Goal: Task Accomplishment & Management: Complete application form

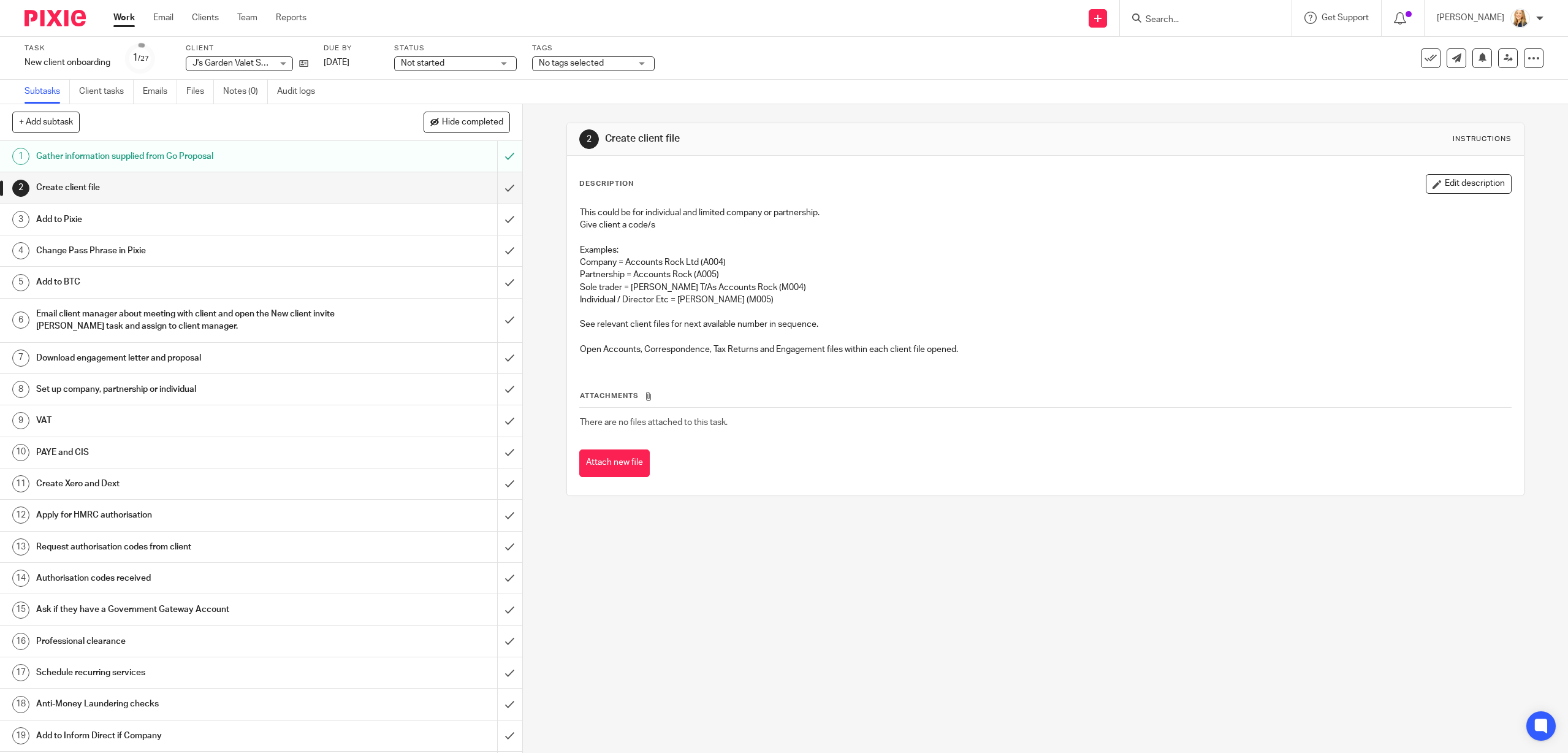
scroll to position [263, 0]
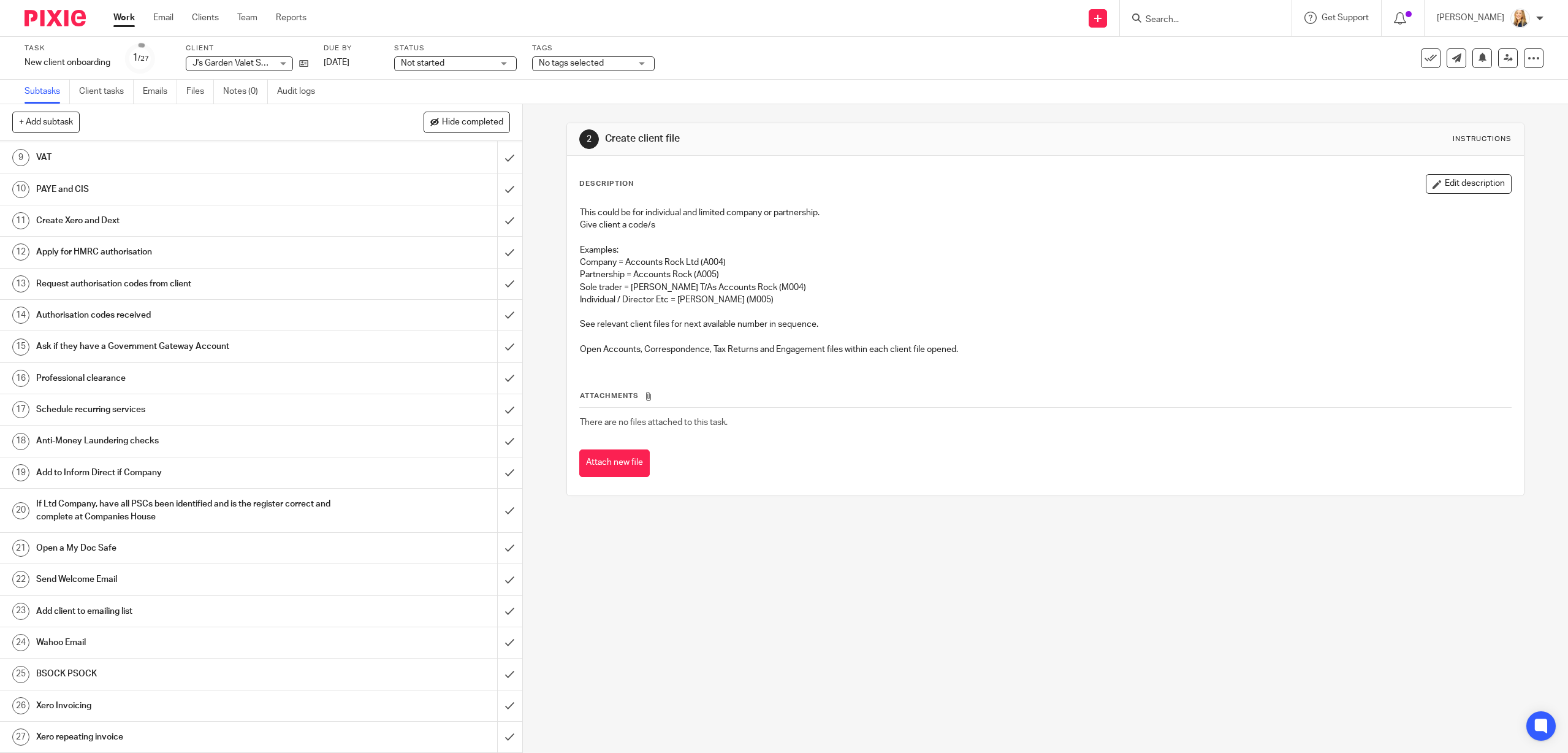
click at [1231, 19] on input "Search" at bounding box center [1198, 19] width 110 height 11
type input "plethora"
click at [1230, 51] on link at bounding box center [1245, 53] width 207 height 28
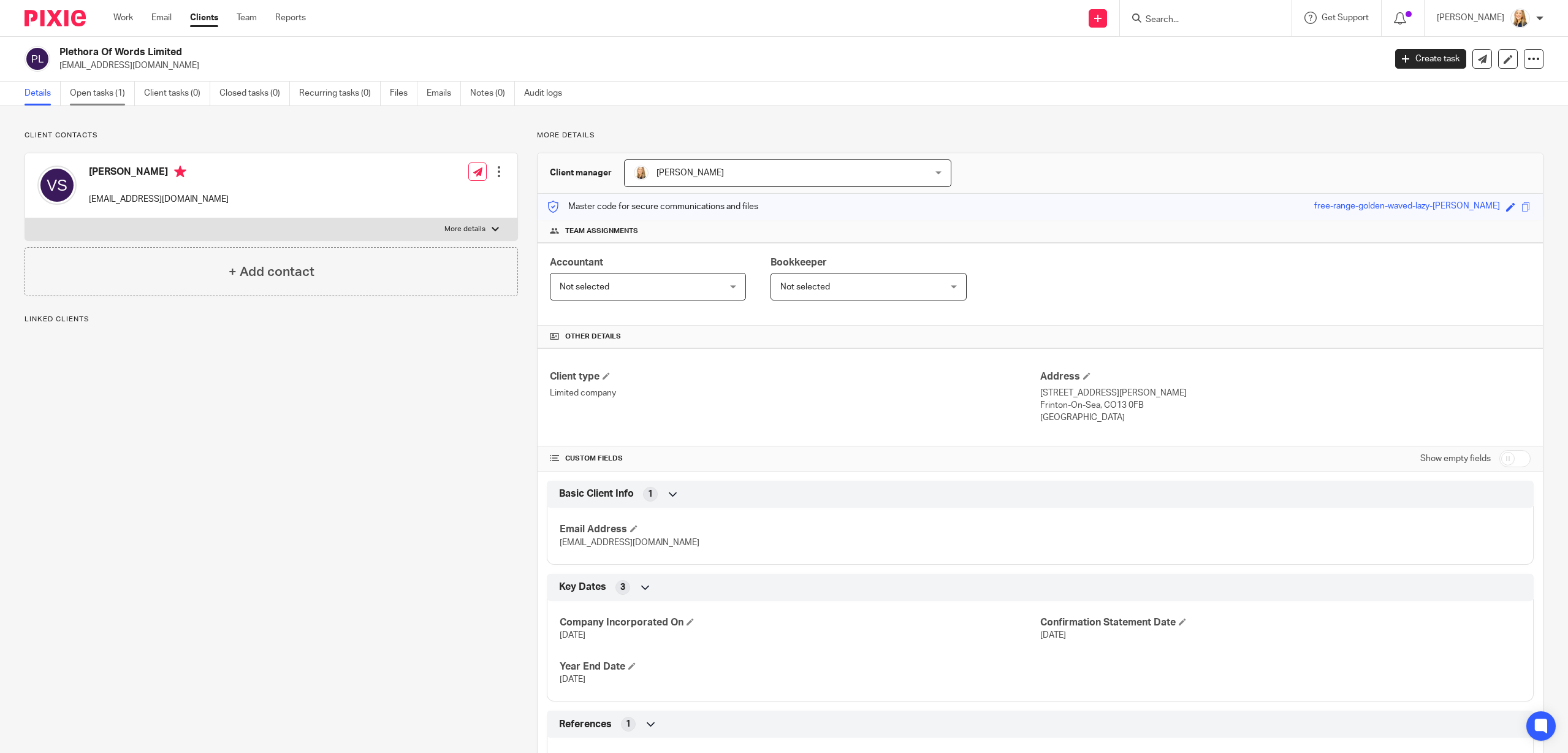
click at [112, 94] on link "Open tasks (1)" at bounding box center [102, 93] width 65 height 24
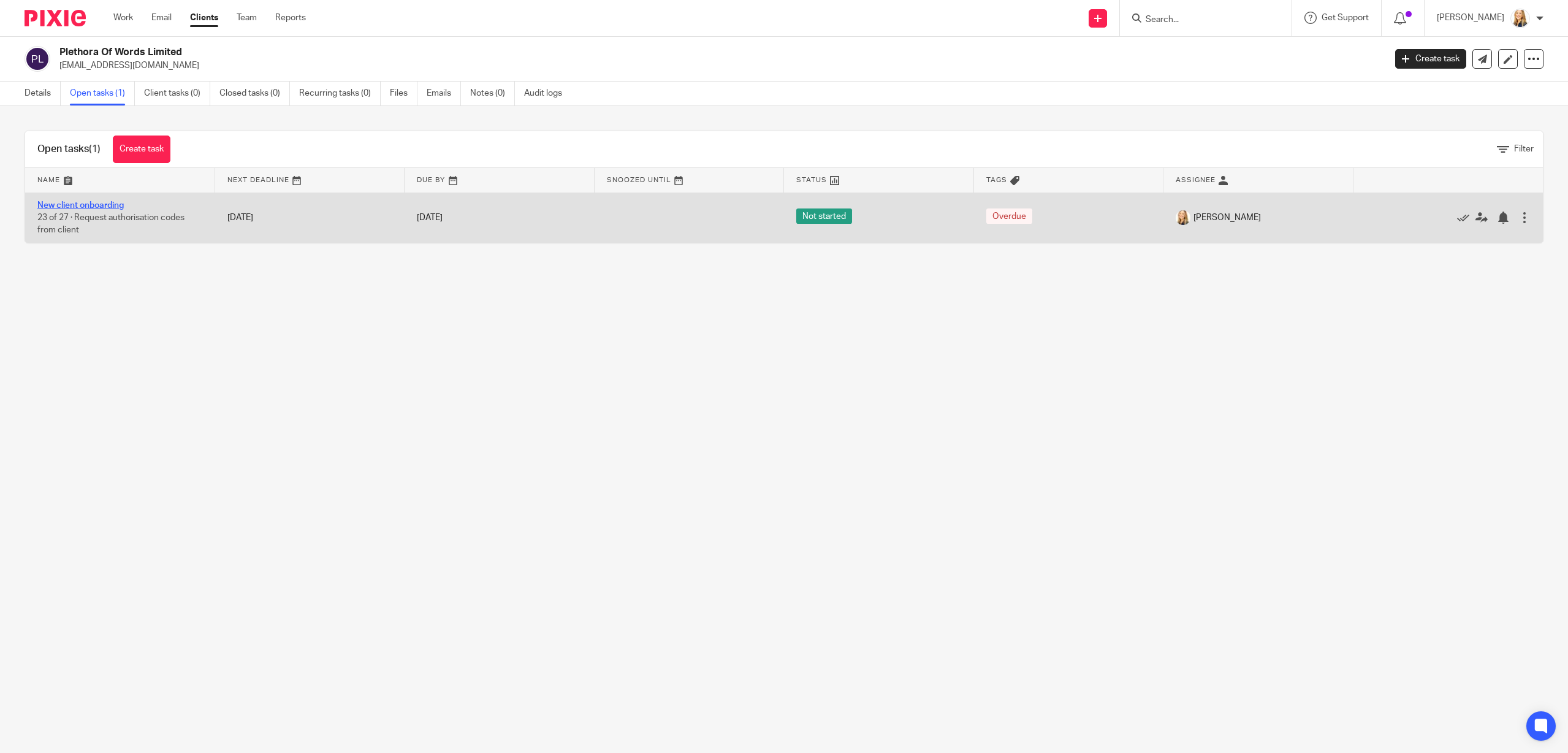
click at [45, 201] on link "New client onboarding" at bounding box center [80, 205] width 87 height 9
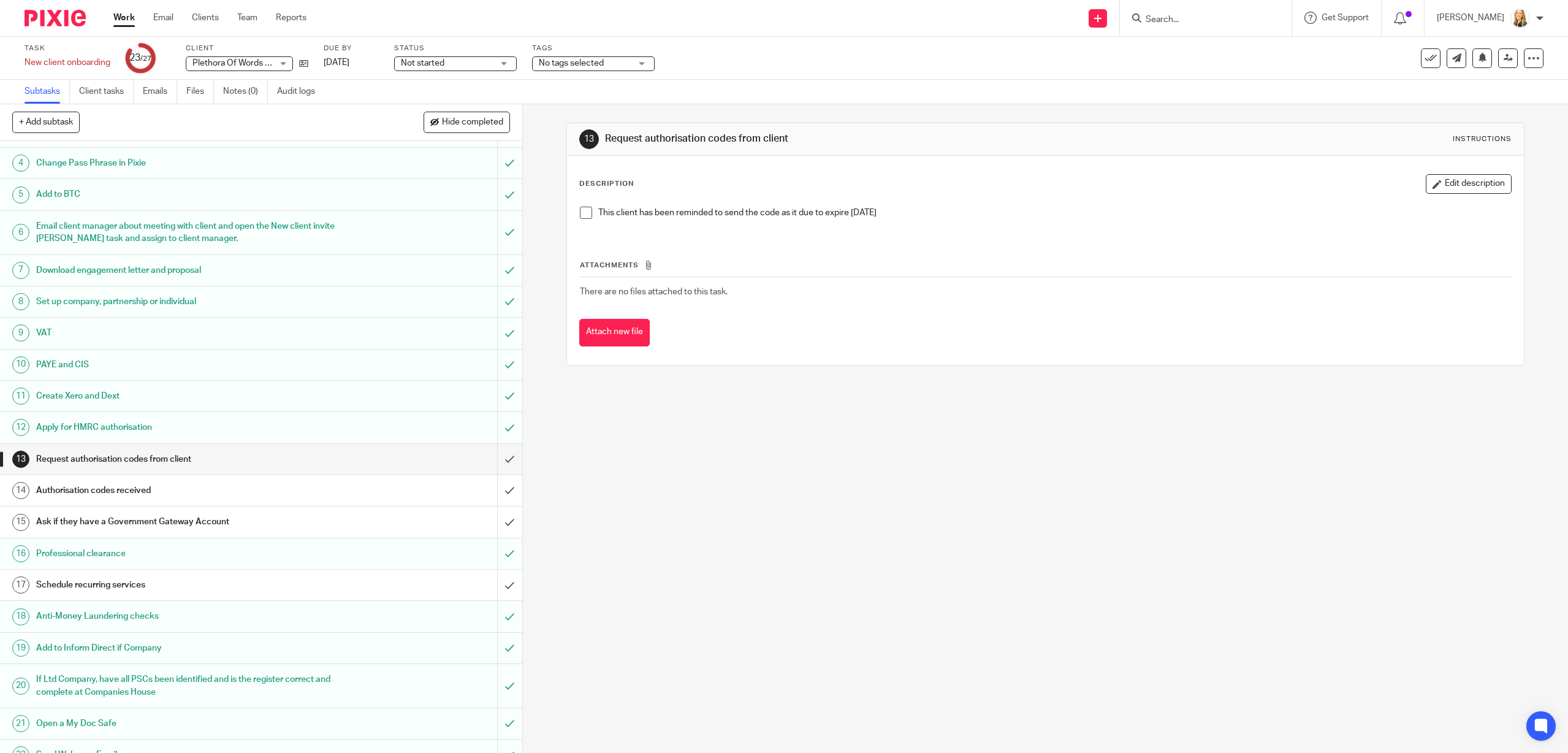
scroll to position [89, 0]
click at [510, 458] on input "submit" at bounding box center [261, 458] width 522 height 31
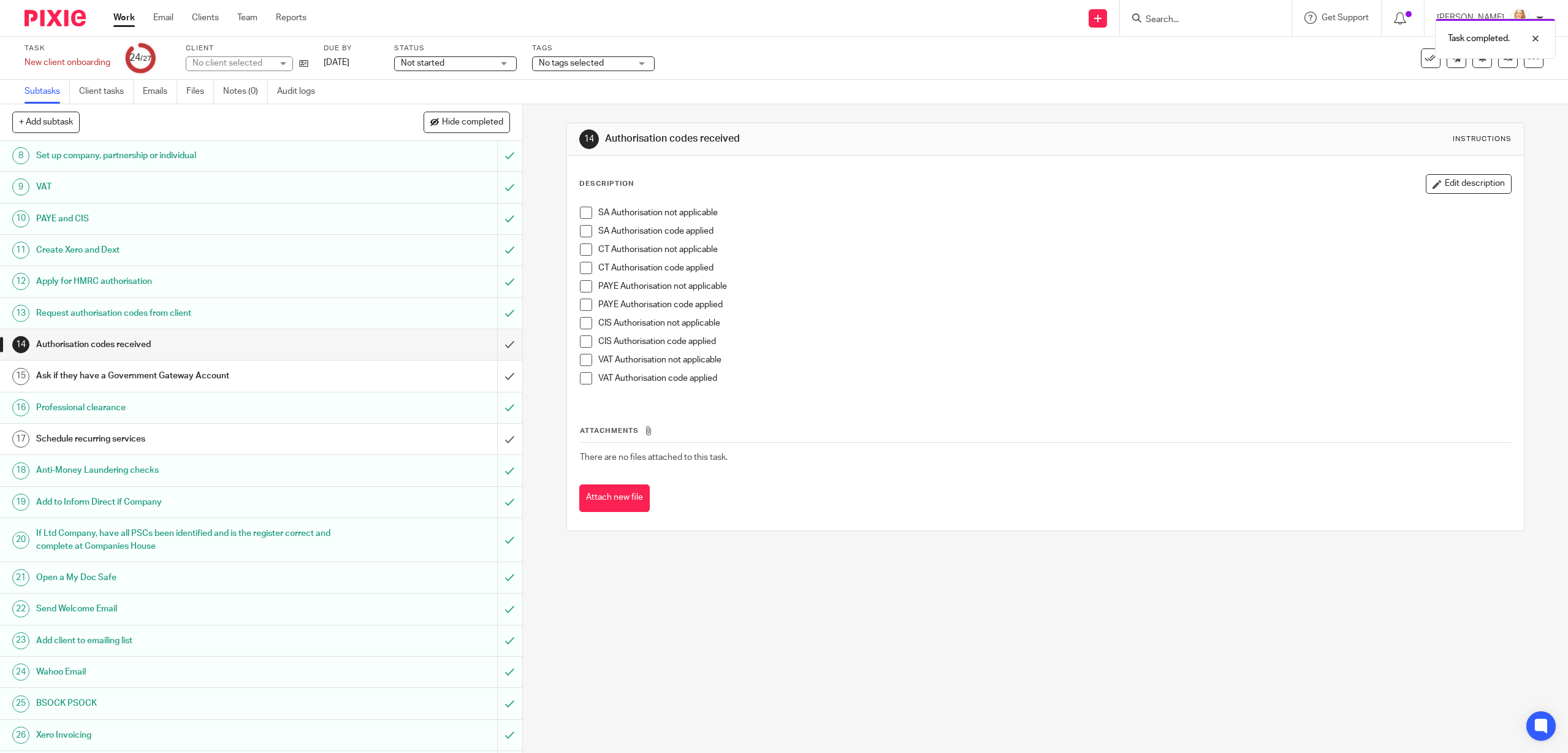
scroll to position [263, 0]
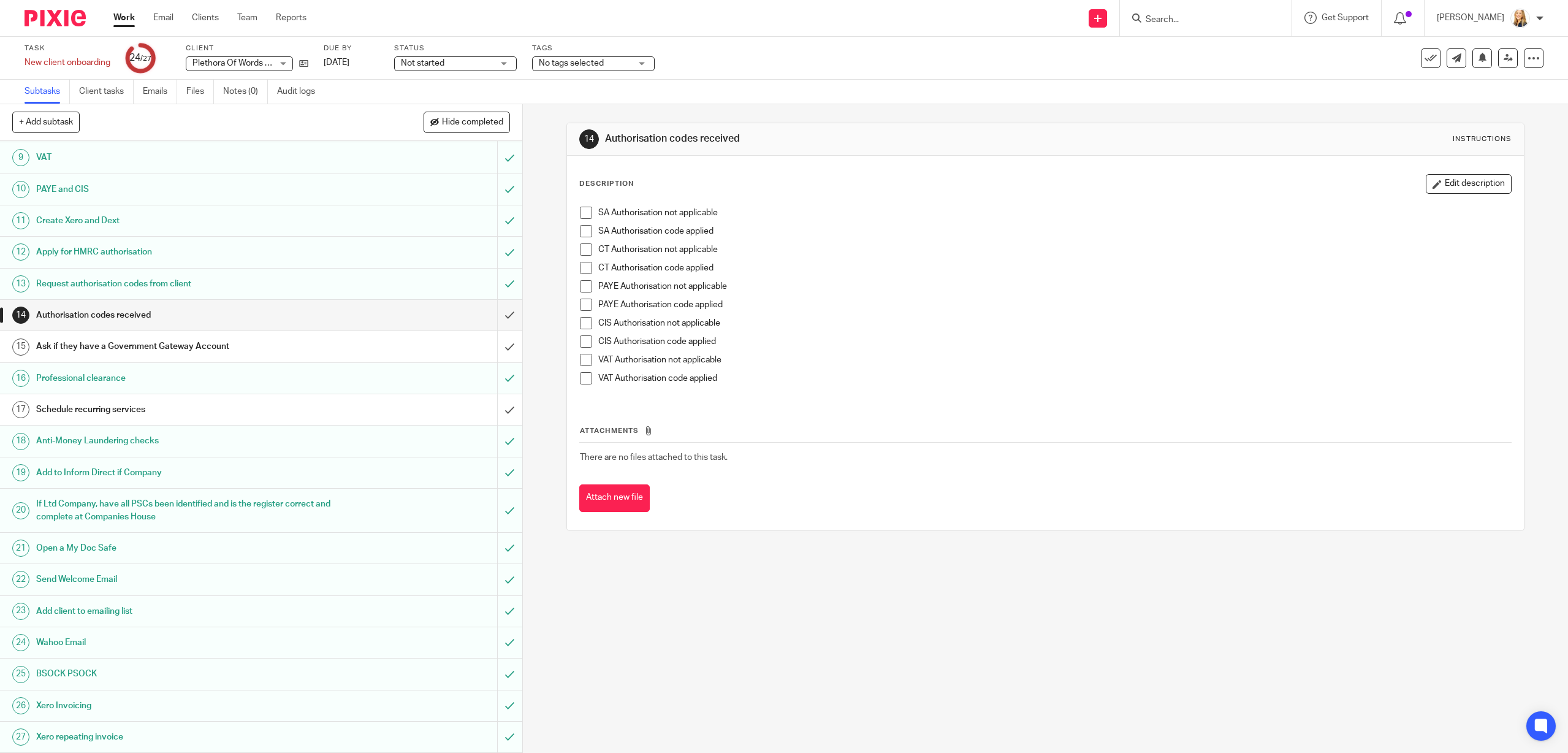
click at [588, 271] on span at bounding box center [586, 268] width 13 height 13
click at [589, 230] on span at bounding box center [586, 231] width 13 height 13
click at [510, 315] on input "submit" at bounding box center [261, 315] width 522 height 31
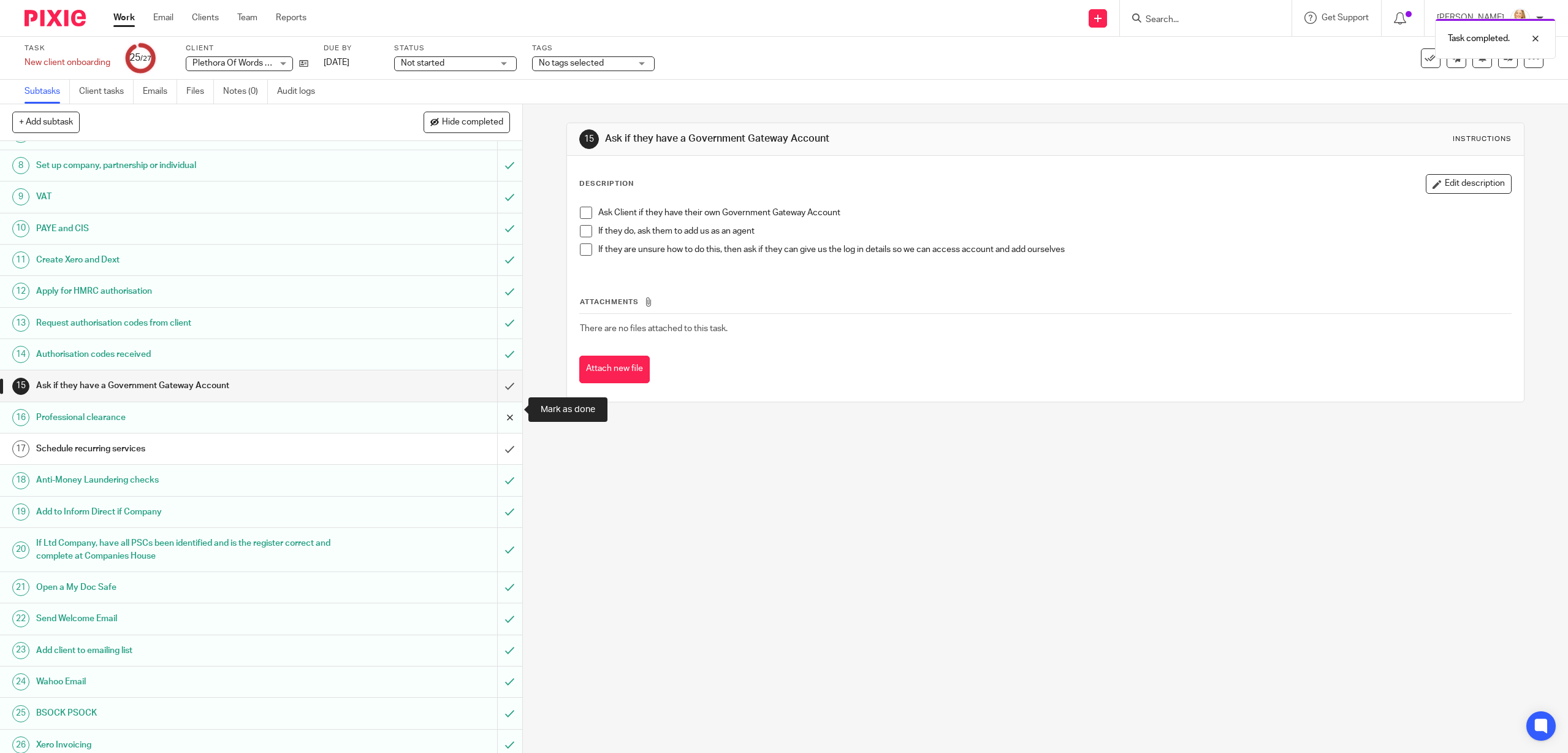
scroll to position [263, 0]
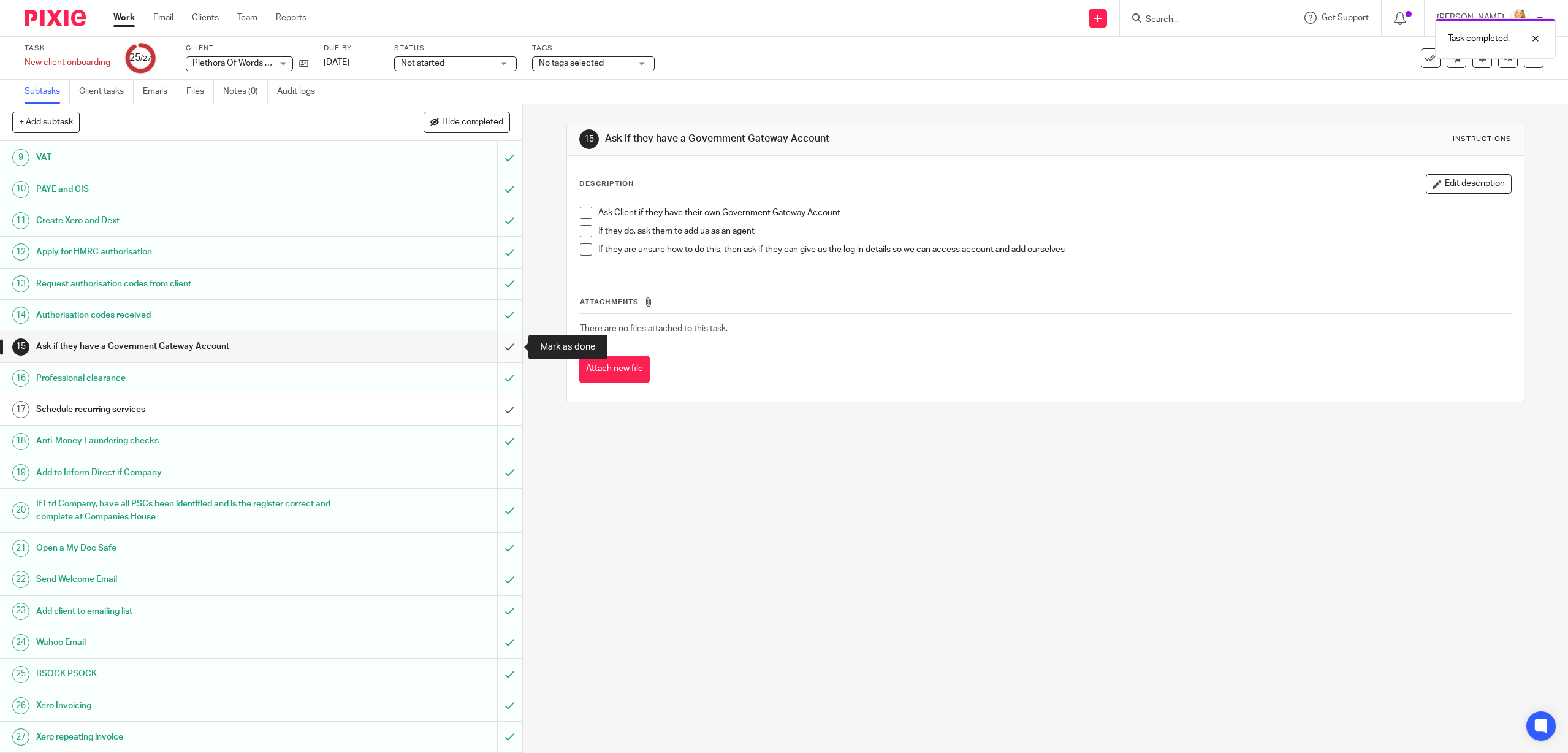
click at [510, 348] on input "submit" at bounding box center [261, 346] width 522 height 31
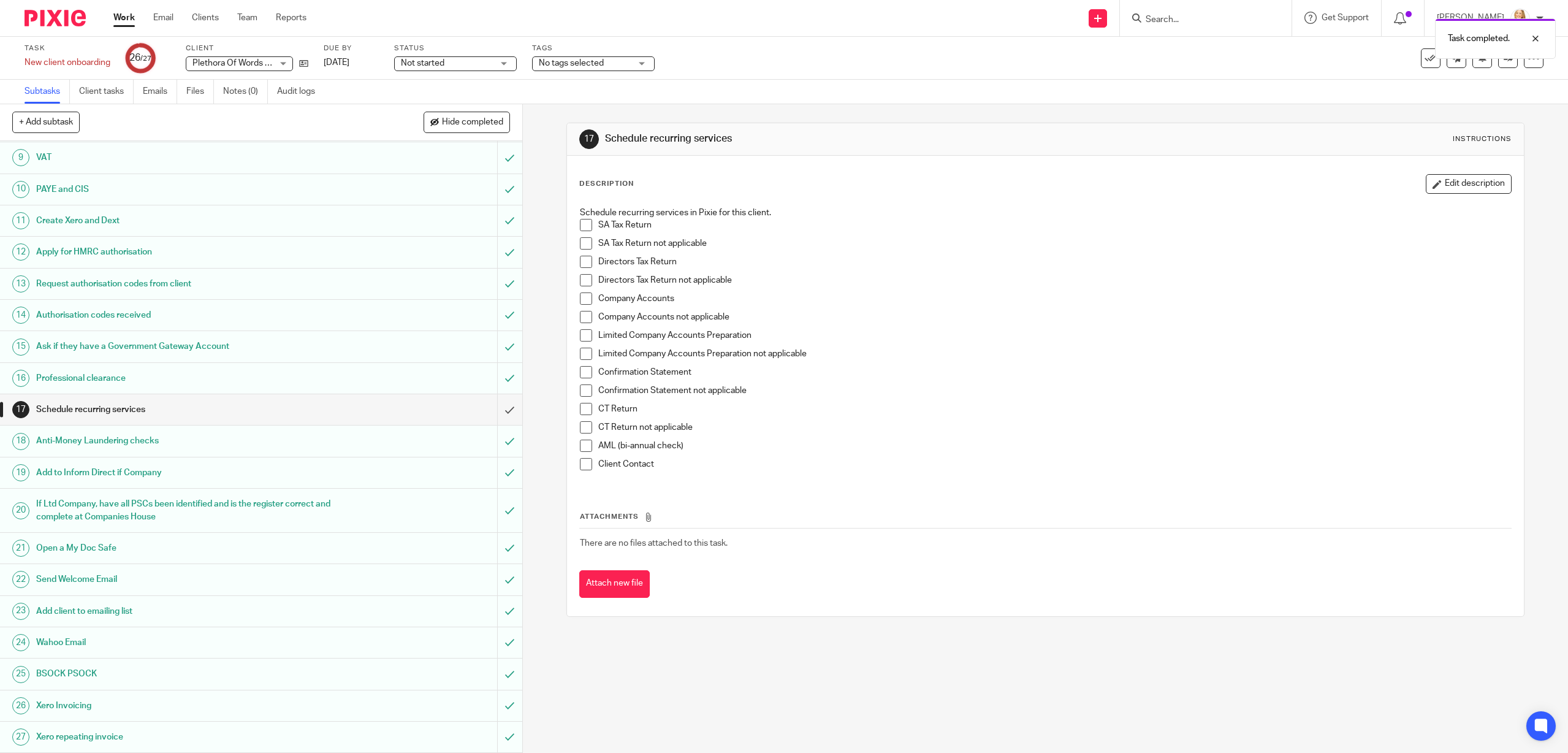
scroll to position [263, 0]
click at [1176, 14] on div "Task completed." at bounding box center [1169, 36] width 771 height 47
click at [1174, 18] on div "Task completed." at bounding box center [1169, 36] width 771 height 47
click at [1162, 18] on div "Task completed." at bounding box center [1169, 36] width 771 height 47
click at [1150, 14] on div "Task completed." at bounding box center [1169, 36] width 771 height 47
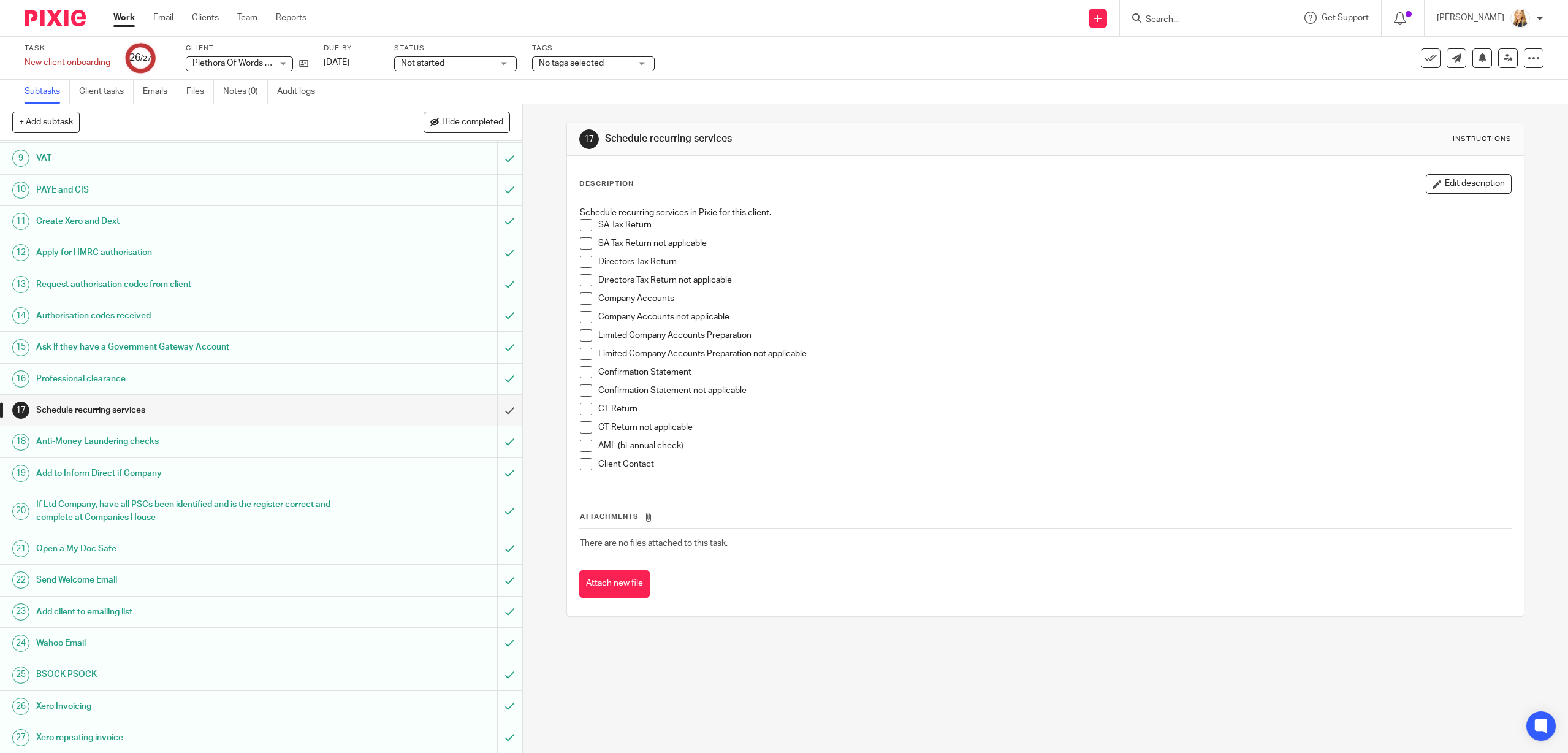
click at [1209, 22] on div "Task completed." at bounding box center [1169, 36] width 771 height 47
click at [1172, 20] on input "Search" at bounding box center [1198, 19] width 110 height 11
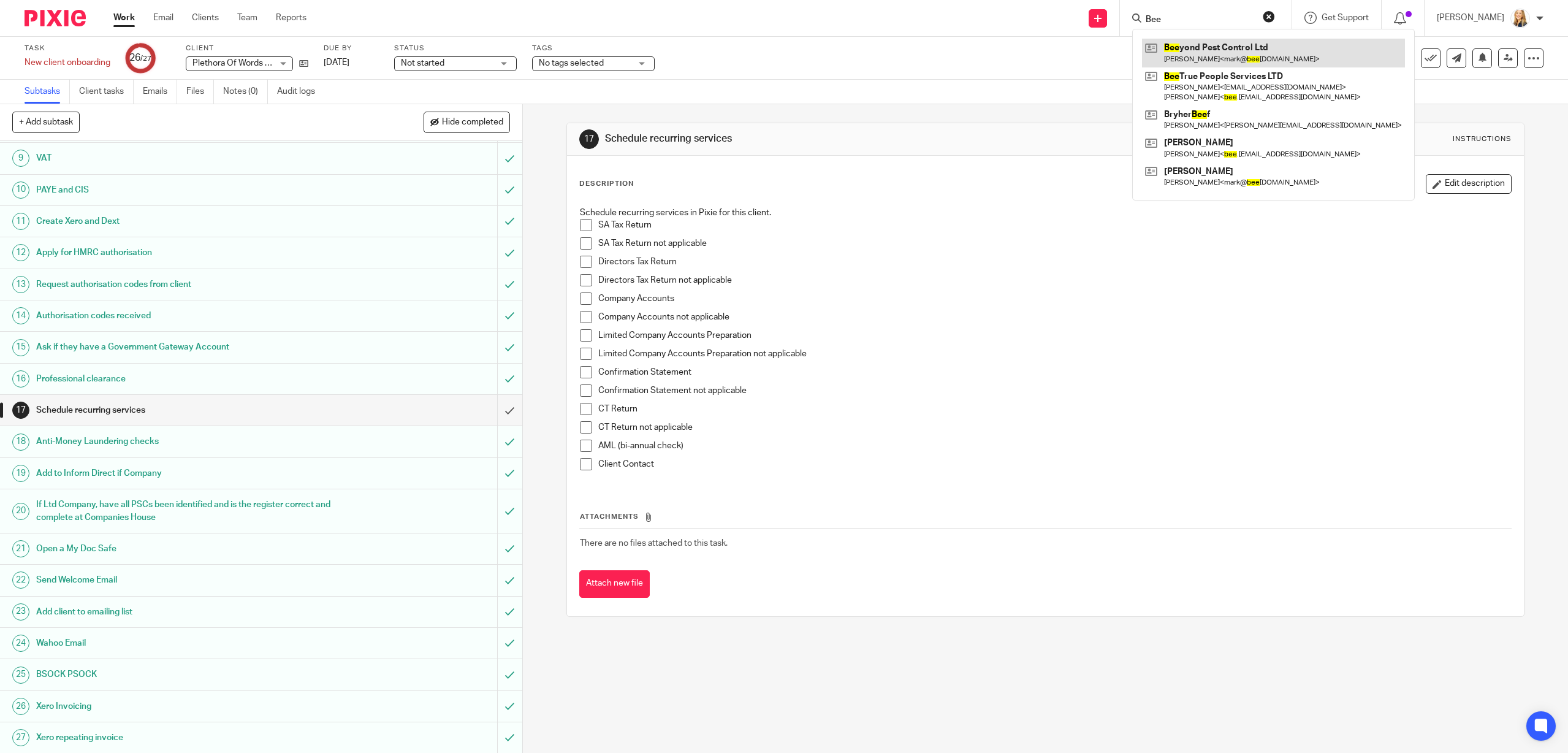
type input "Bee"
click at [1191, 53] on link at bounding box center [1273, 53] width 263 height 28
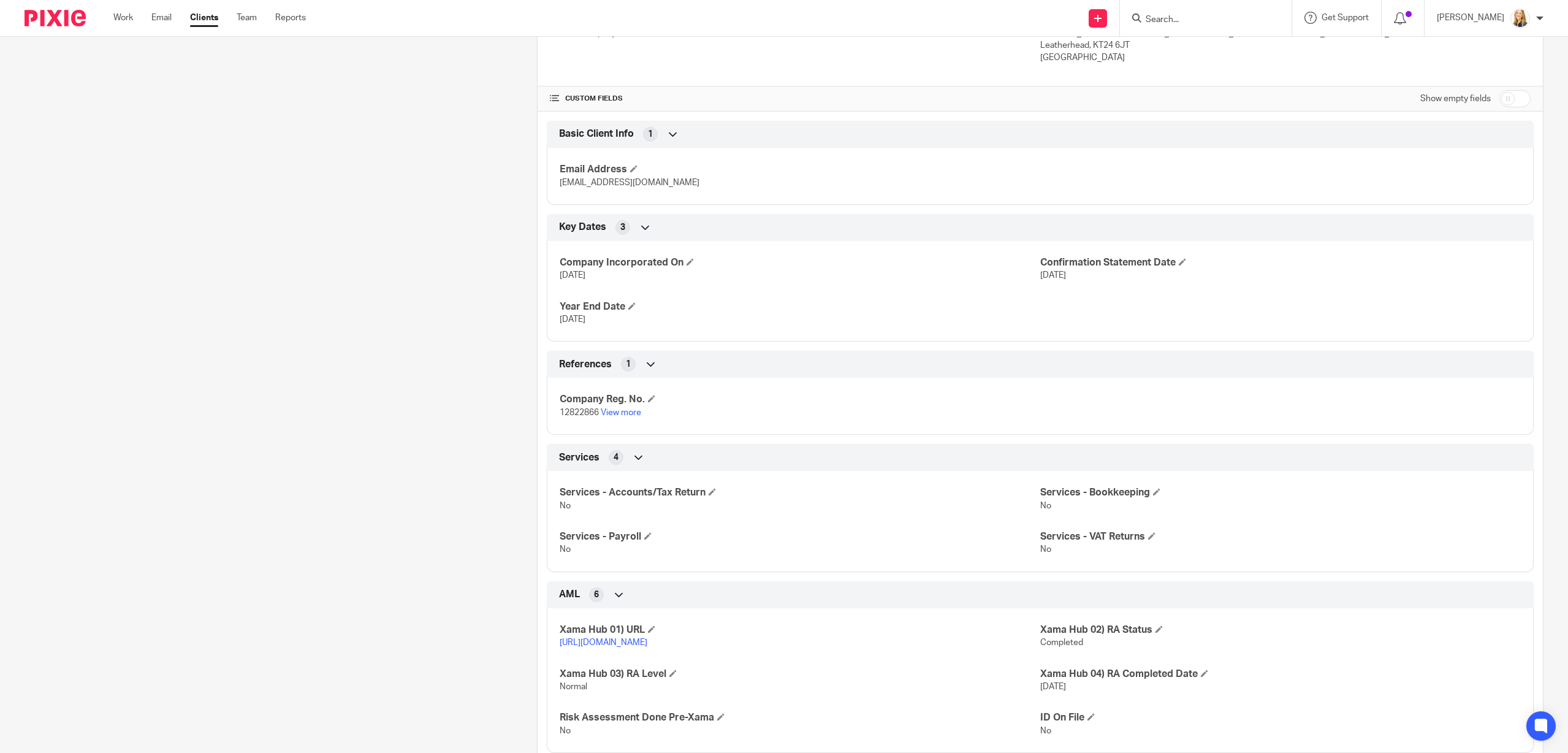
scroll to position [394, 0]
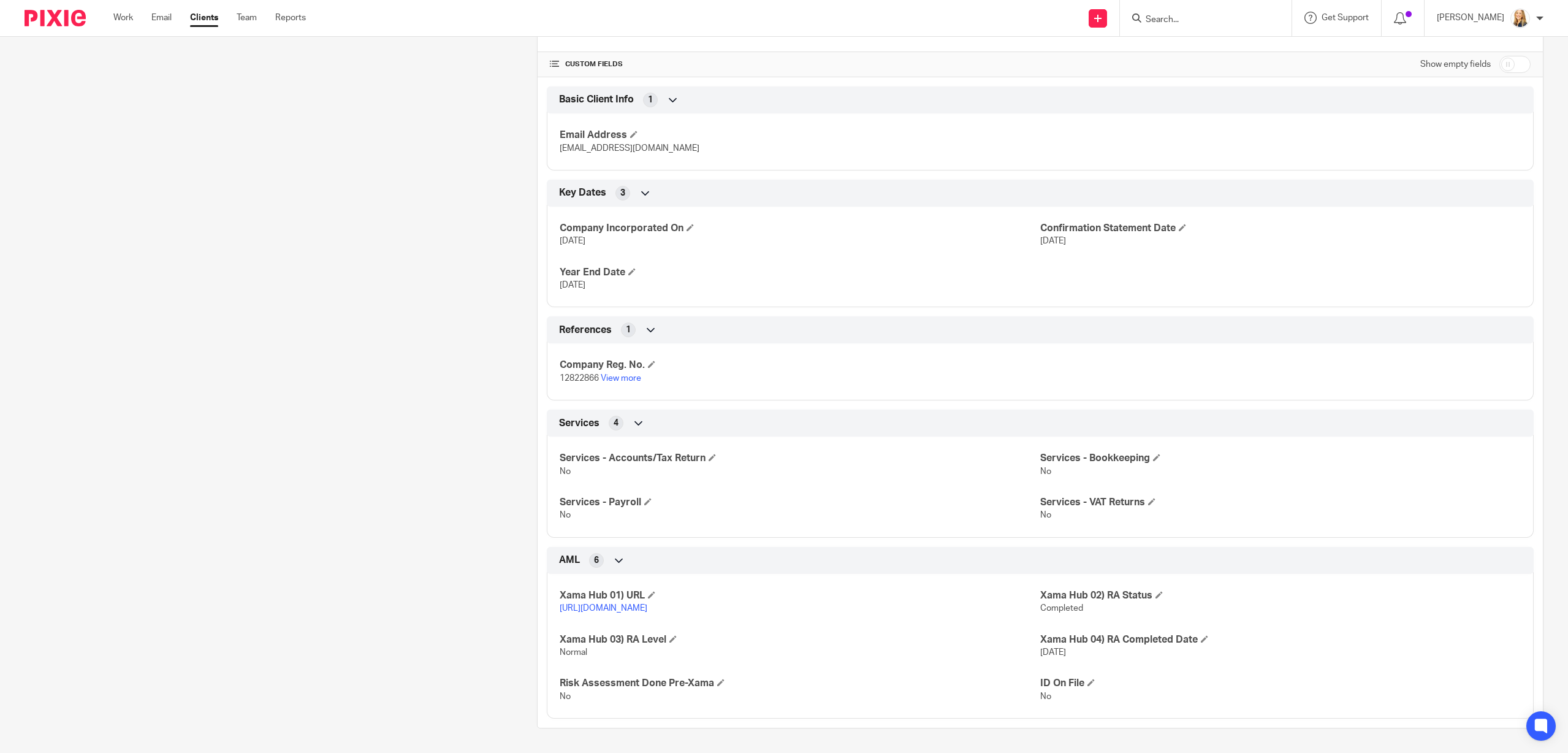
click at [621, 607] on link "https://platform.xamatech.com/portal/crm/clients/13ebd6b0-8999-11f0-af29-5b39b3…" at bounding box center [603, 608] width 88 height 9
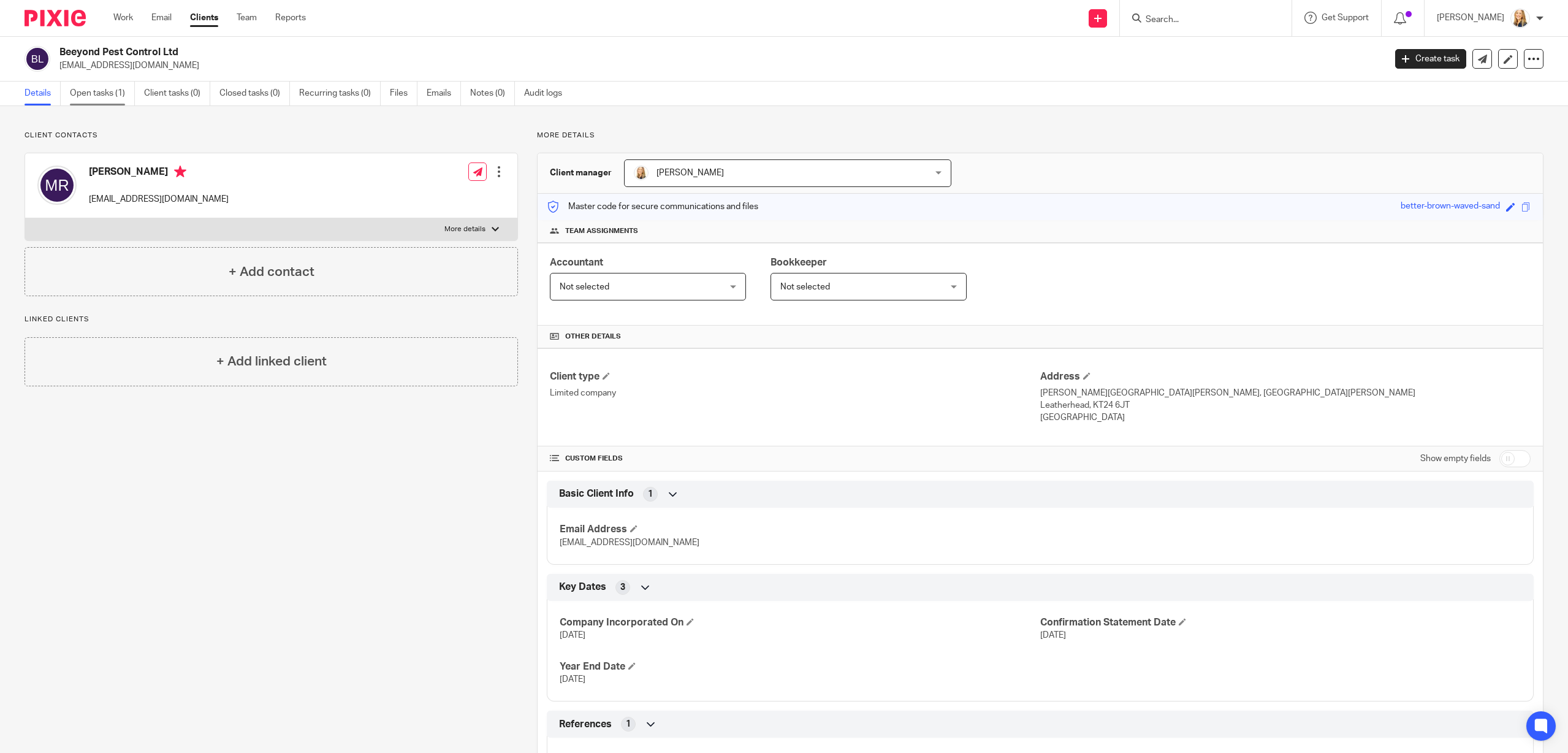
click at [107, 93] on link "Open tasks (1)" at bounding box center [102, 93] width 65 height 24
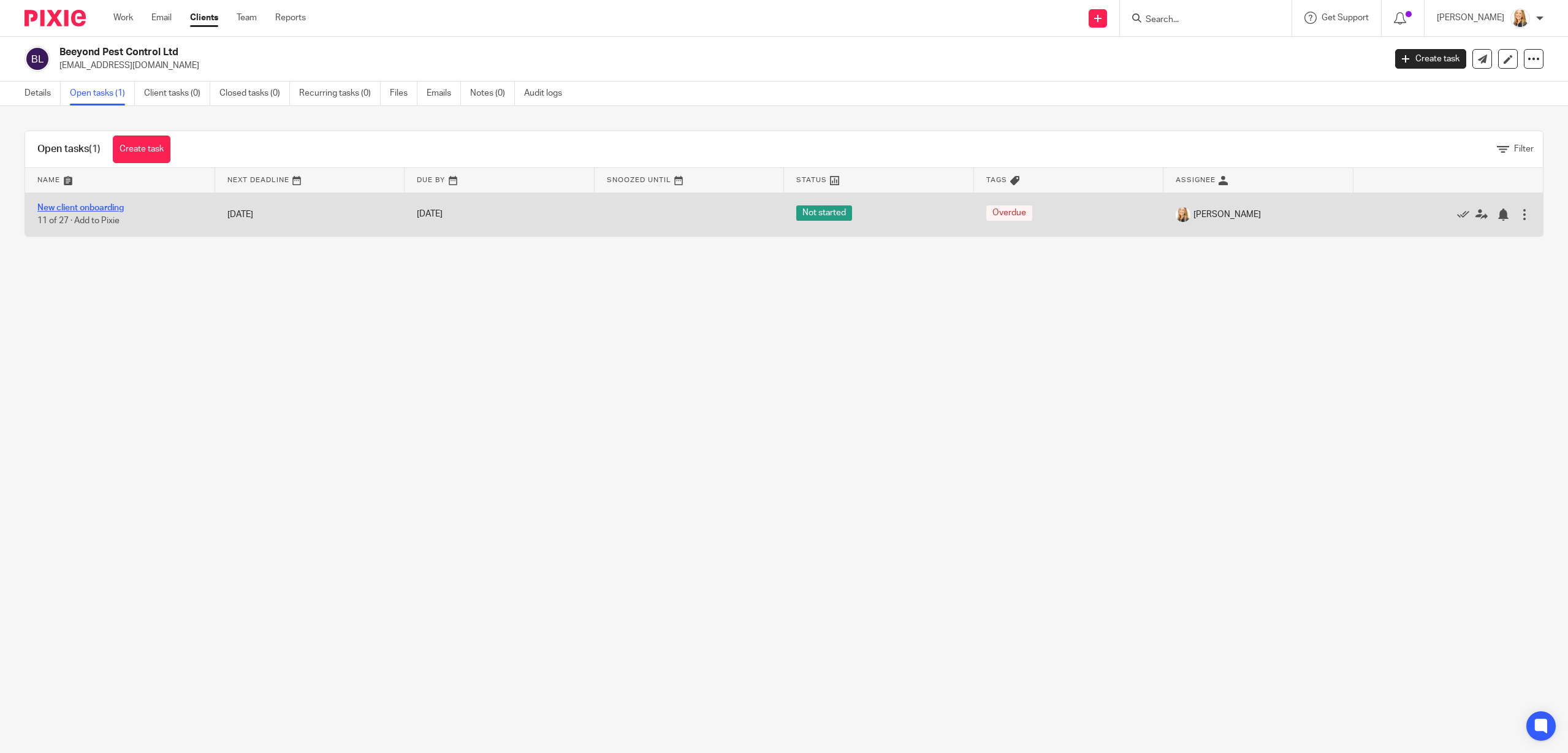
click at [114, 206] on link "New client onboarding" at bounding box center [80, 207] width 87 height 9
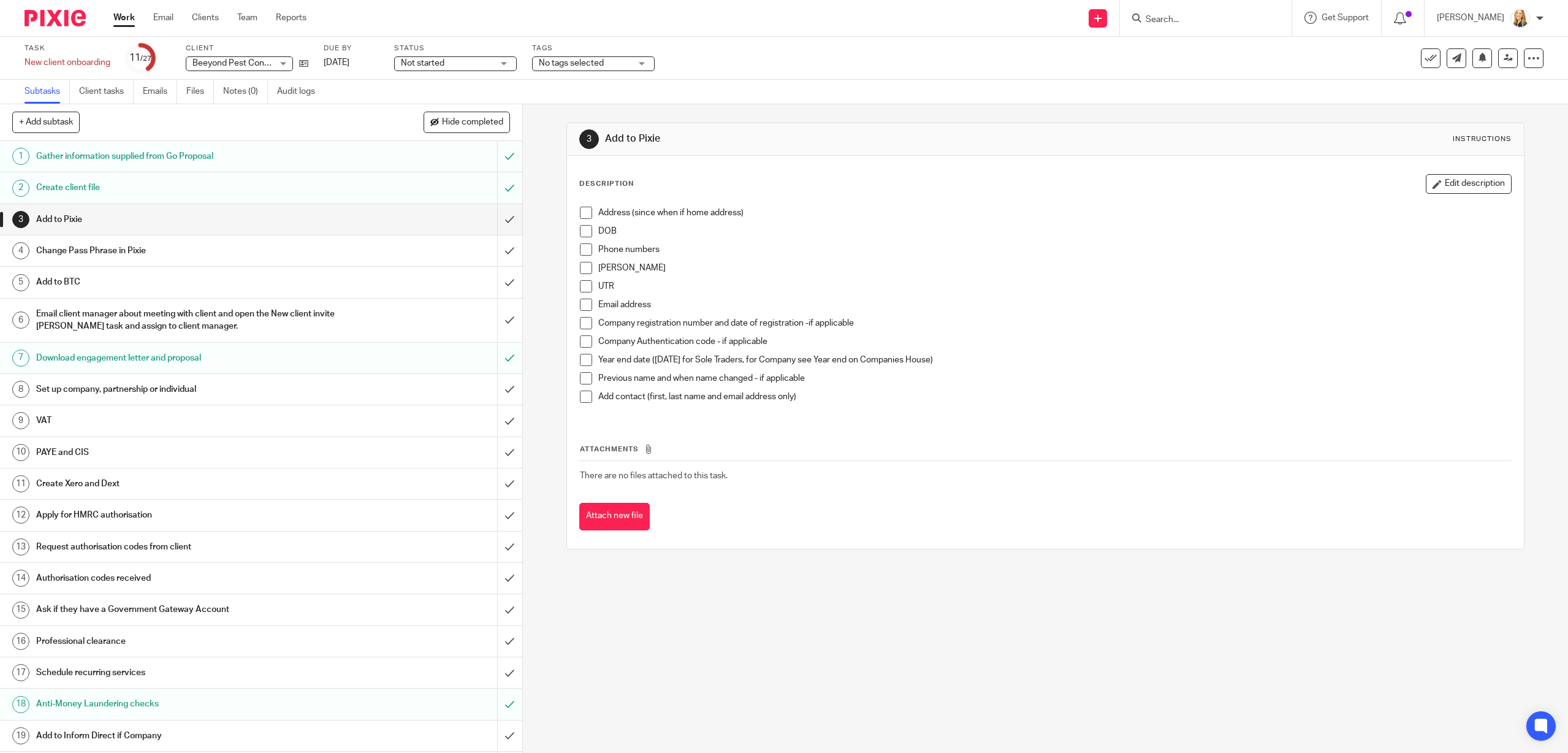
click at [92, 515] on h1 "Apply for HMRC authorisation" at bounding box center [186, 515] width 300 height 18
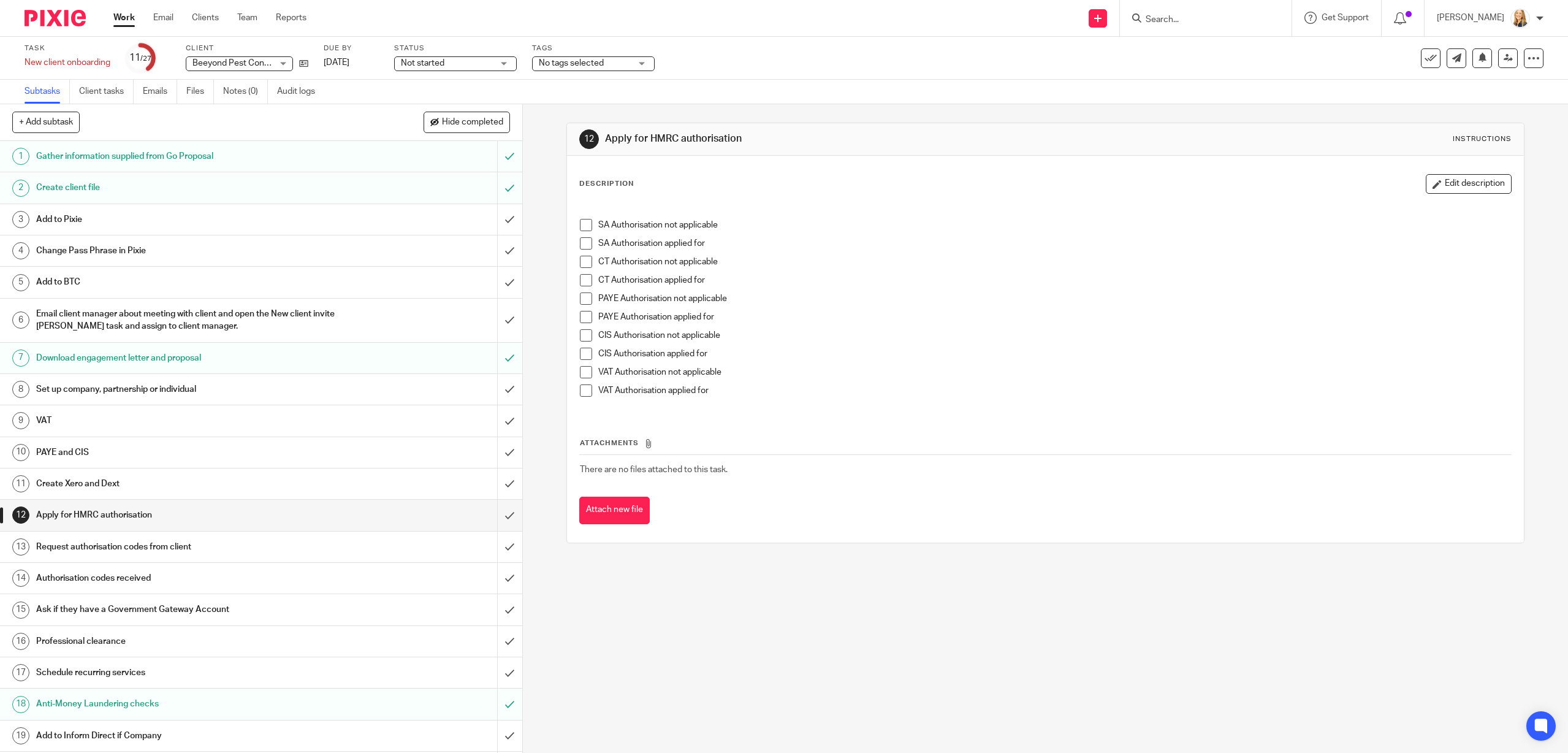
click at [587, 277] on span at bounding box center [586, 280] width 13 height 13
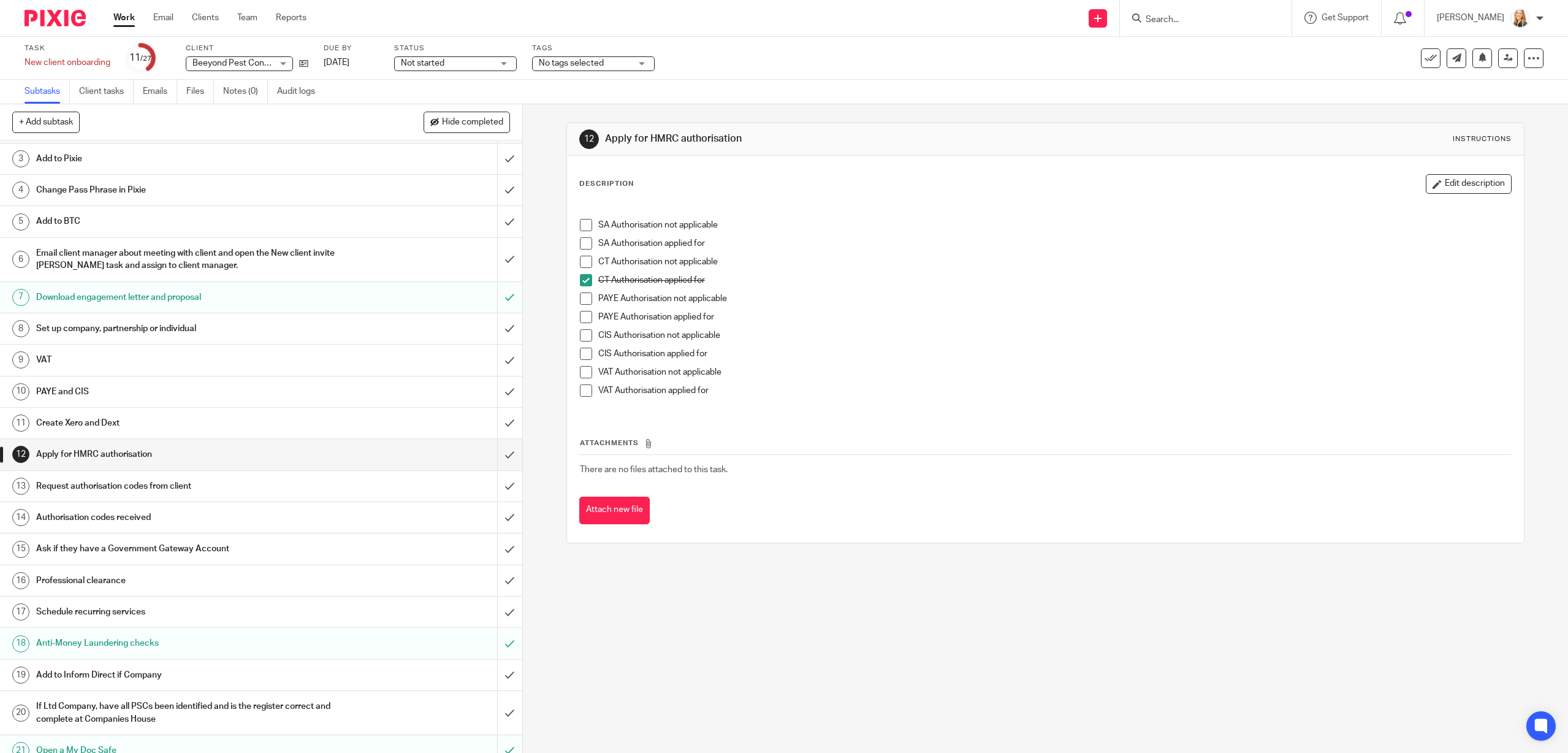
scroll to position [135, 0]
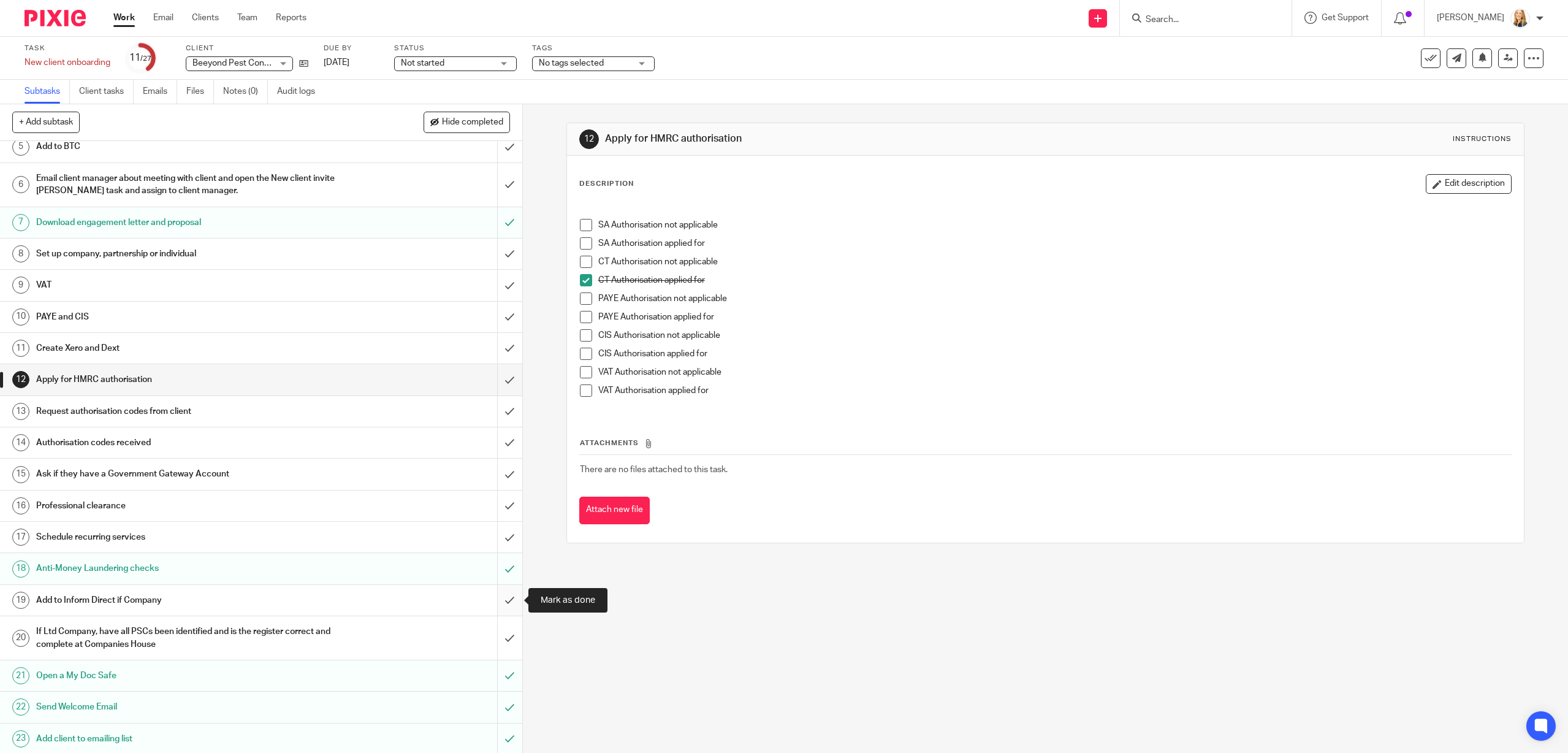
click at [510, 600] on input "submit" at bounding box center [261, 600] width 522 height 31
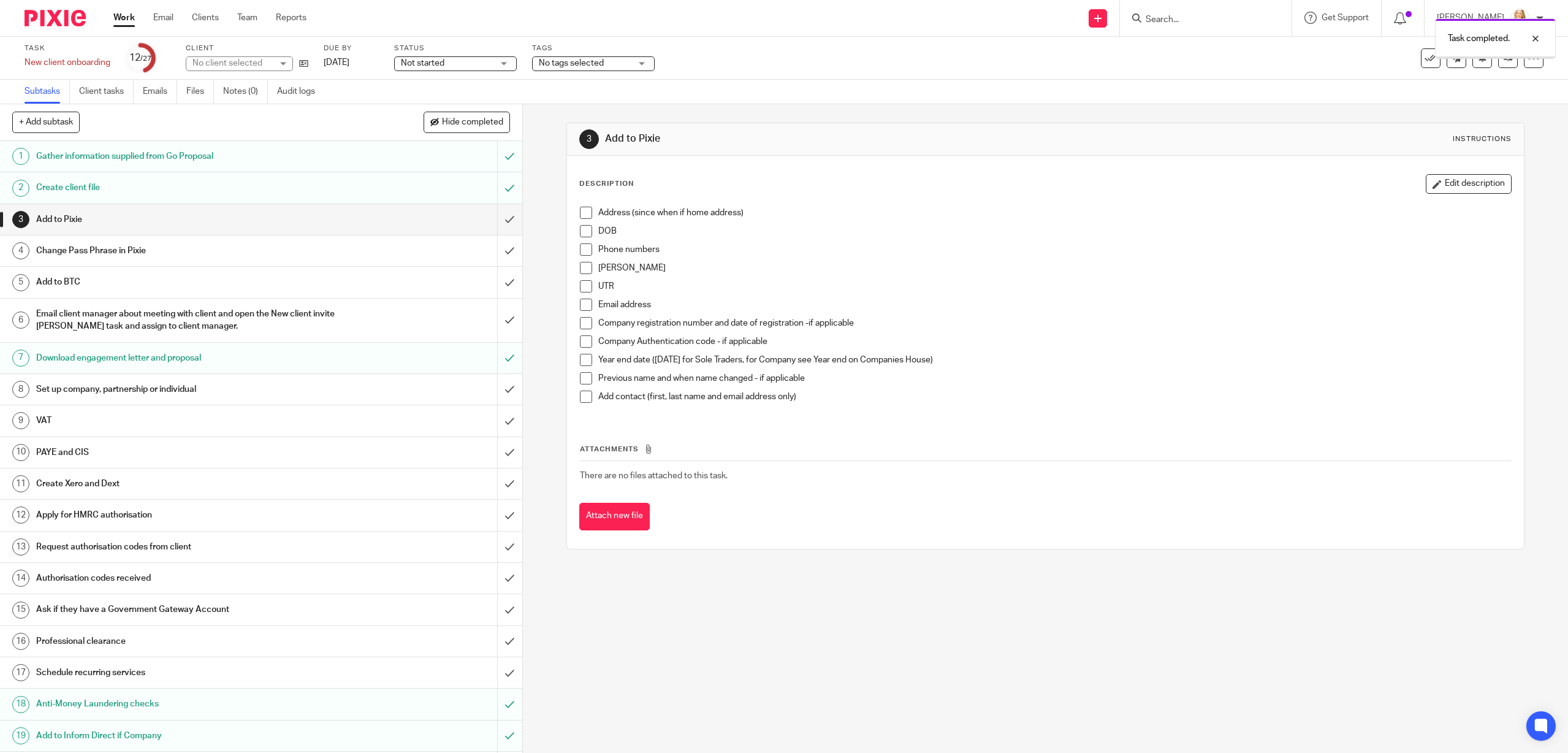
scroll to position [263, 0]
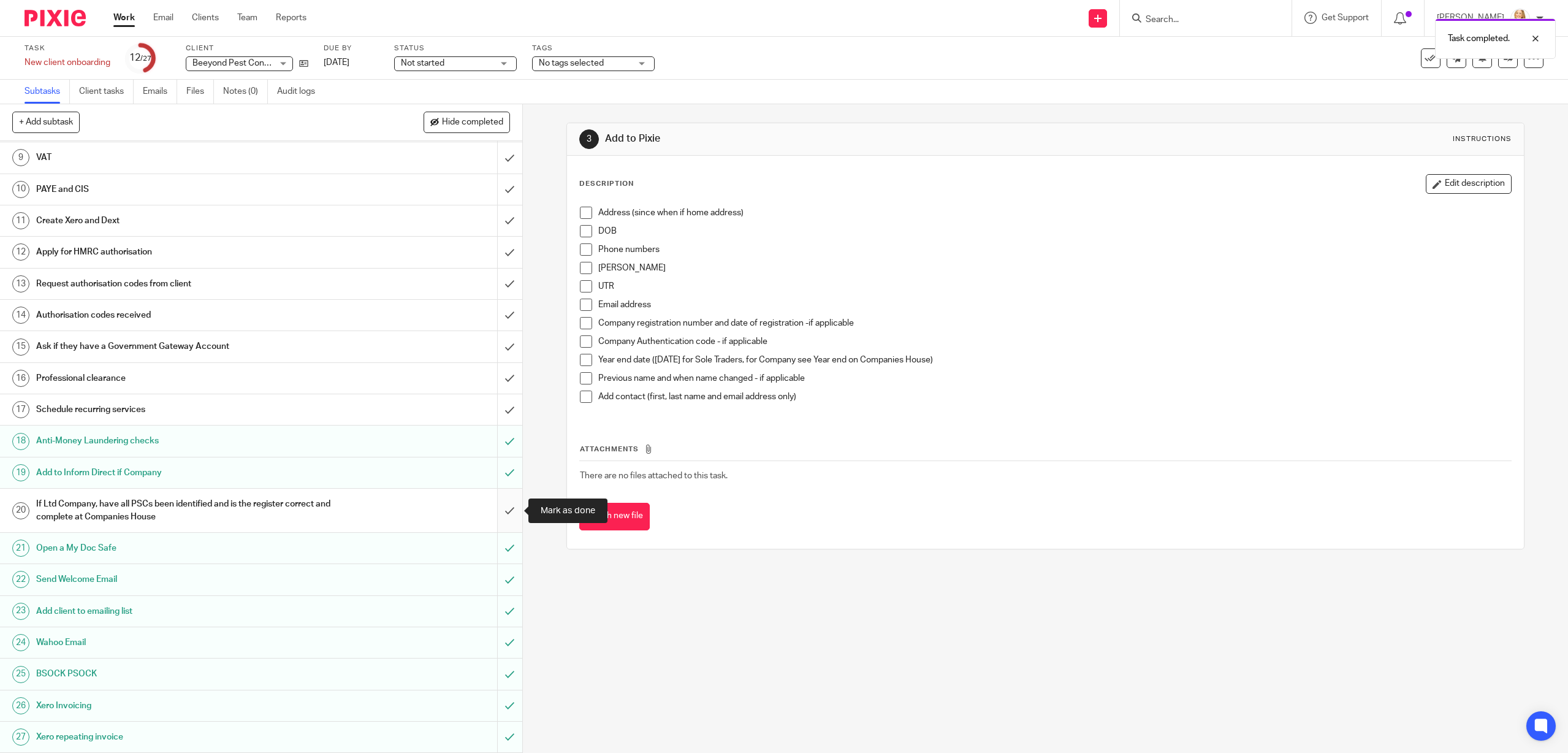
click at [508, 513] on input "submit" at bounding box center [261, 510] width 522 height 44
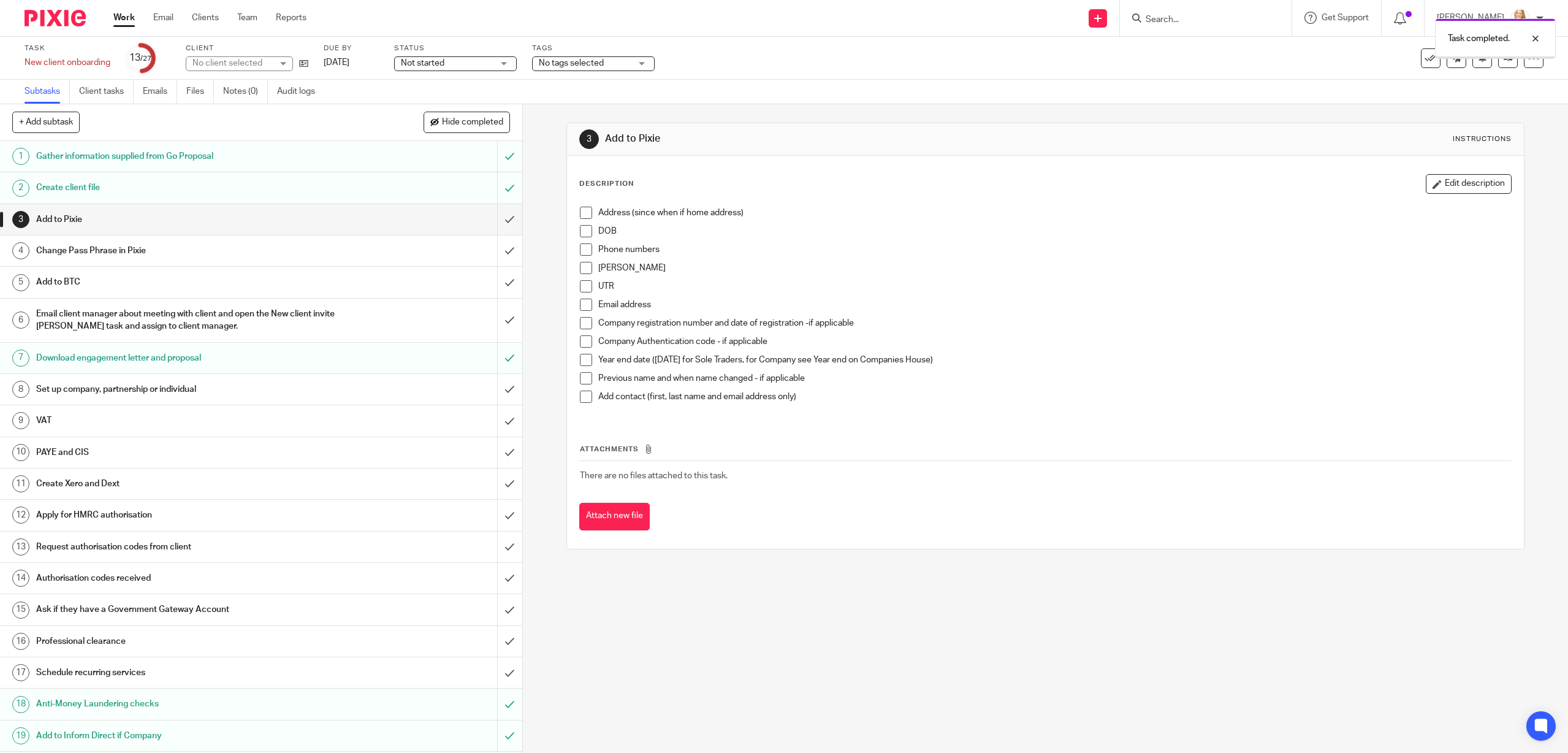
scroll to position [1, 0]
click at [1164, 21] on input "Search" at bounding box center [1198, 19] width 110 height 11
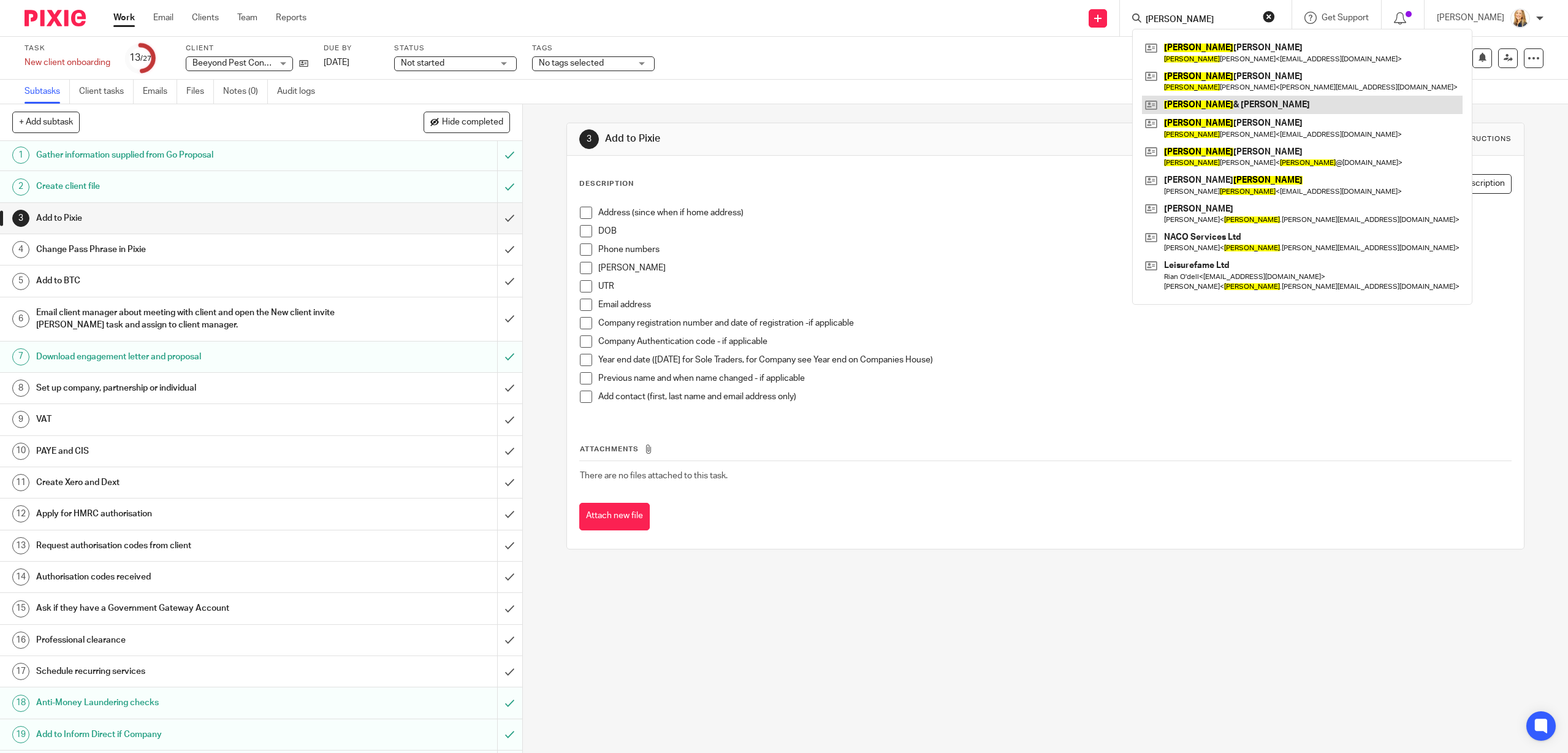
type input "[PERSON_NAME]"
click at [1257, 108] on link at bounding box center [1302, 104] width 321 height 18
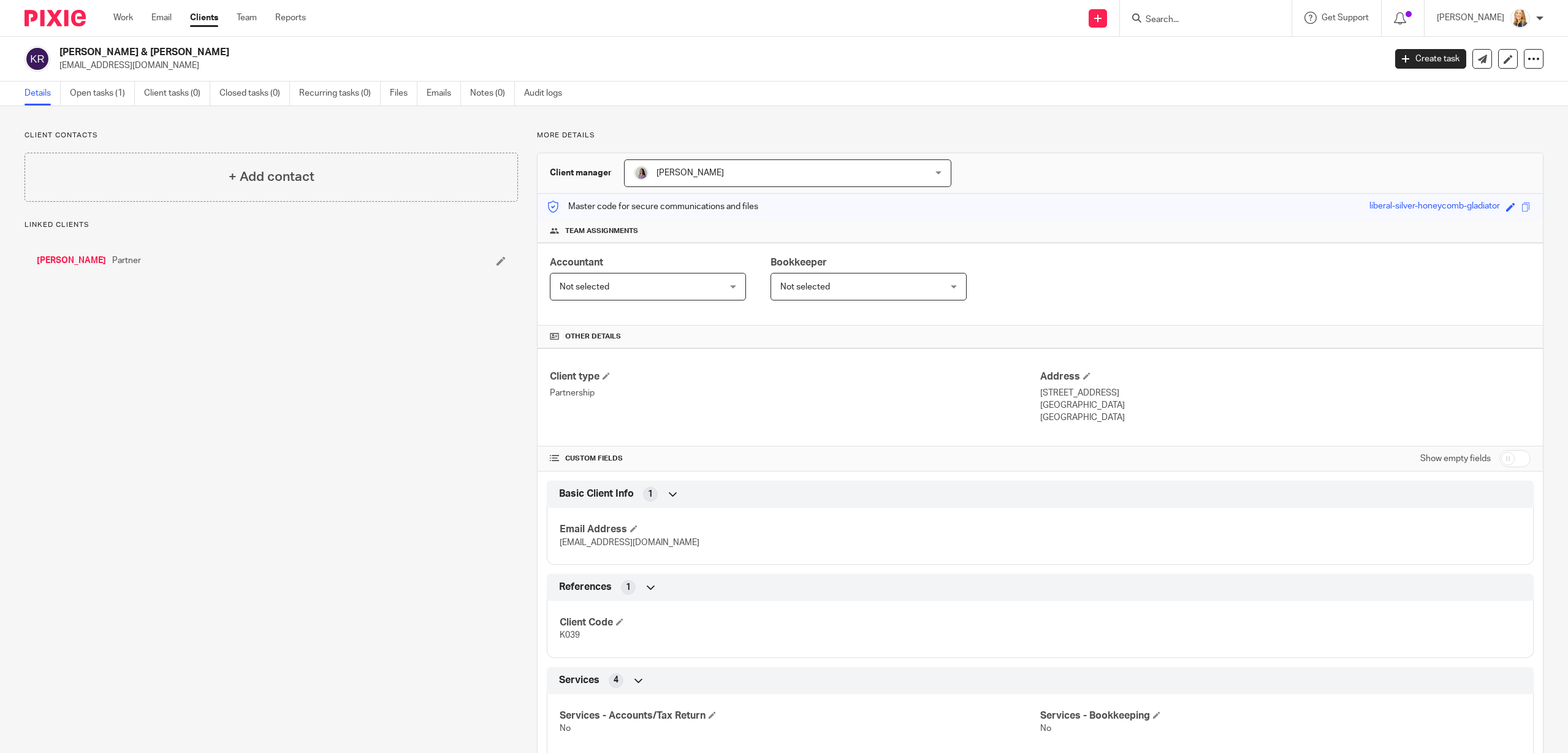
scroll to position [213, 0]
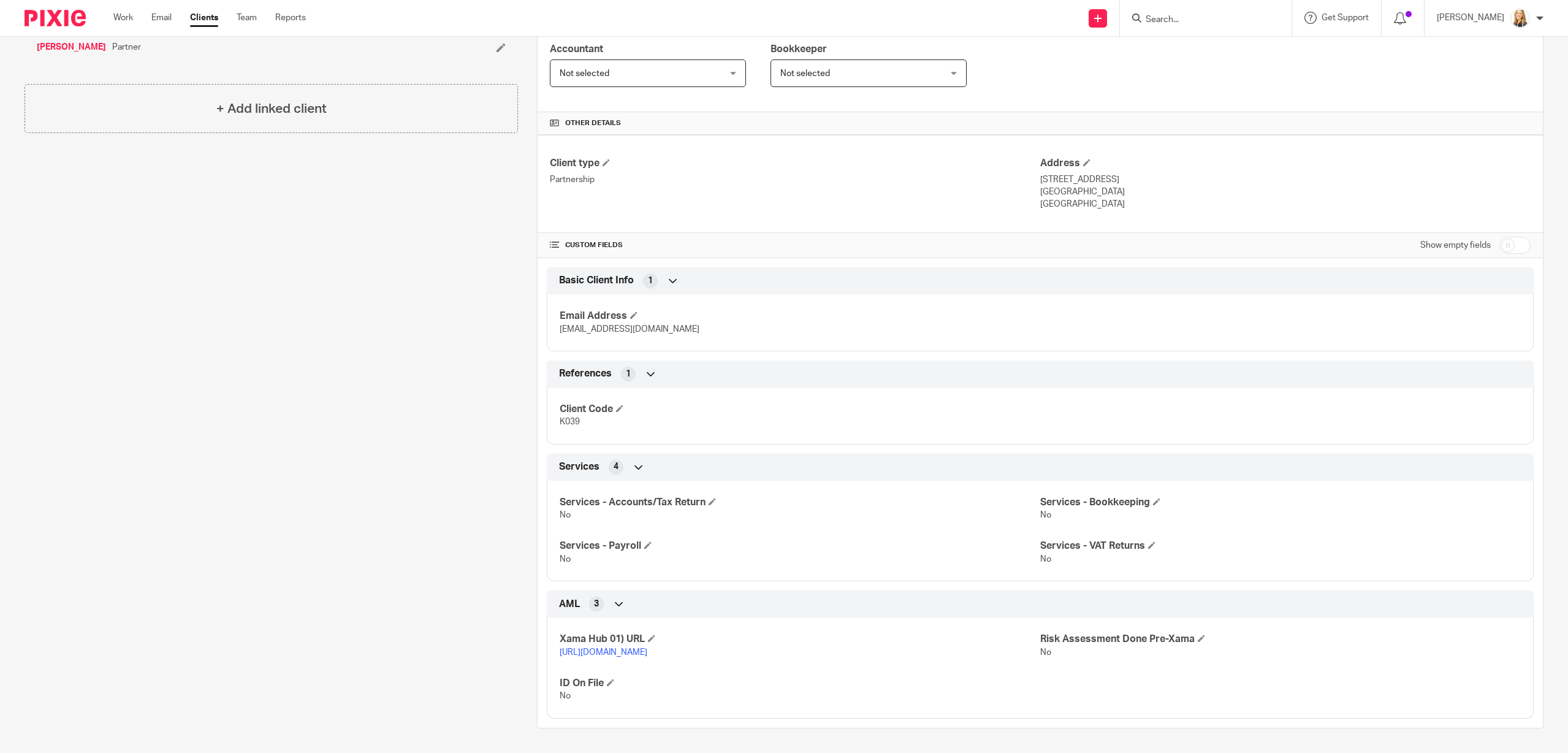
click at [647, 652] on link "[URL][DOMAIN_NAME]" at bounding box center [603, 652] width 88 height 9
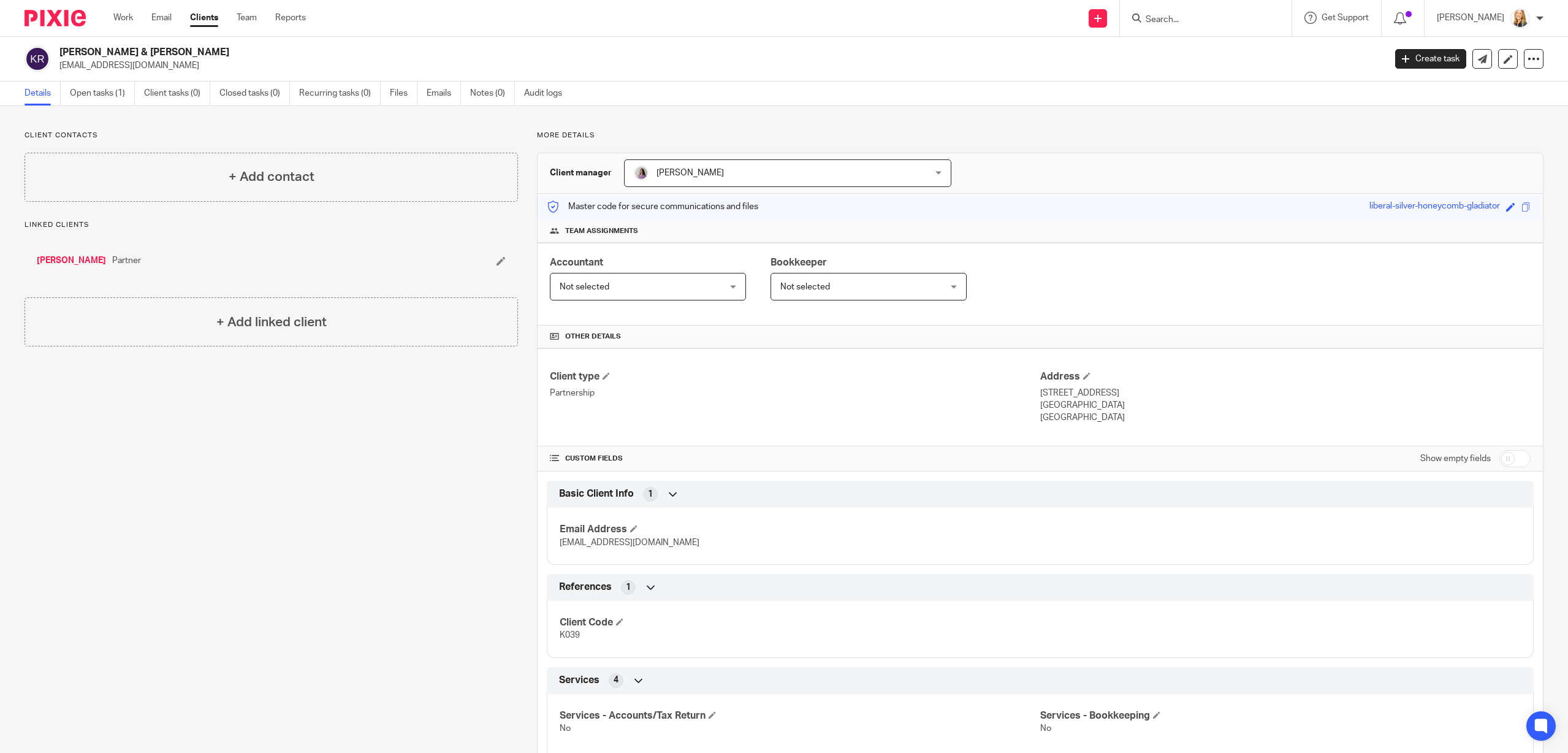
click at [1197, 16] on input "Search" at bounding box center [1198, 19] width 110 height 11
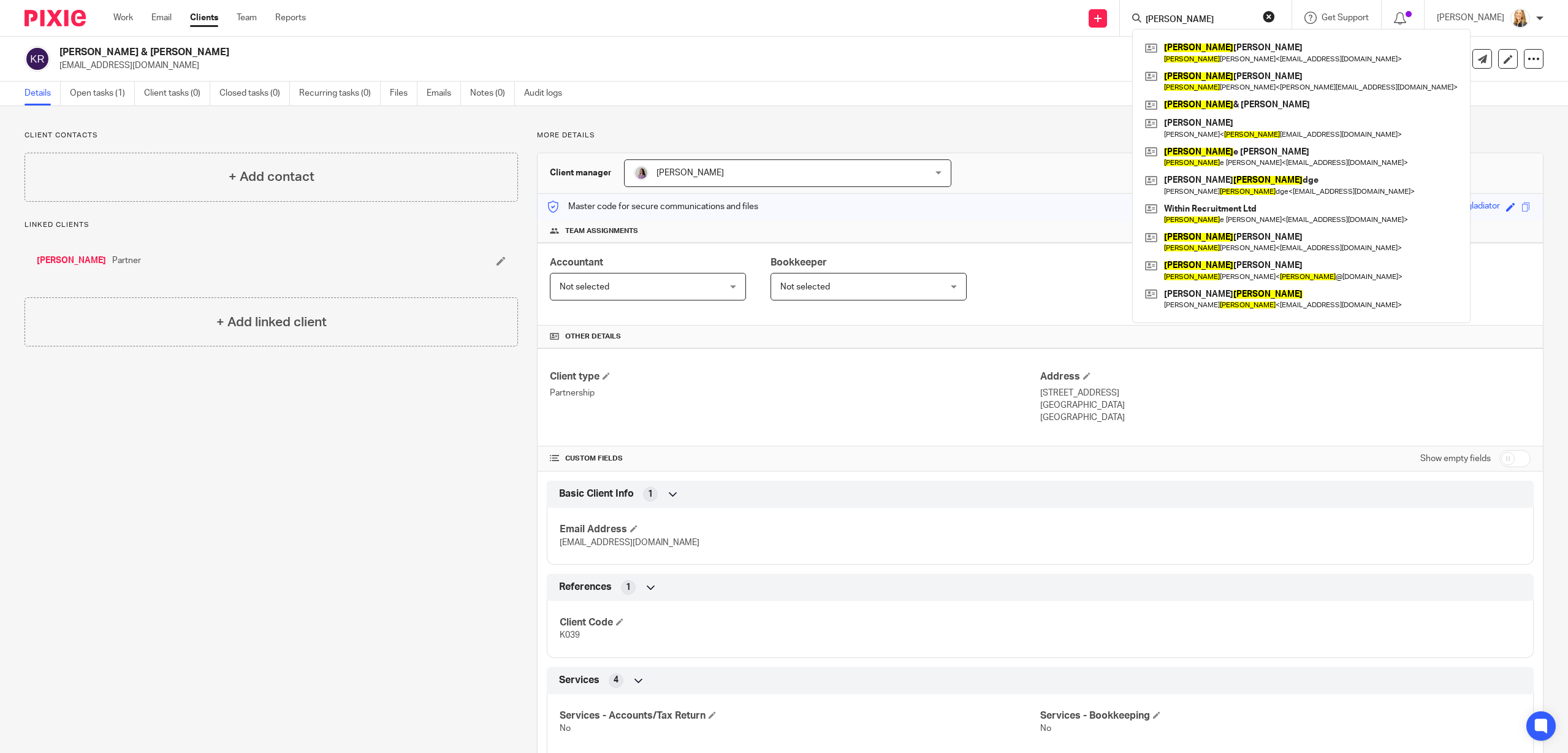
type input "[PERSON_NAME]"
click at [1045, 395] on p "[STREET_ADDRESS]" at bounding box center [1285, 393] width 490 height 13
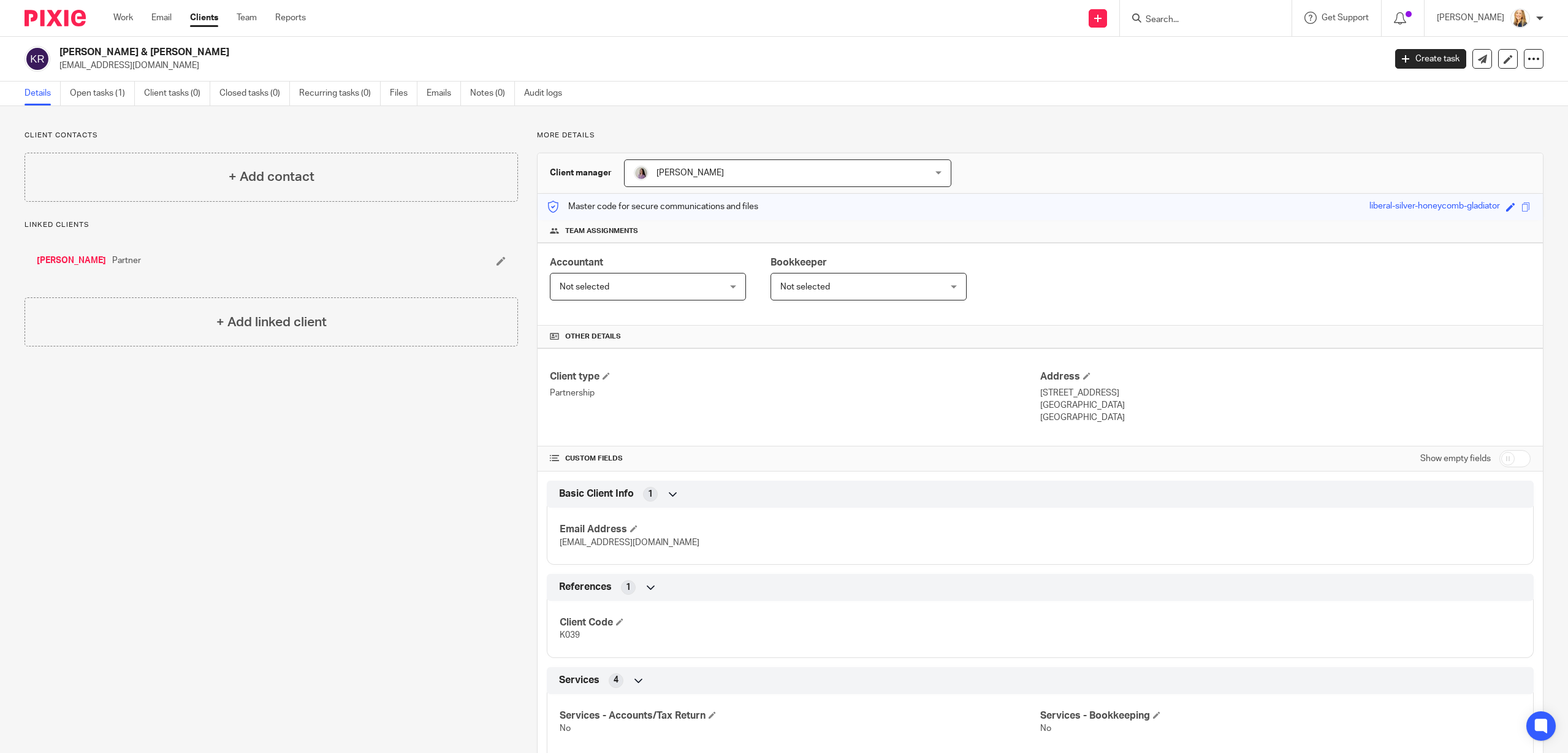
click at [1041, 394] on p "[STREET_ADDRESS]" at bounding box center [1285, 393] width 490 height 13
drag, startPoint x: 1040, startPoint y: 392, endPoint x: 1179, endPoint y: 408, distance: 139.9
click at [1180, 408] on div "Address [STREET_ADDRESS] [STREET_ADDRESS] [GEOGRAPHIC_DATA]" at bounding box center [1285, 397] width 490 height 54
copy div "[STREET_ADDRESS]"
click at [103, 263] on link "[PERSON_NAME]" at bounding box center [71, 261] width 69 height 13
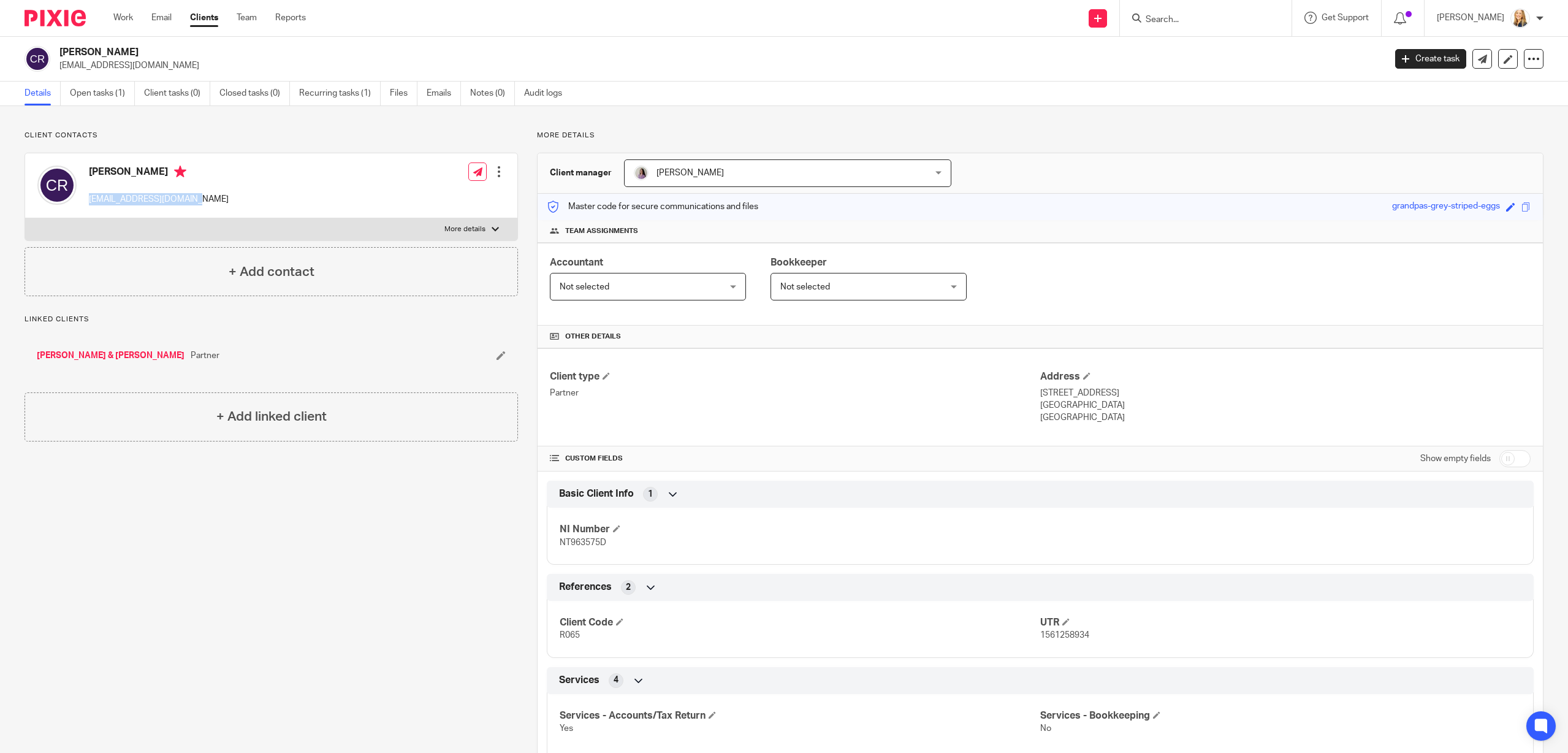
drag, startPoint x: 89, startPoint y: 199, endPoint x: 203, endPoint y: 201, distance: 114.0
click at [203, 201] on div "[PERSON_NAME] [EMAIL_ADDRESS][DOMAIN_NAME] Edit contact Create client from cont…" at bounding box center [271, 186] width 492 height 65
copy p "[EMAIL_ADDRESS][DOMAIN_NAME]"
drag, startPoint x: 1244, startPoint y: 390, endPoint x: 1139, endPoint y: 384, distance: 105.2
click at [1244, 390] on p "[STREET_ADDRESS]" at bounding box center [1285, 393] width 490 height 13
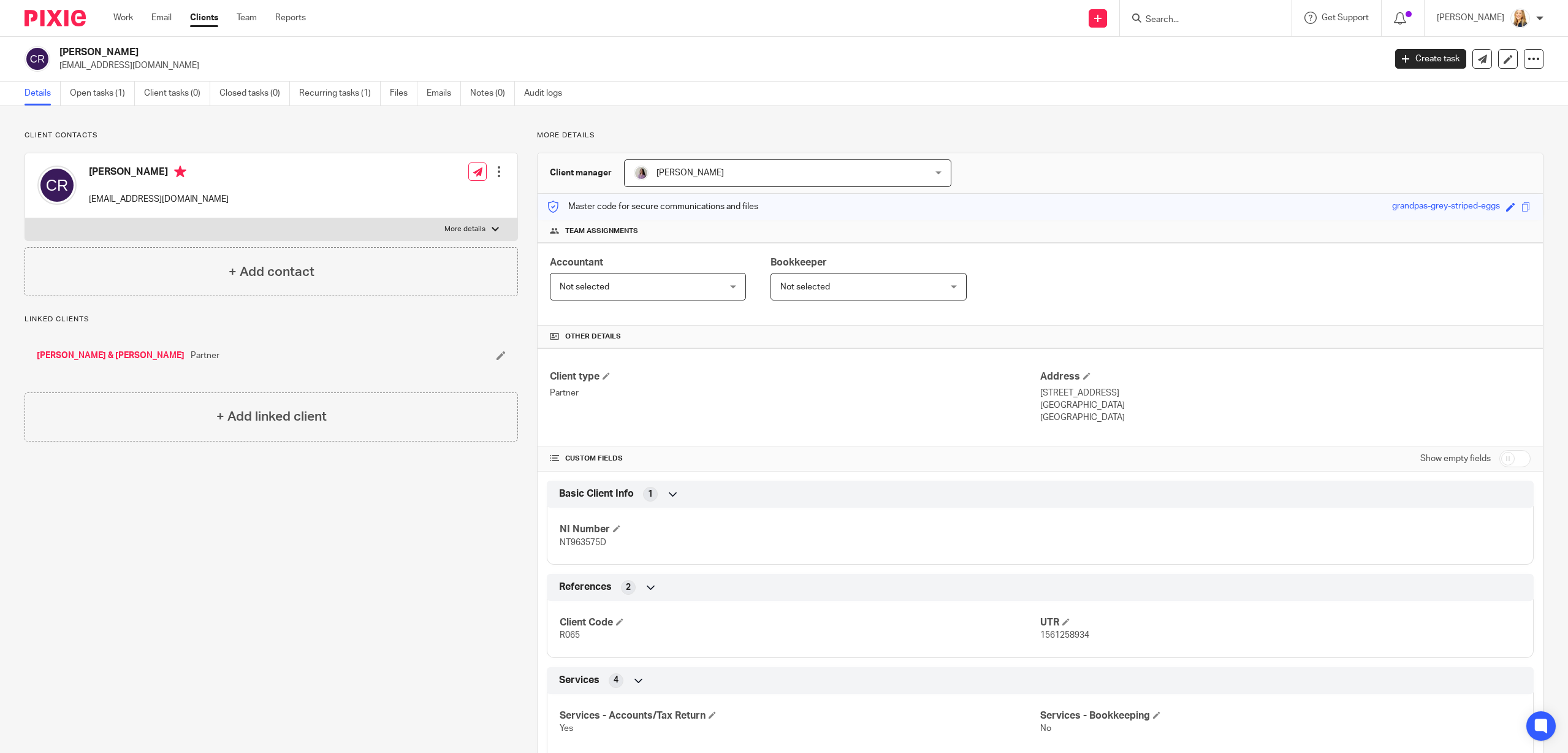
drag, startPoint x: 1040, startPoint y: 391, endPoint x: 1179, endPoint y: 405, distance: 139.7
click at [1180, 406] on div "Address [STREET_ADDRESS] [STREET_ADDRESS] [GEOGRAPHIC_DATA]" at bounding box center [1285, 397] width 490 height 54
copy div "[STREET_ADDRESS]"
drag, startPoint x: 1217, startPoint y: 385, endPoint x: 1153, endPoint y: 407, distance: 67.7
click at [1217, 385] on div "Address [STREET_ADDRESS] [STREET_ADDRESS] [GEOGRAPHIC_DATA]" at bounding box center [1285, 397] width 490 height 54
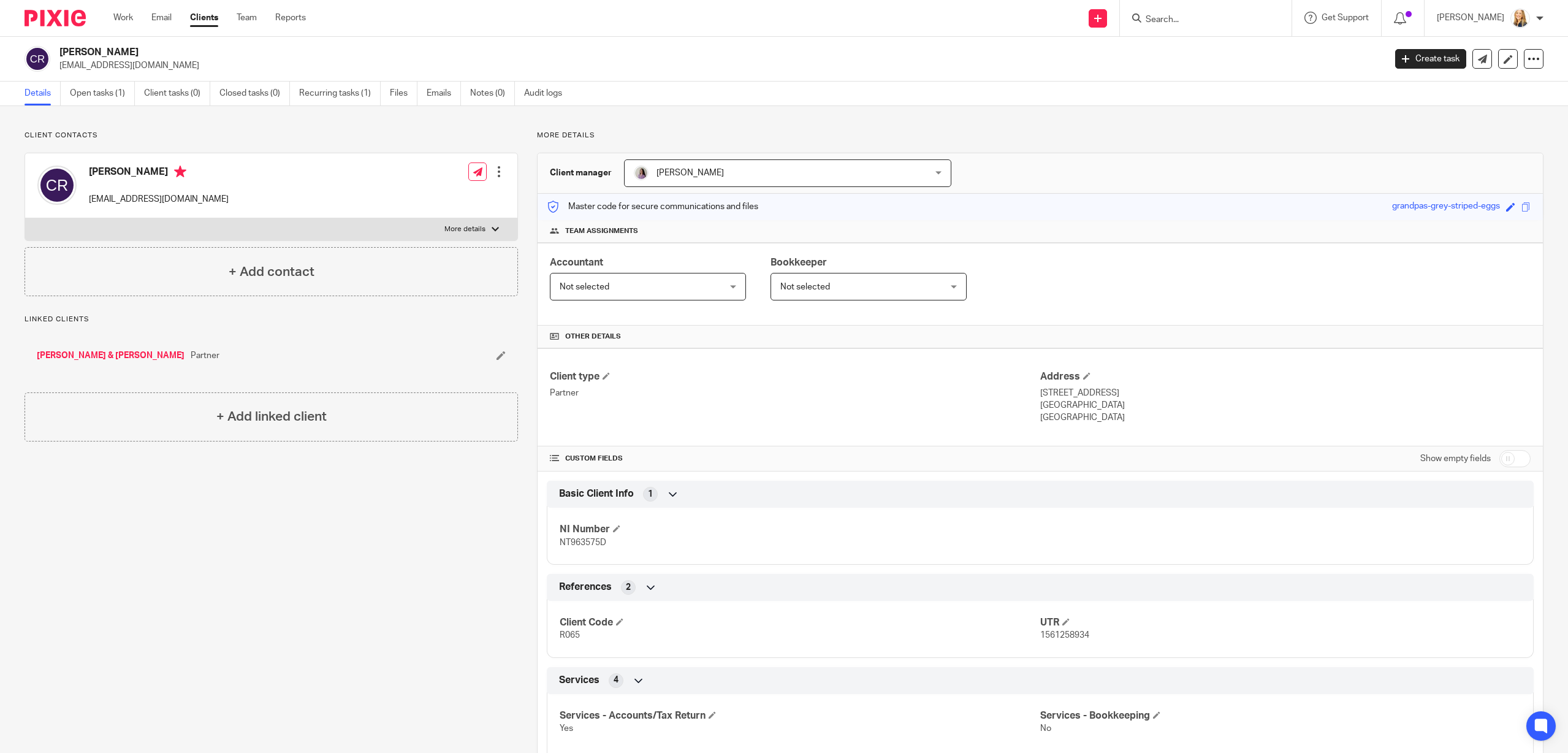
drag, startPoint x: 1131, startPoint y: 407, endPoint x: 1168, endPoint y: 404, distance: 37.1
click at [1168, 408] on p "[GEOGRAPHIC_DATA]" at bounding box center [1285, 405] width 490 height 13
copy p "CO15 4DU"
click at [72, 93] on link "Open tasks (1)" at bounding box center [102, 93] width 65 height 24
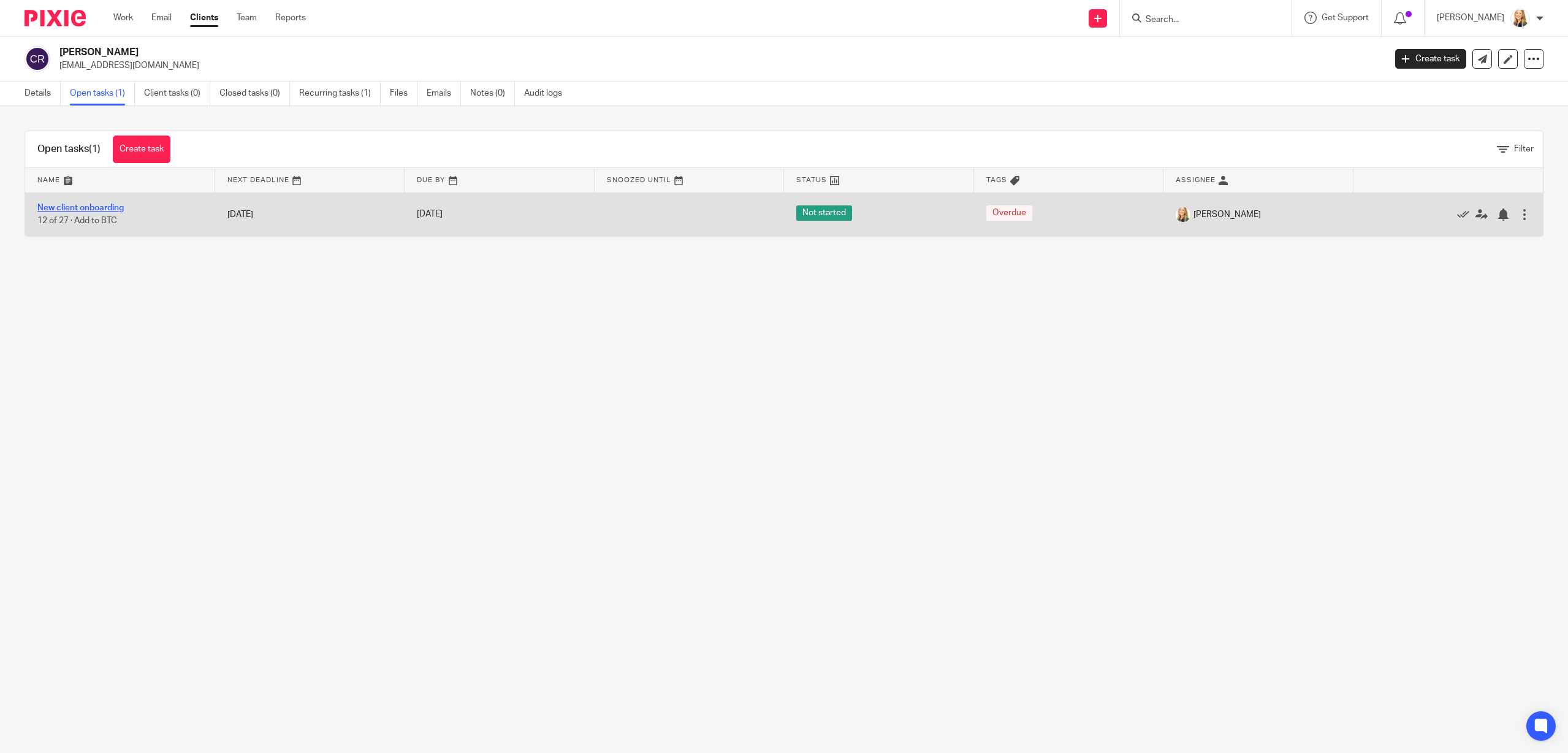
click at [84, 206] on link "New client onboarding" at bounding box center [80, 207] width 87 height 9
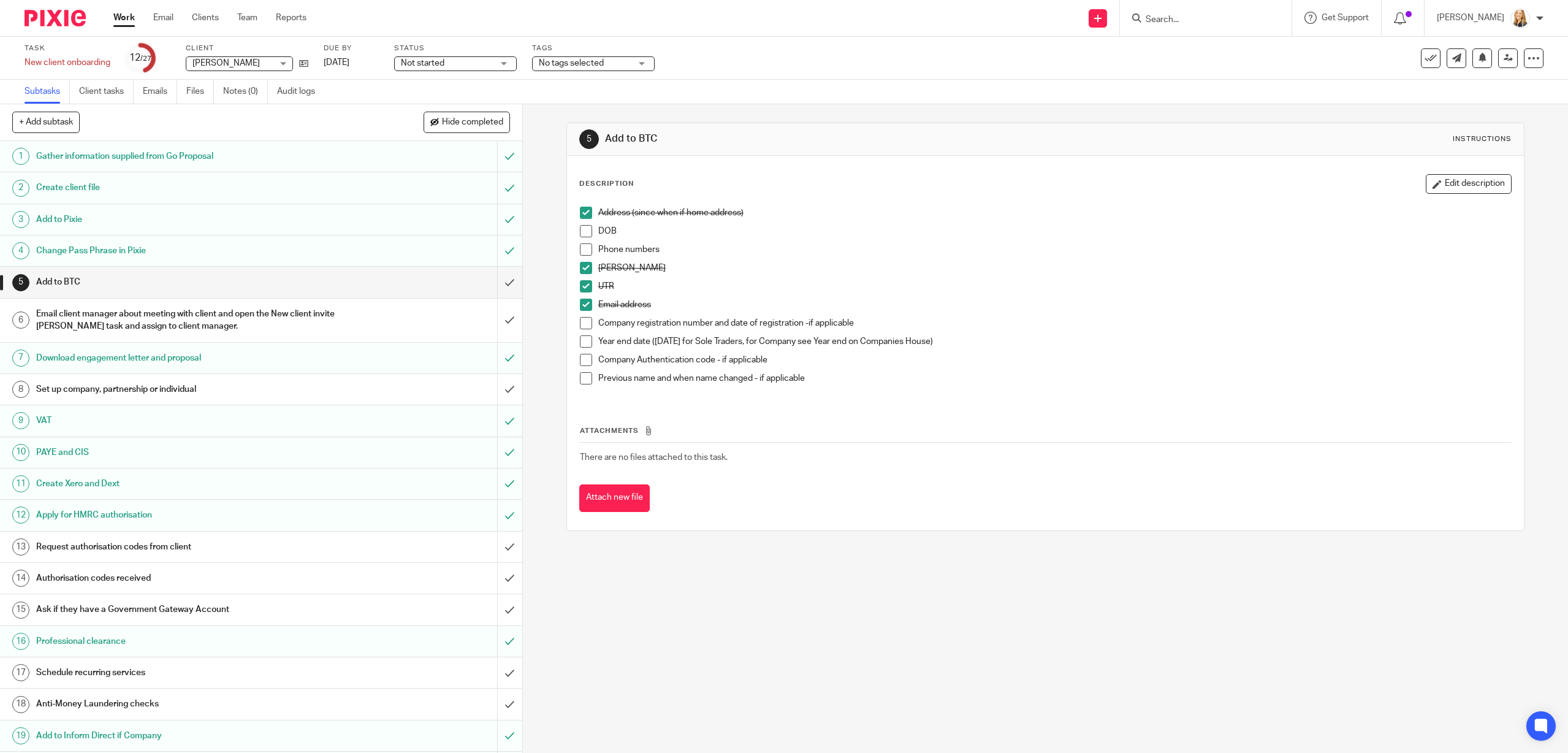
click at [1207, 19] on input "Search" at bounding box center [1198, 19] width 110 height 11
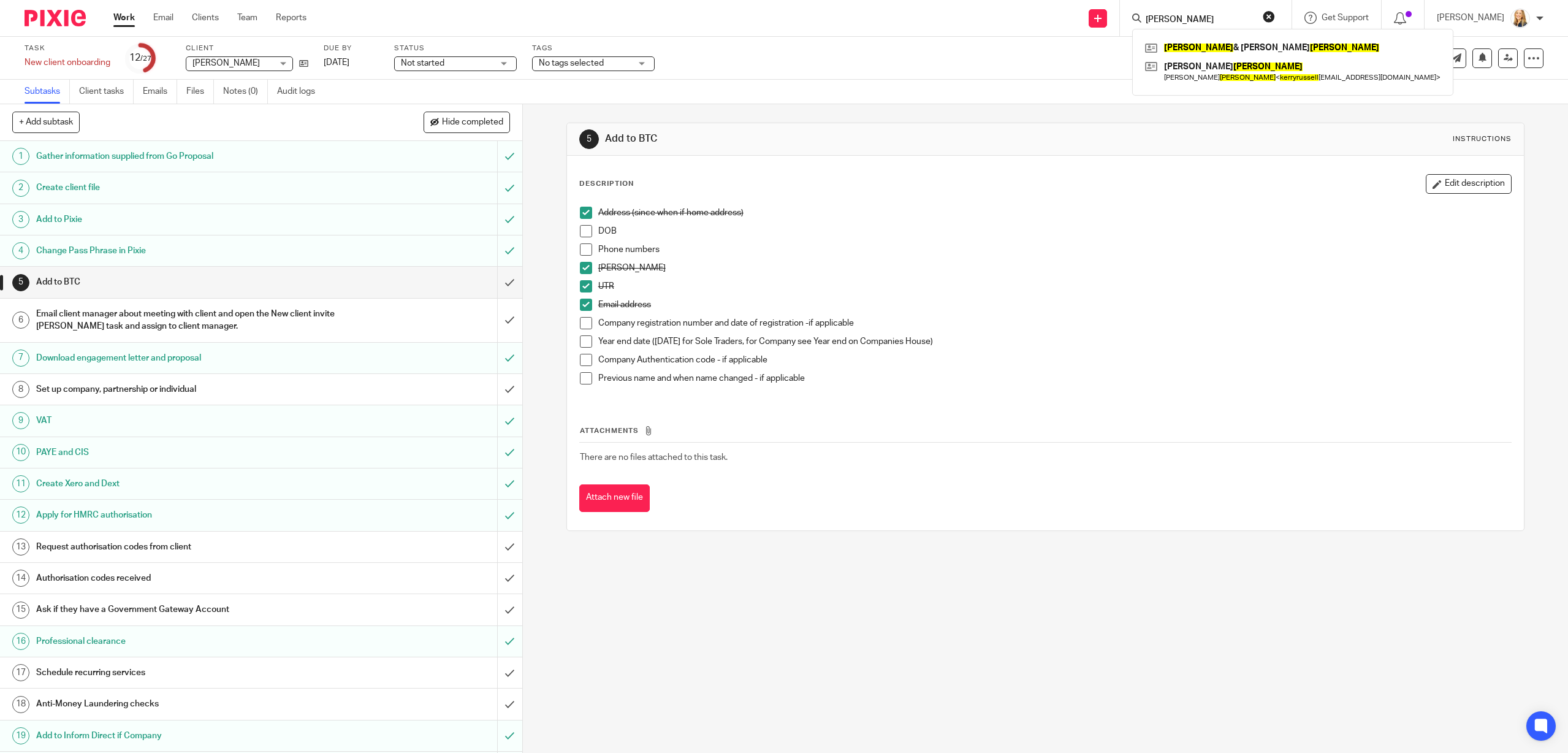
type input "[PERSON_NAME]"
click button "submit" at bounding box center [0, 0] width 0 height 0
click at [1107, 19] on link at bounding box center [1097, 18] width 18 height 18
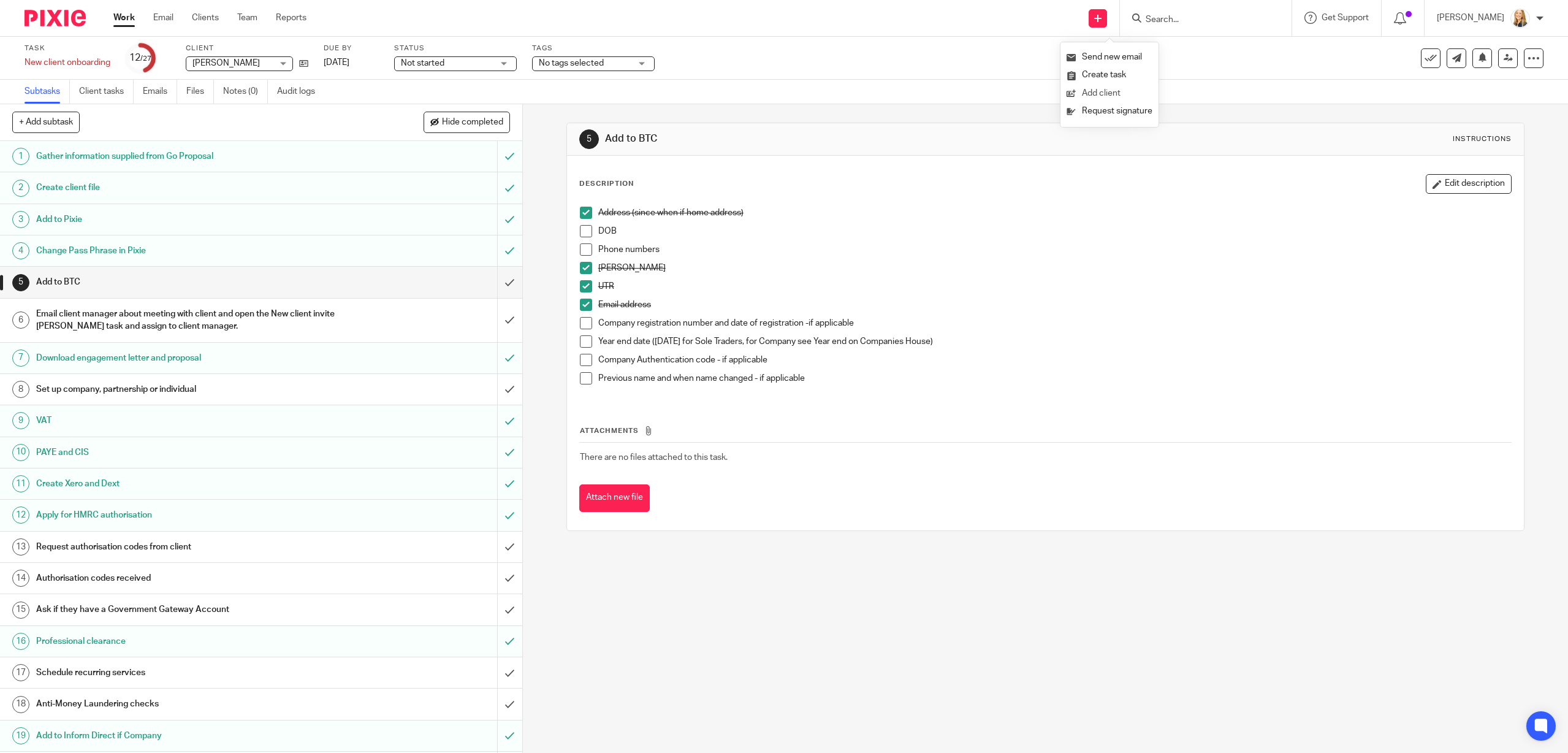
click at [1103, 95] on link "Add client" at bounding box center [1109, 93] width 86 height 18
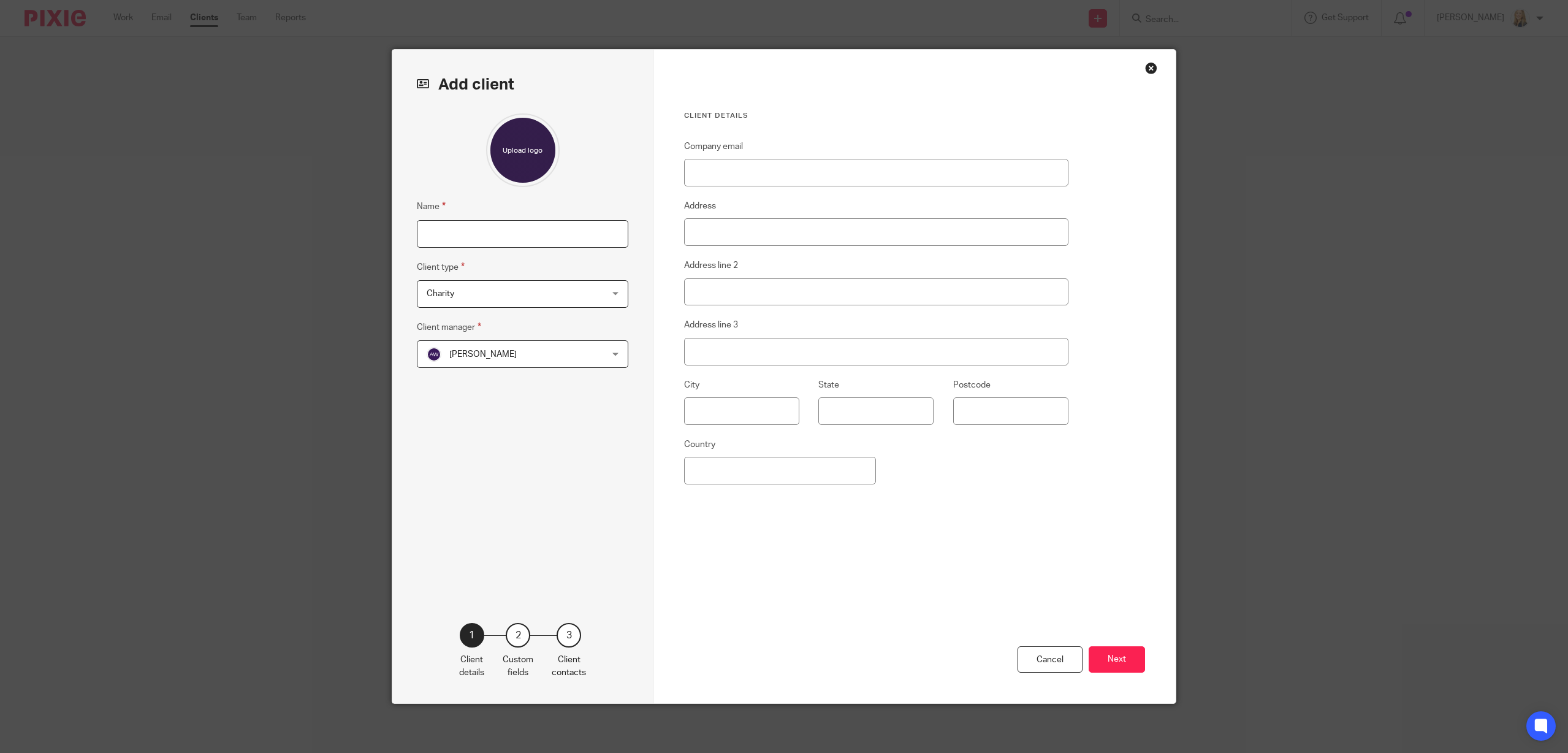
click at [453, 232] on input "Name" at bounding box center [521, 233] width 211 height 27
type input "[PERSON_NAME]"
click at [498, 298] on span "Charity" at bounding box center [507, 294] width 160 height 25
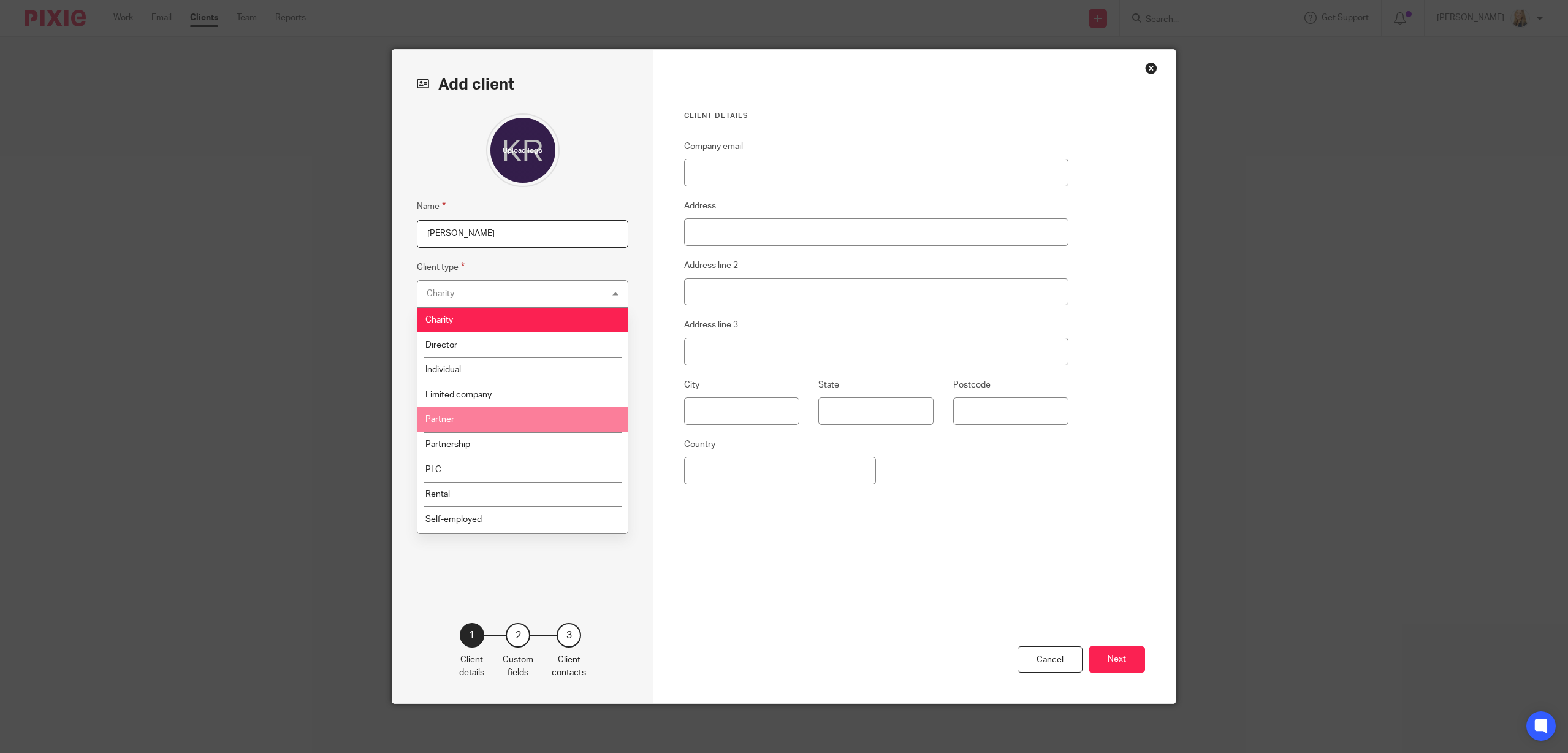
click at [451, 430] on li "Partner" at bounding box center [522, 419] width 210 height 25
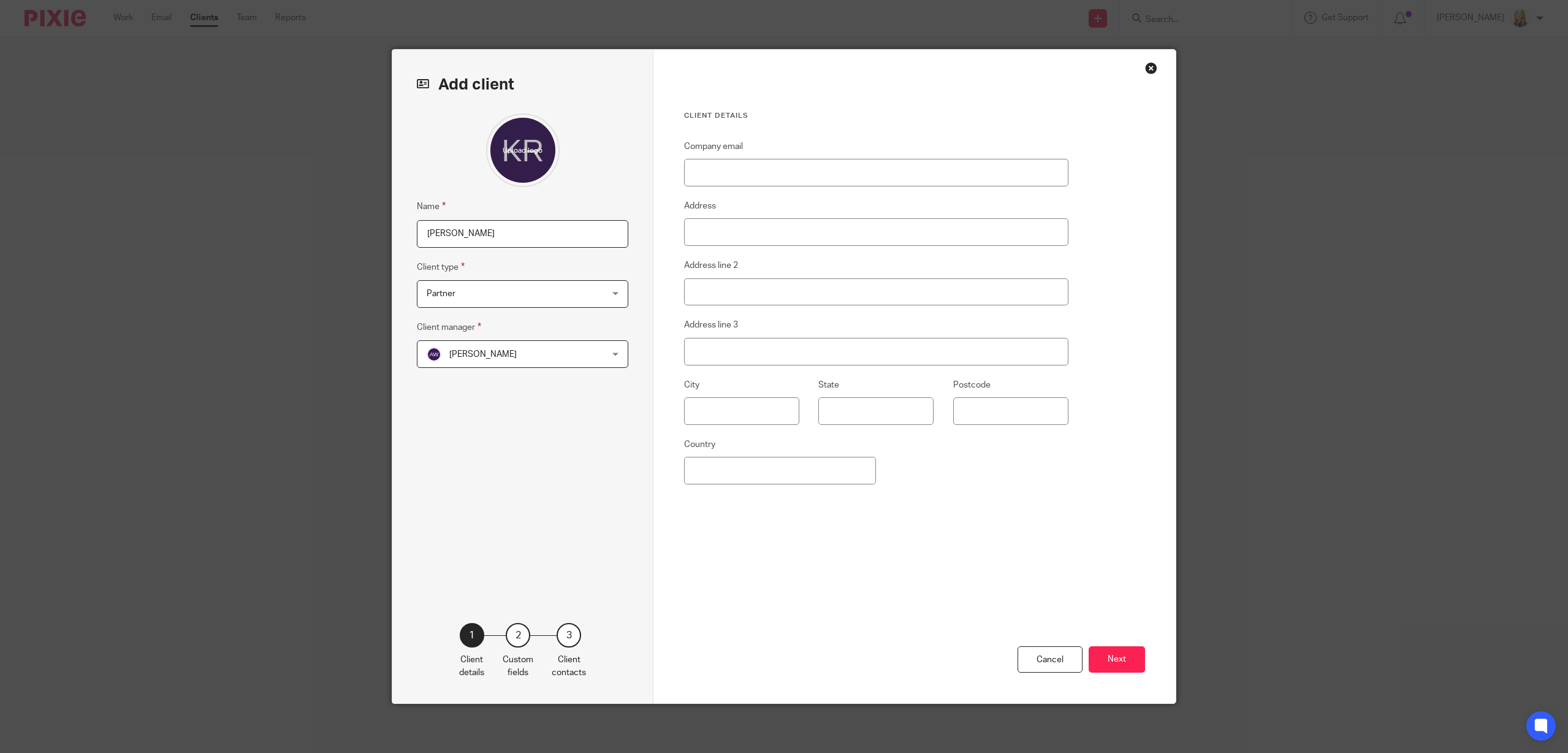
drag, startPoint x: 533, startPoint y: 350, endPoint x: 533, endPoint y: 358, distance: 8.0
click at [534, 350] on span "[PERSON_NAME]" at bounding box center [507, 353] width 160 height 25
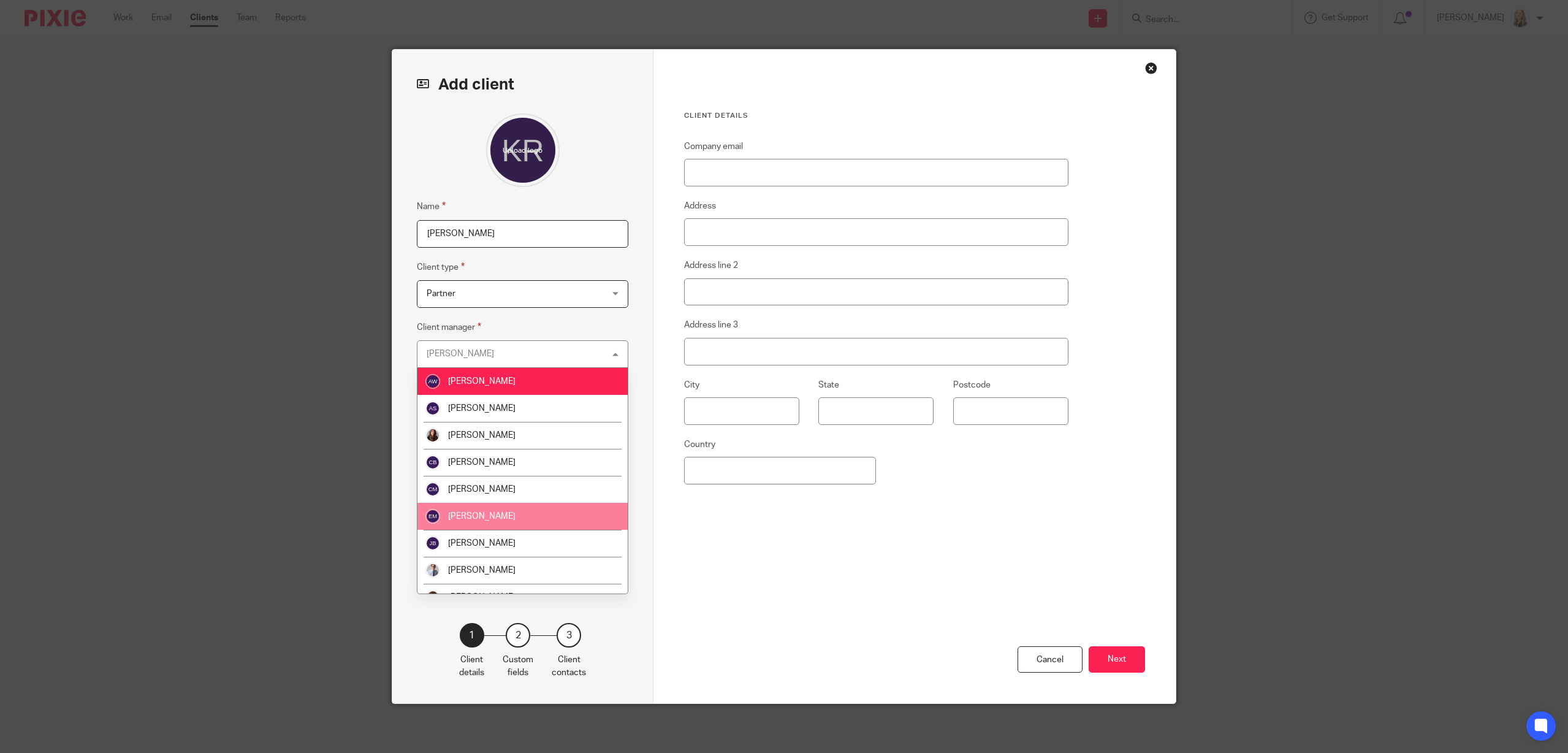
scroll to position [179, 0]
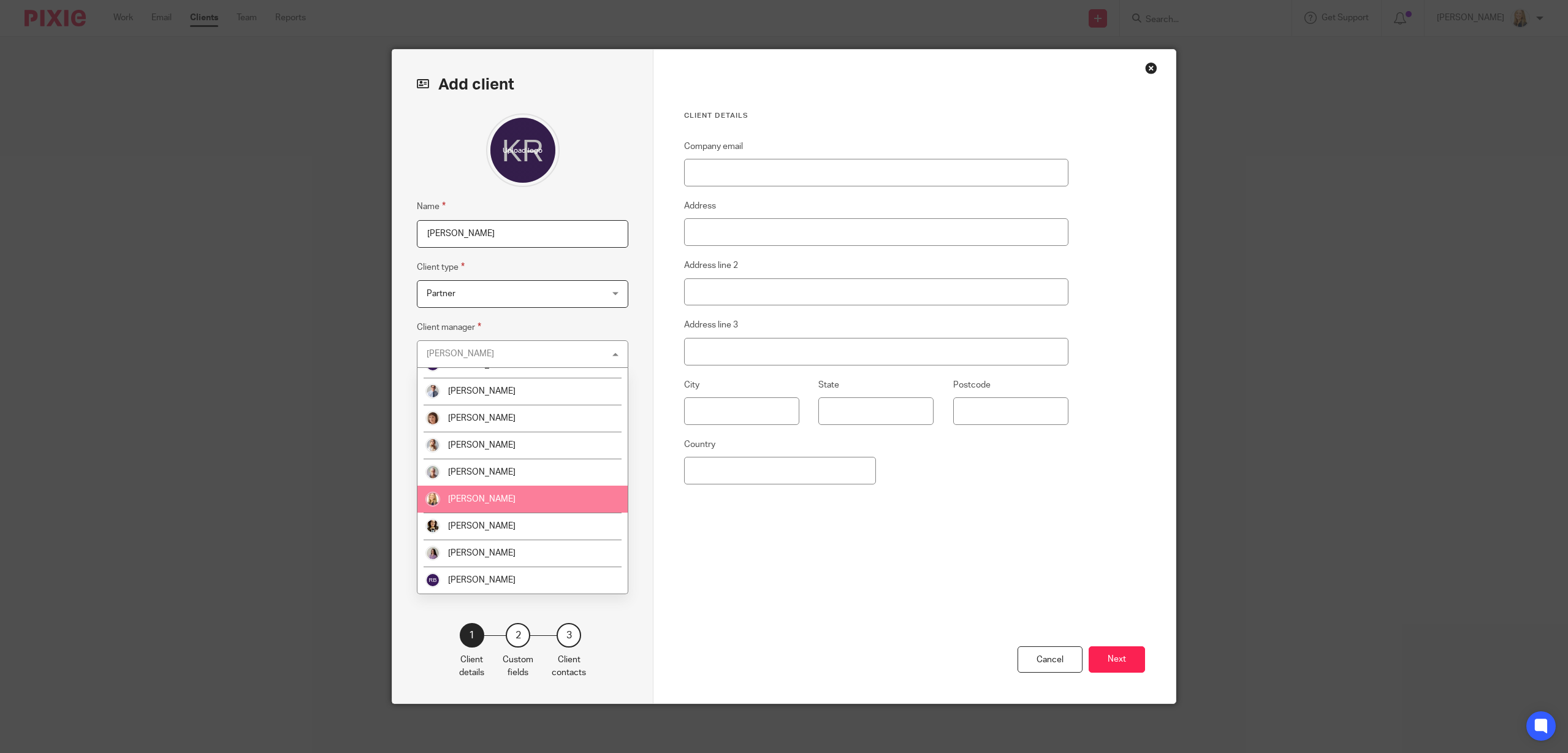
click at [515, 506] on li "[PERSON_NAME]" at bounding box center [522, 499] width 210 height 27
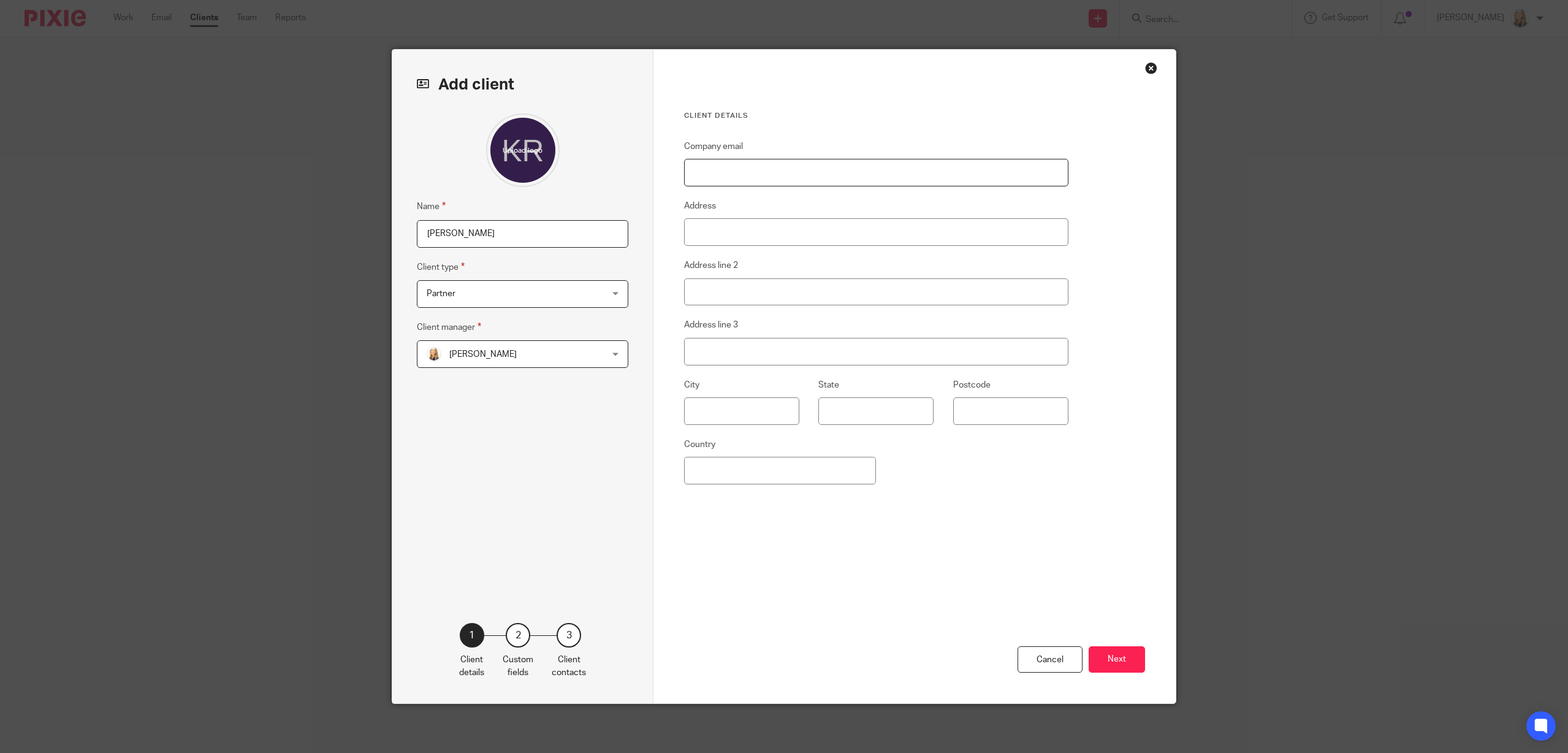
drag, startPoint x: 802, startPoint y: 178, endPoint x: 839, endPoint y: 161, distance: 40.7
click at [802, 178] on input "Company email" at bounding box center [875, 172] width 384 height 27
paste input "[EMAIL_ADDRESS][DOMAIN_NAME]"
type input "[EMAIL_ADDRESS][DOMAIN_NAME]"
click at [1119, 665] on button "Next" at bounding box center [1117, 659] width 56 height 26
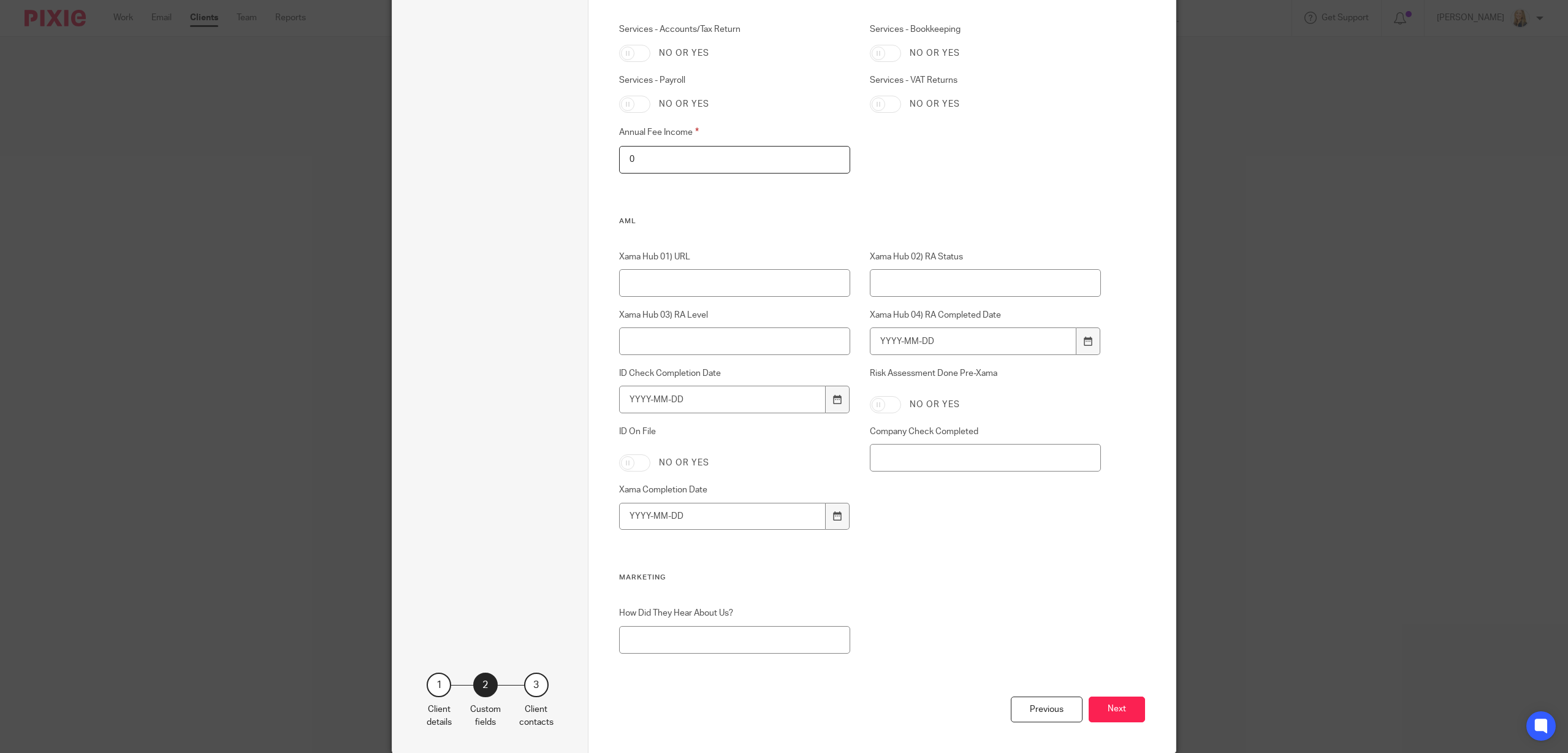
scroll to position [1217, 0]
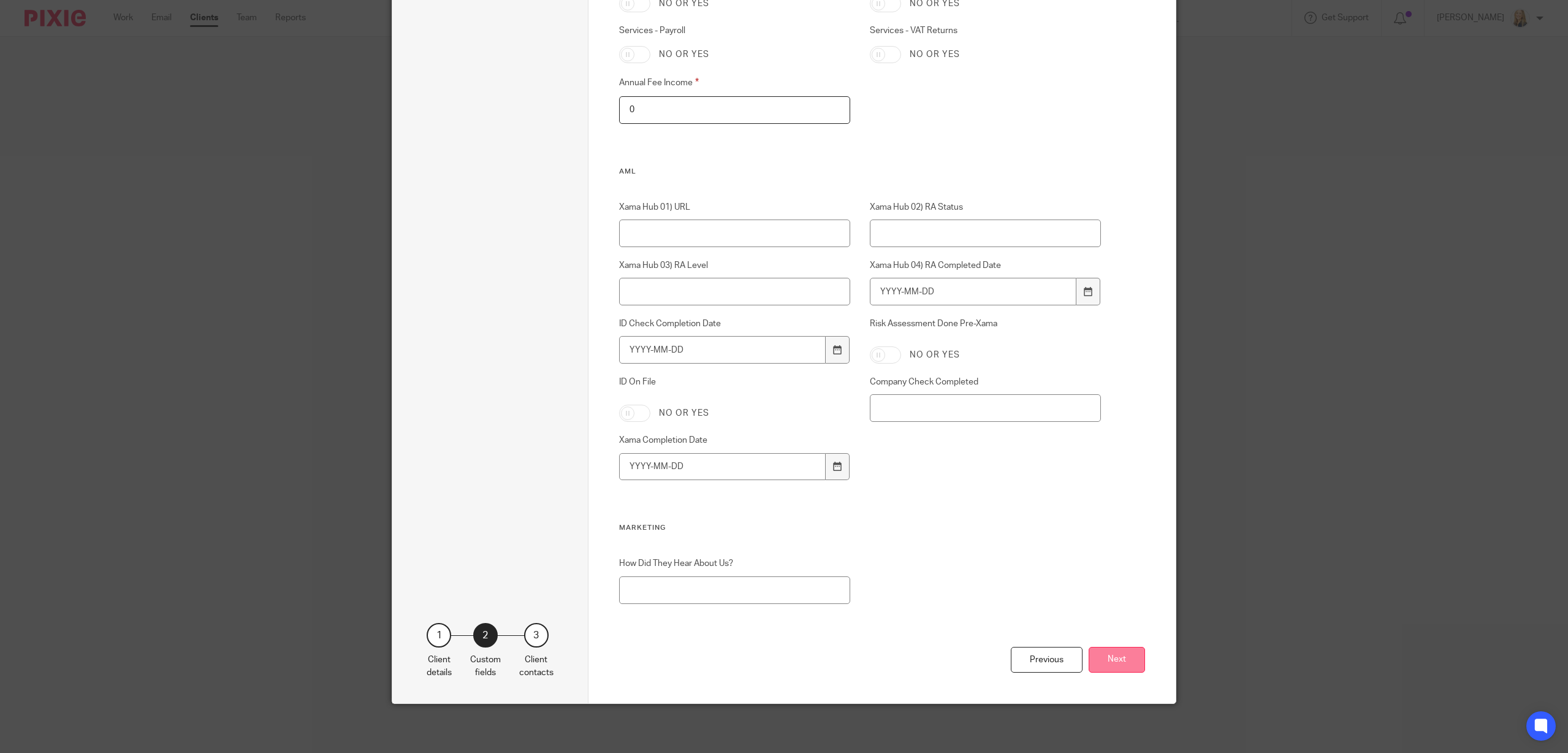
click at [1119, 665] on button "Next" at bounding box center [1117, 660] width 56 height 26
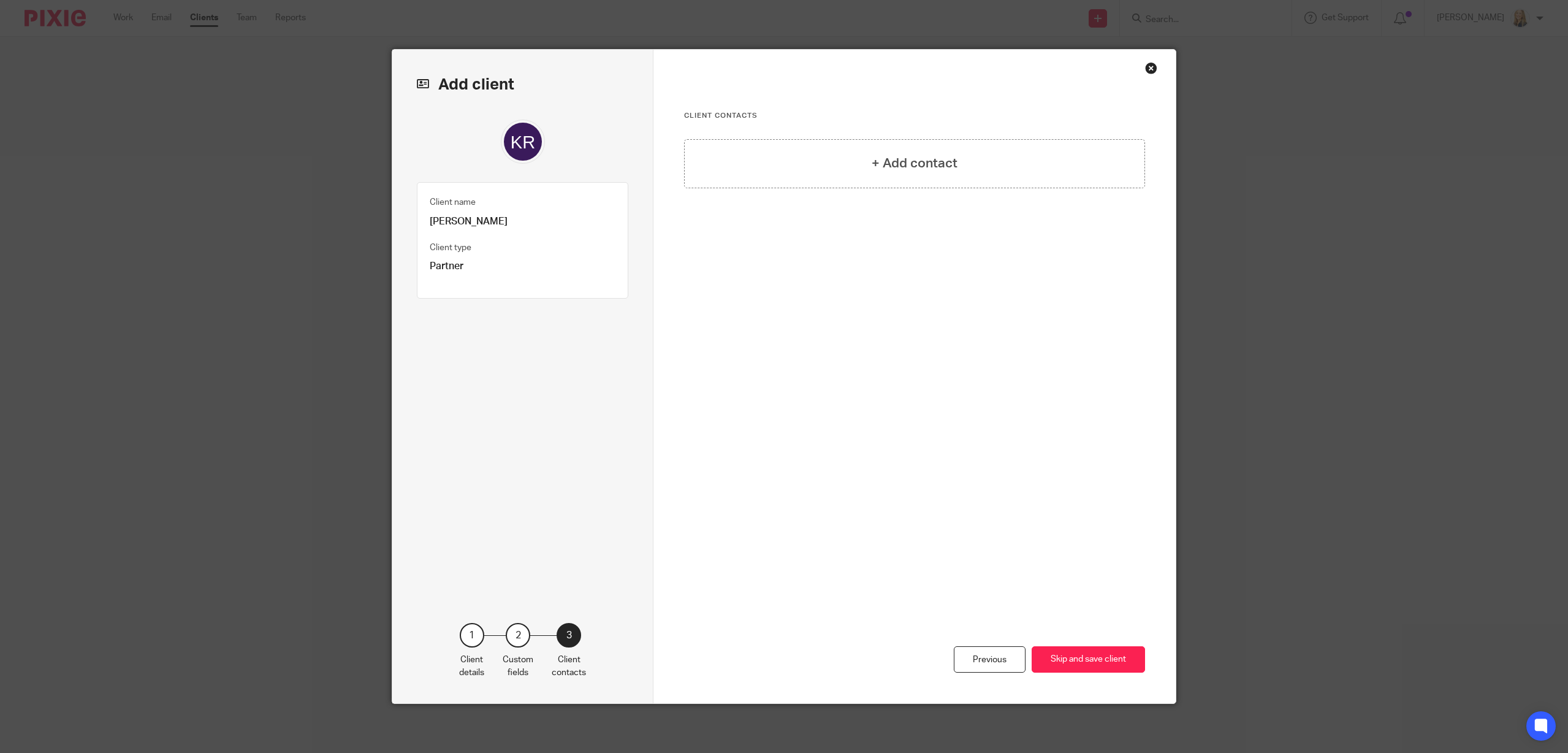
scroll to position [0, 0]
click at [947, 176] on div "+ Add contact" at bounding box center [914, 163] width 461 height 49
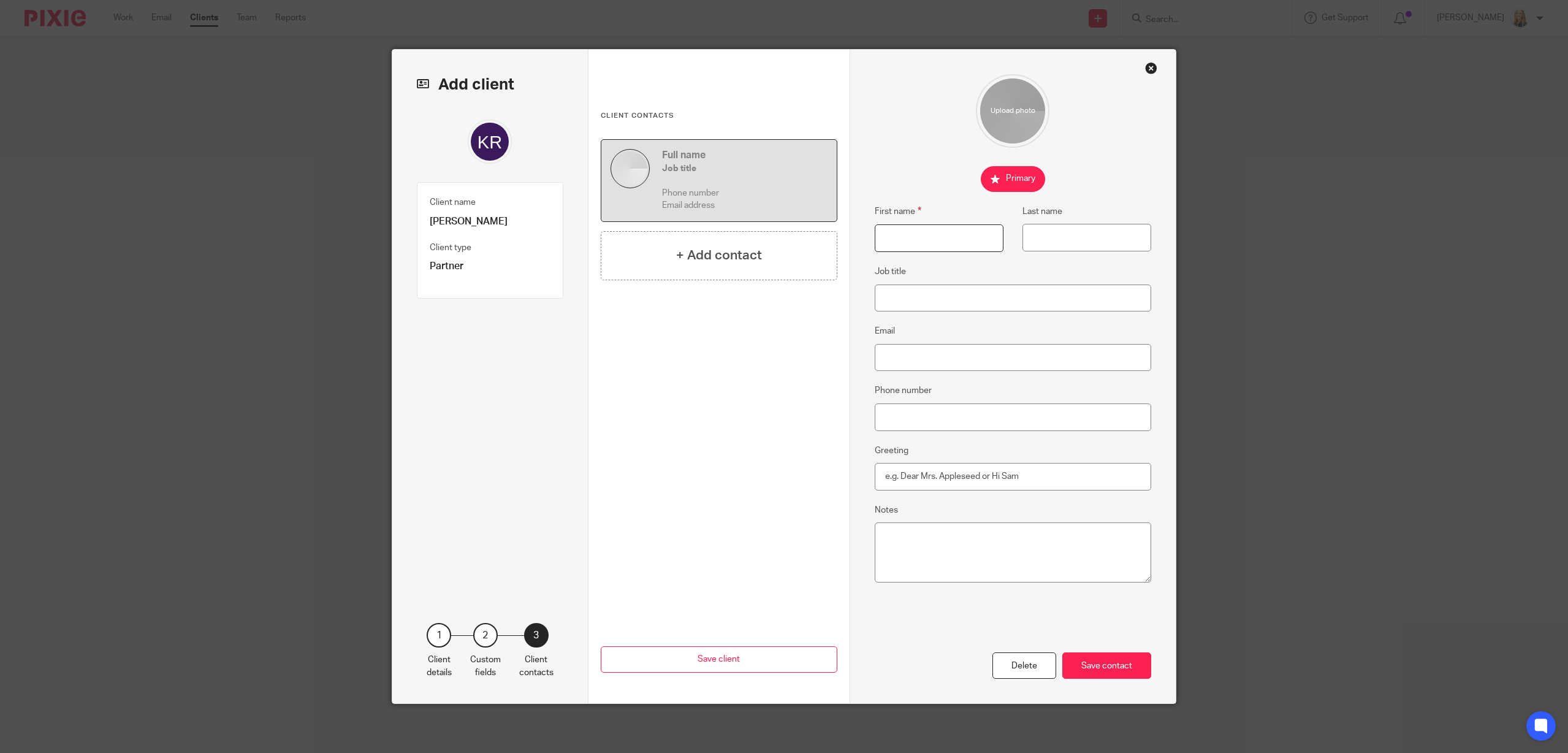
click at [943, 242] on input "First name" at bounding box center [939, 238] width 128 height 27
type input "Kerry"
type input "Russell"
click at [904, 363] on input "Email" at bounding box center [1013, 358] width 277 height 27
paste input "[EMAIL_ADDRESS][DOMAIN_NAME]"
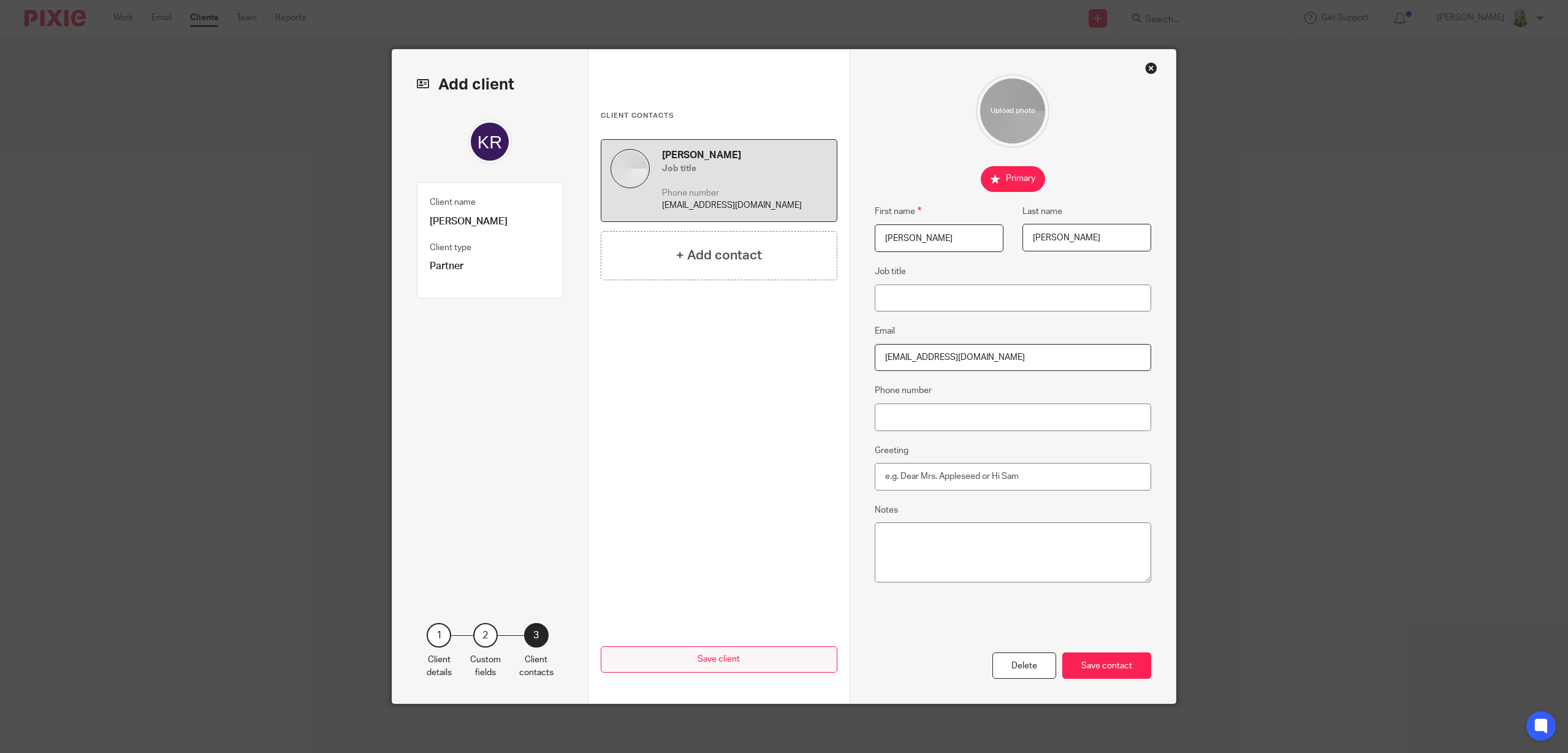
type input "[EMAIL_ADDRESS][DOMAIN_NAME]"
click at [1090, 670] on div "Save contact" at bounding box center [1106, 664] width 89 height 26
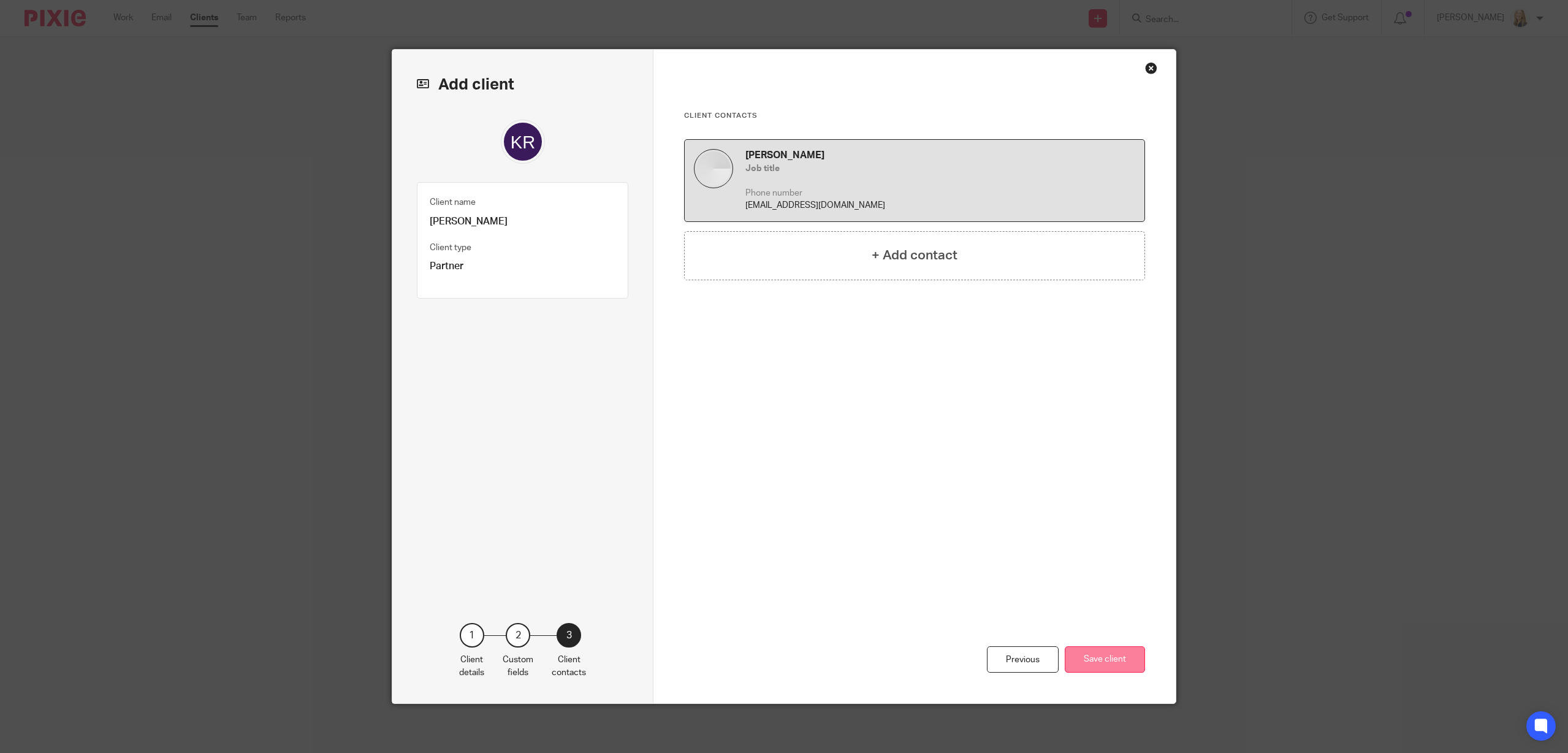
click at [1090, 656] on button "Save client" at bounding box center [1105, 659] width 81 height 26
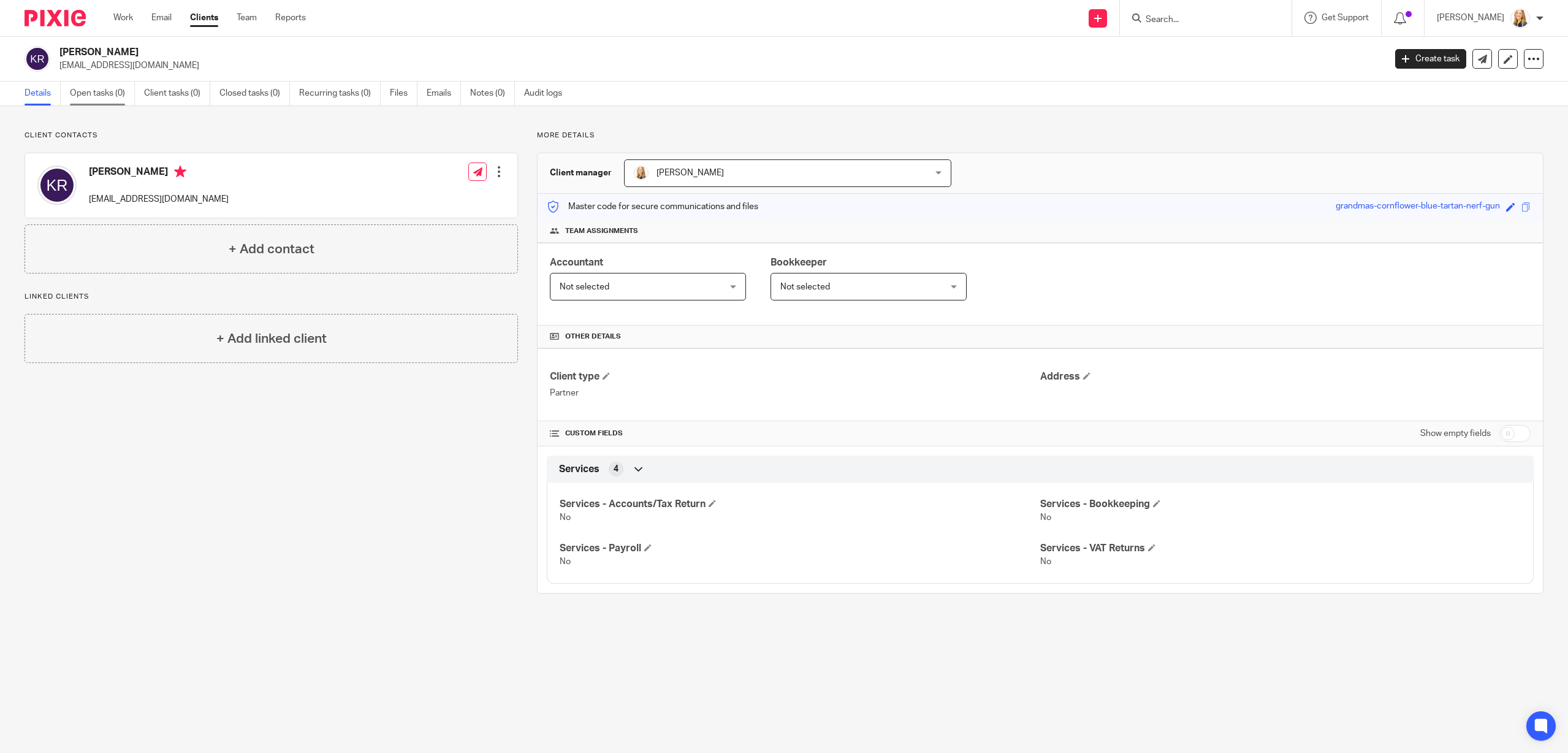
click at [98, 97] on link "Open tasks (0)" at bounding box center [102, 93] width 65 height 24
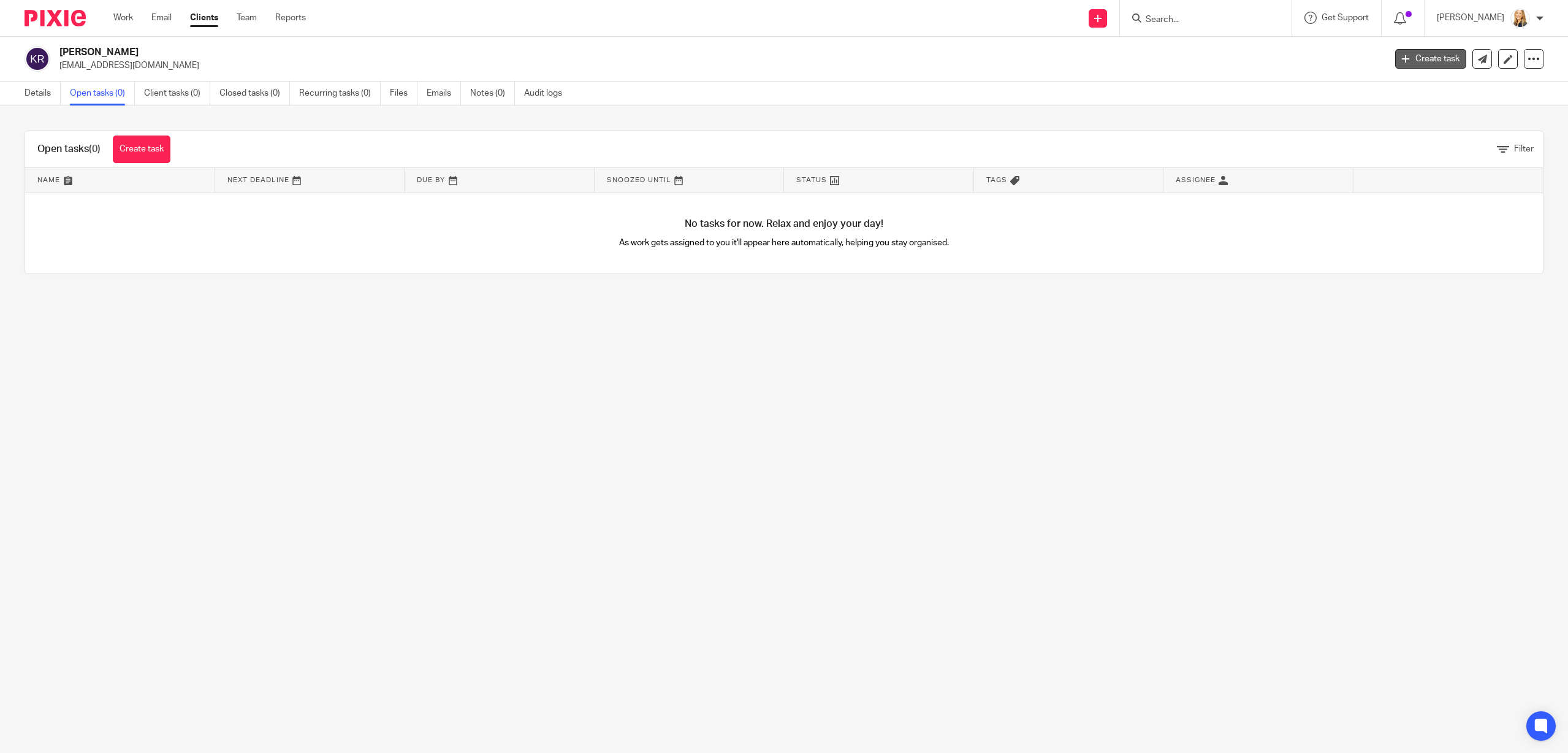
click at [1436, 61] on link "Create task" at bounding box center [1430, 58] width 71 height 19
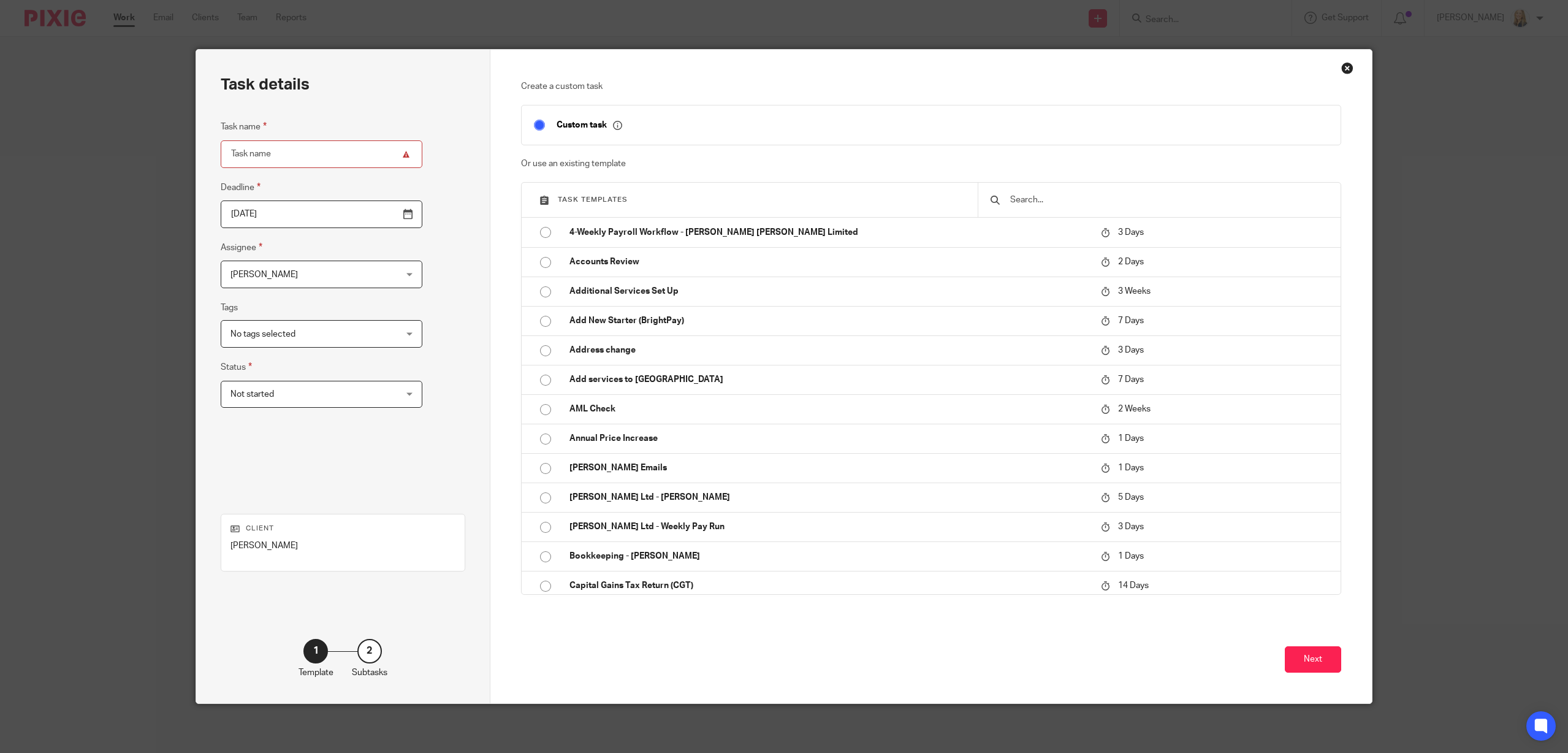
click at [1038, 197] on input "text" at bounding box center [1168, 199] width 319 height 14
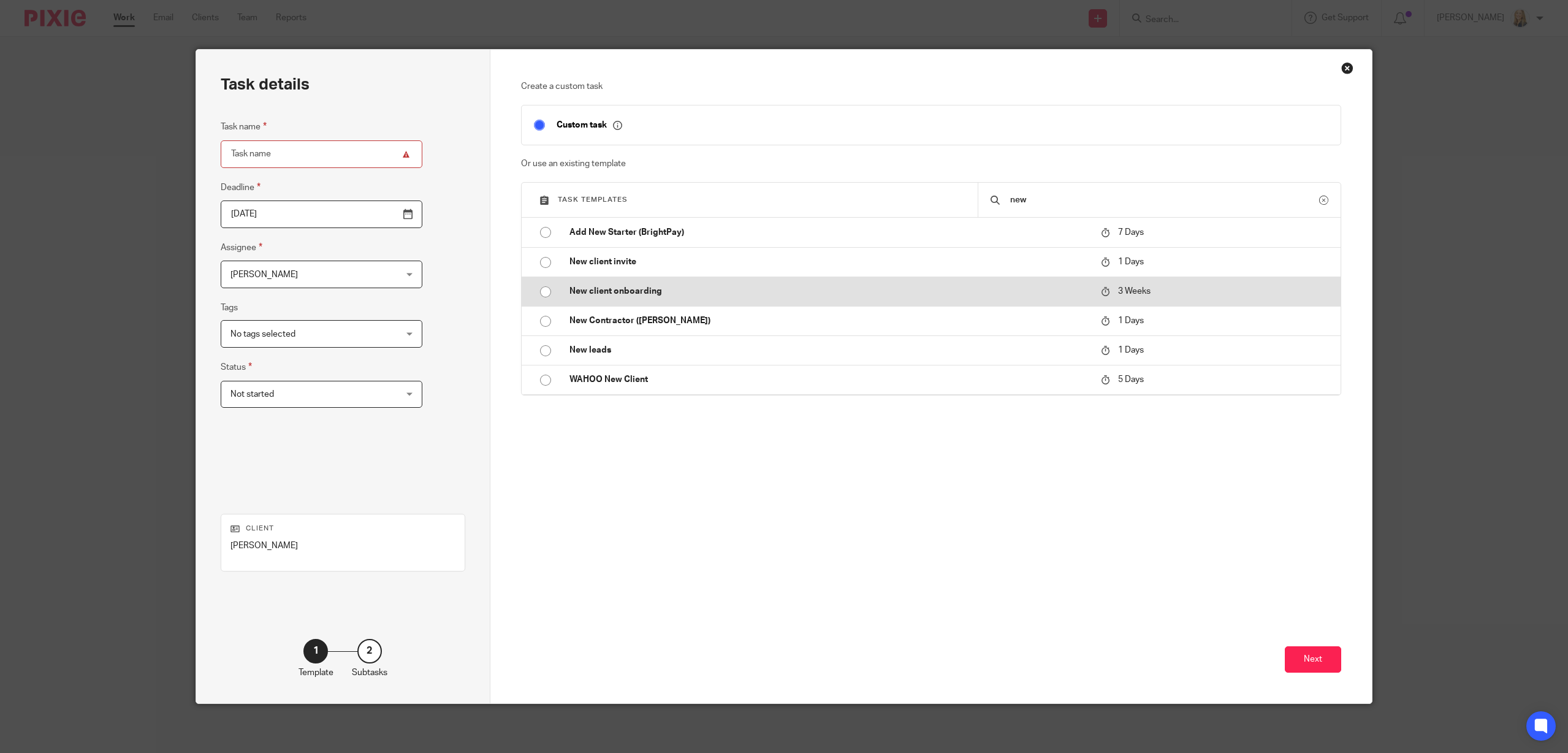
type input "new"
click at [596, 288] on p "New client onboarding" at bounding box center [829, 291] width 519 height 13
type input "2025-10-17"
type input "New client onboarding"
checkbox input "false"
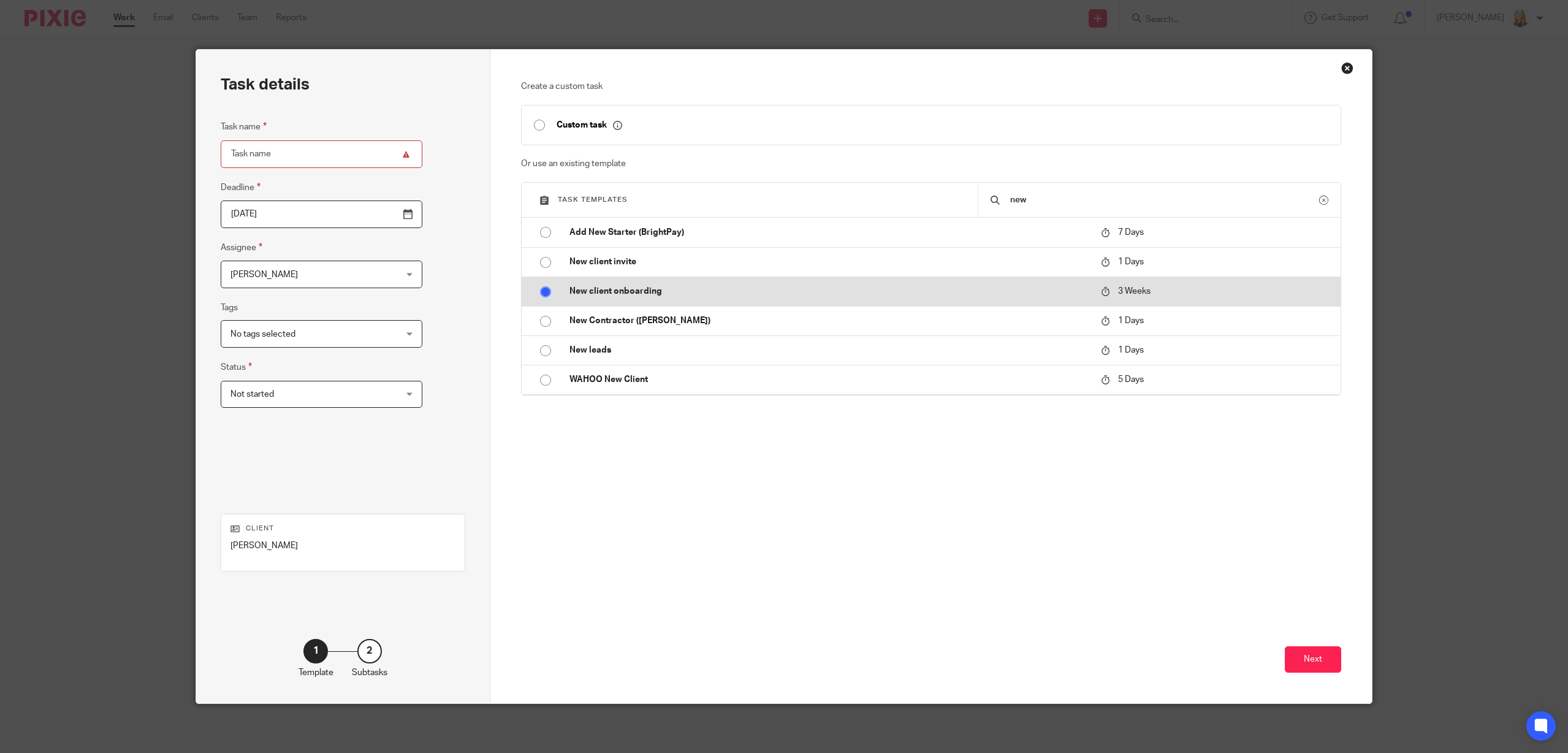
radio input "true"
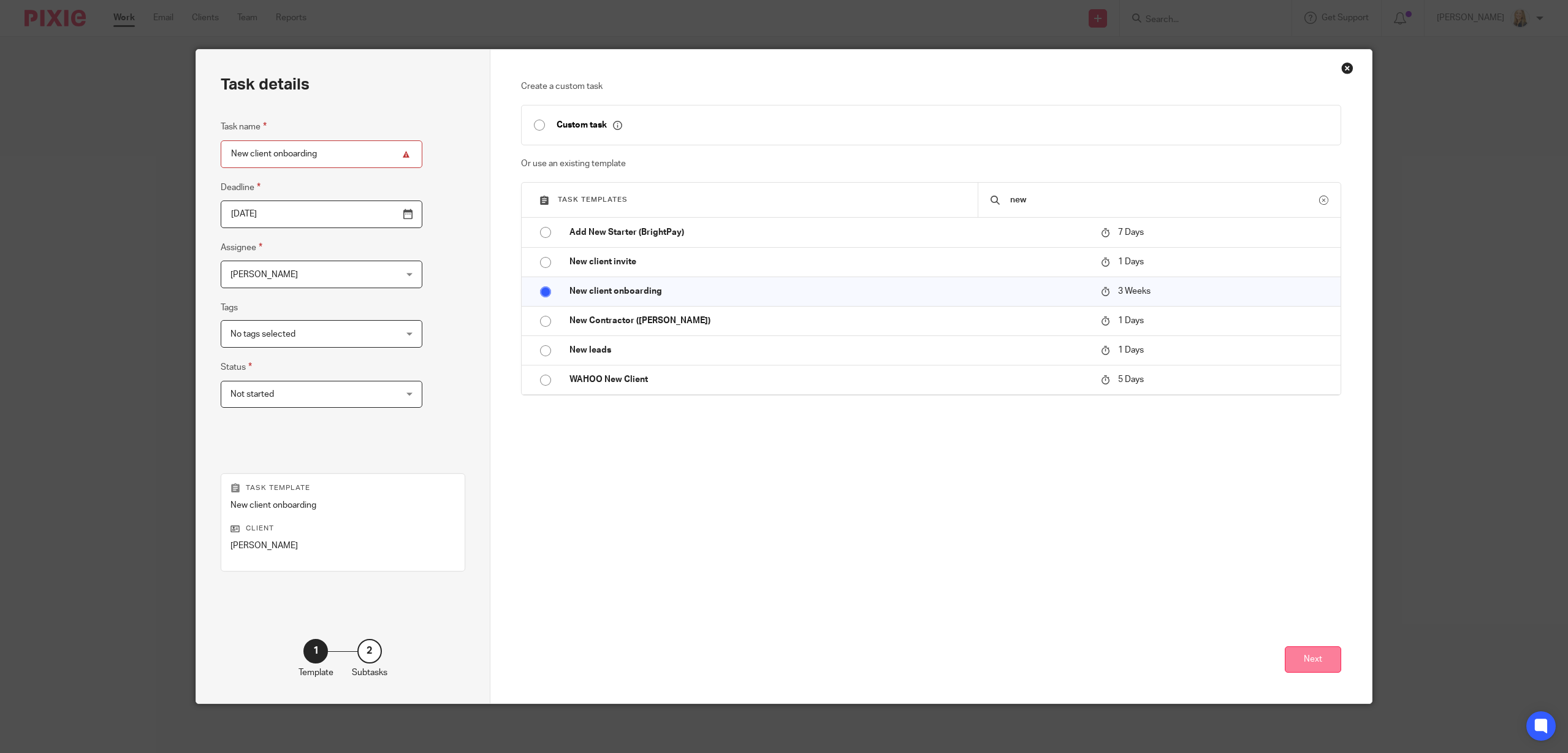
click at [1323, 664] on button "Next" at bounding box center [1313, 659] width 56 height 26
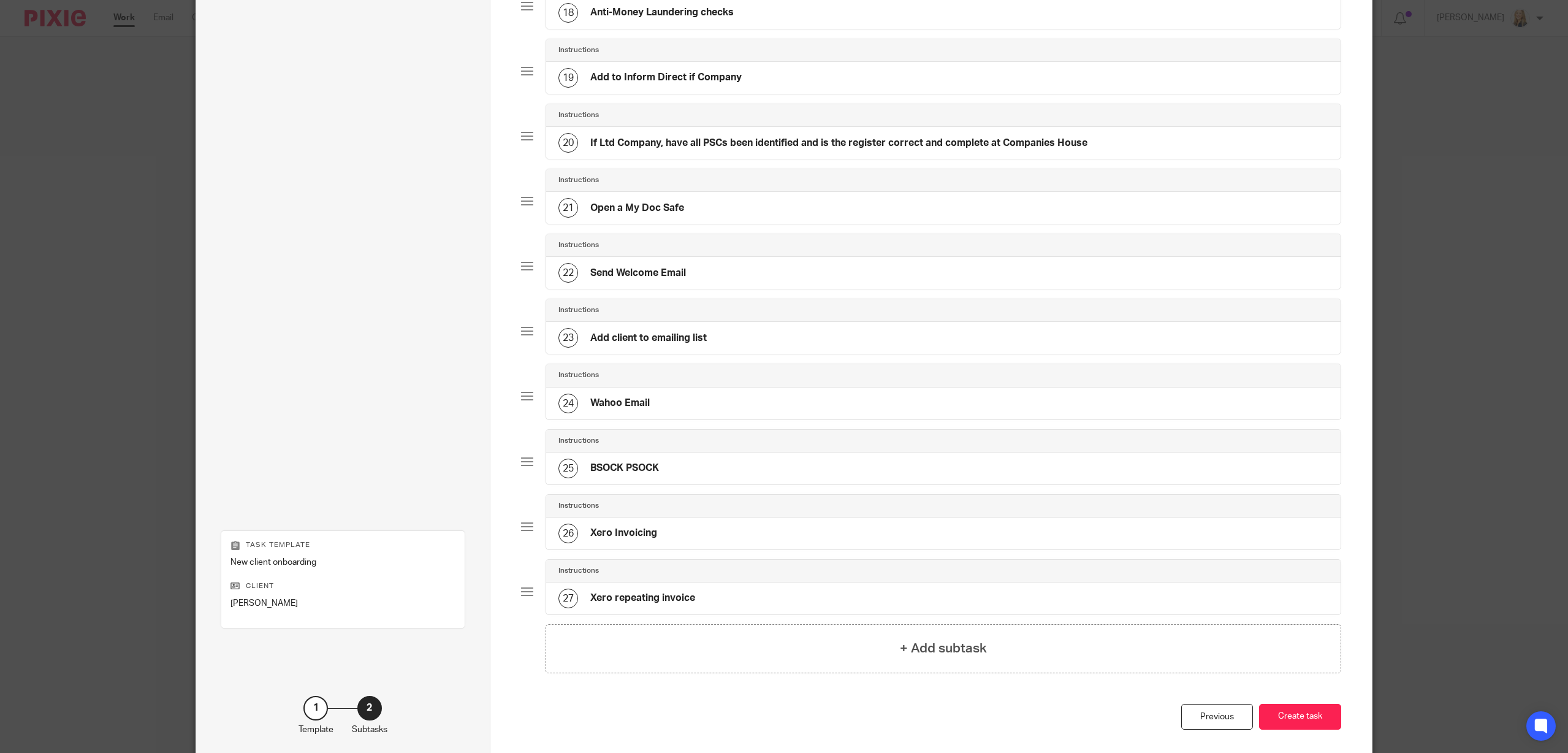
scroll to position [1301, 0]
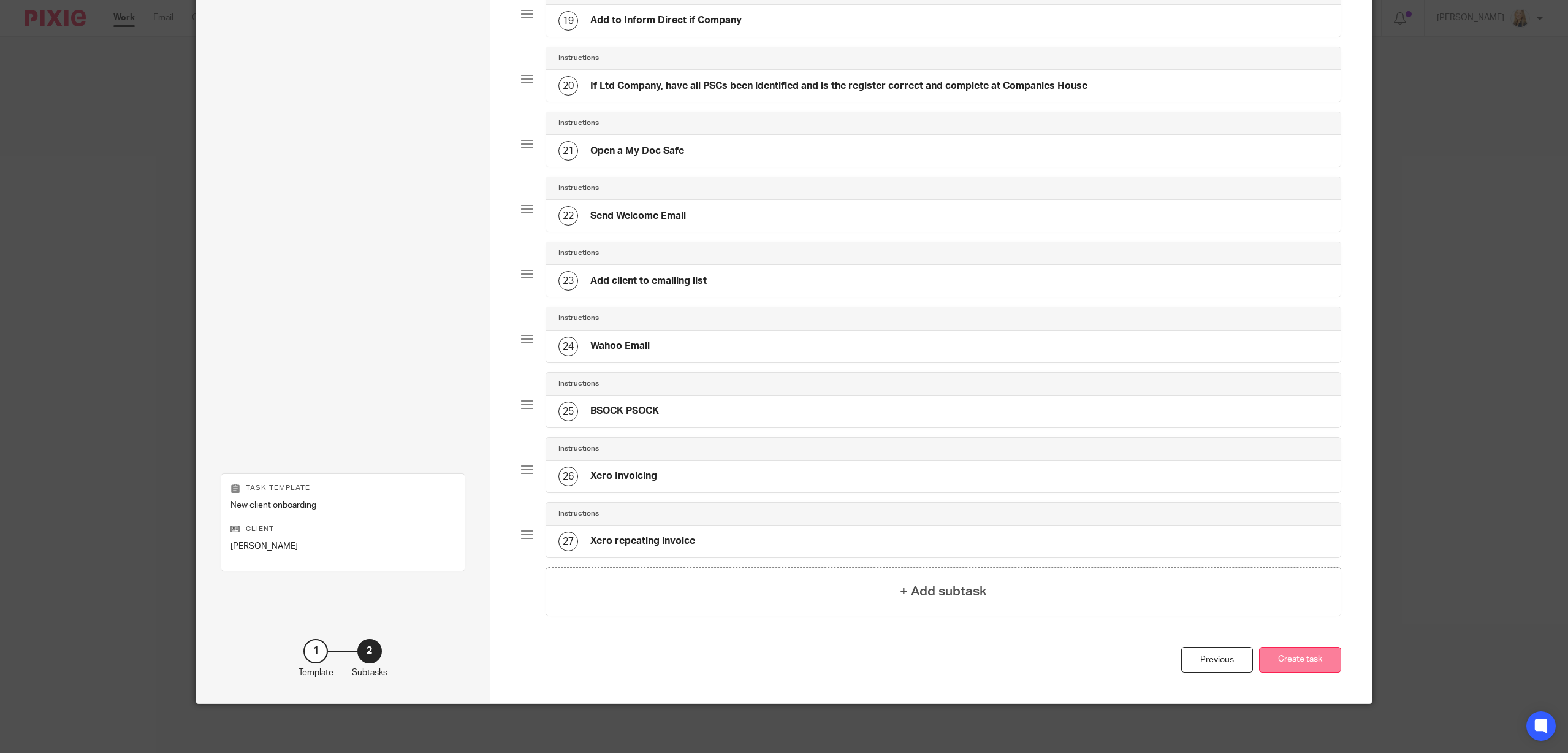
click at [1301, 663] on button "Create task" at bounding box center [1300, 660] width 82 height 26
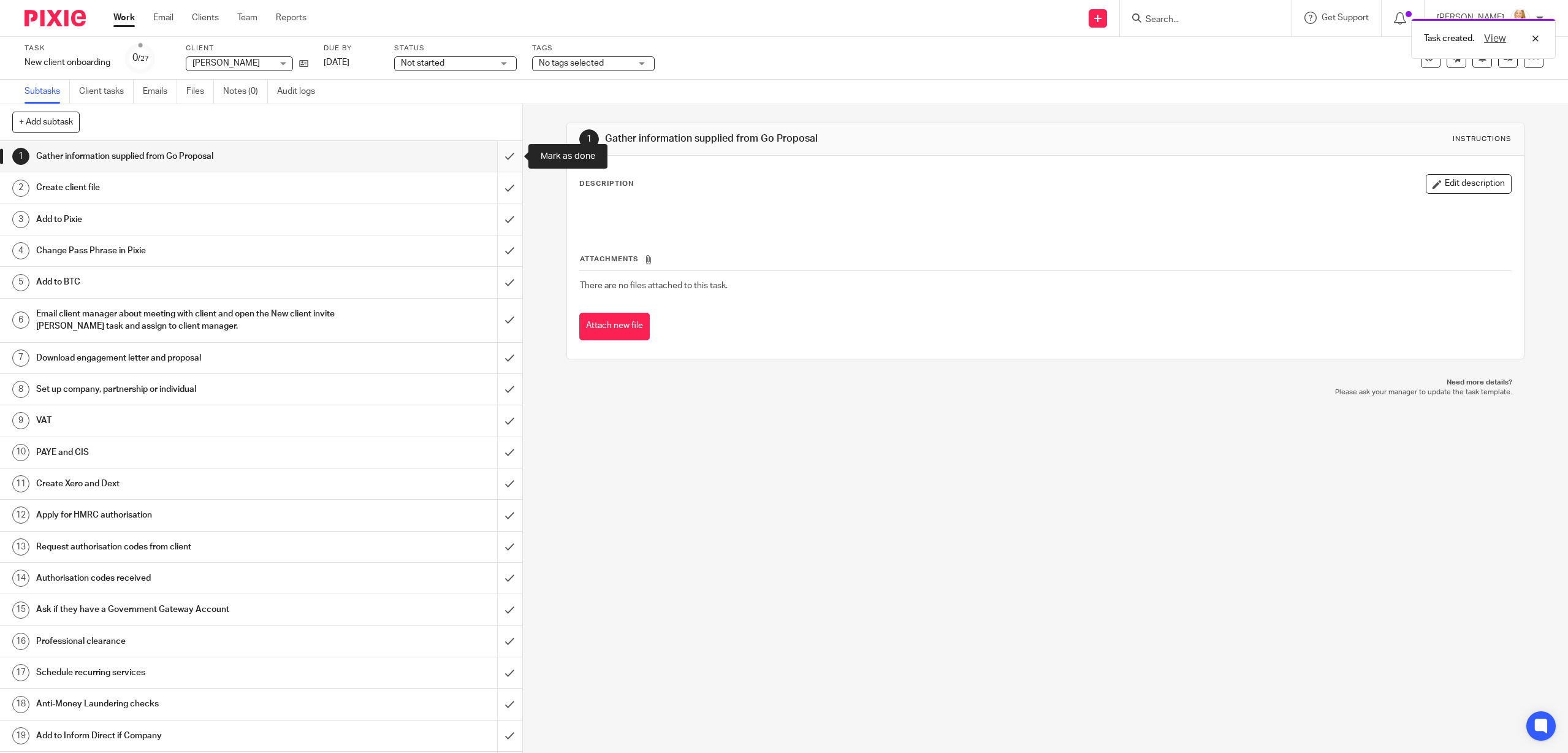
click at [510, 156] on input "submit" at bounding box center [261, 157] width 522 height 31
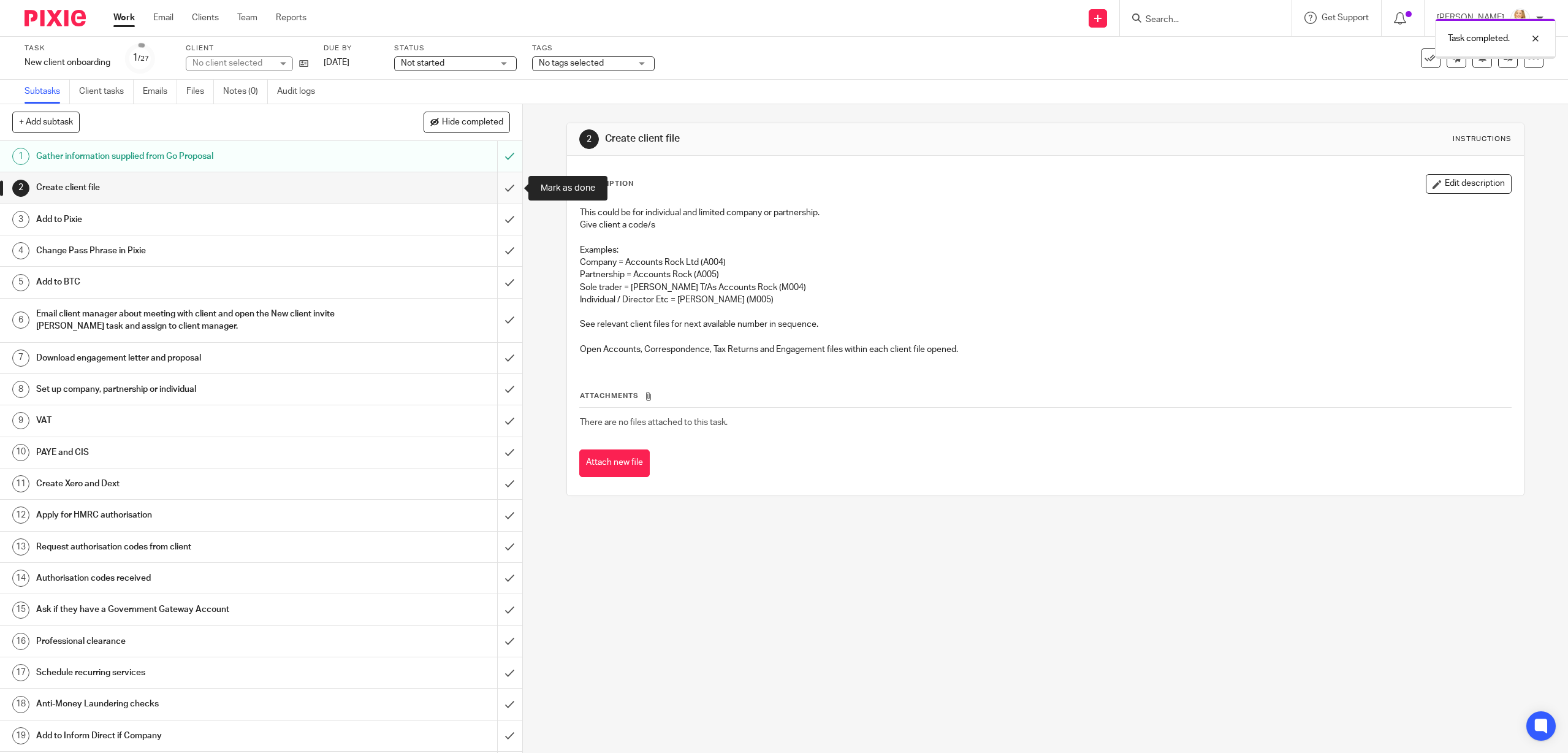
click at [507, 189] on input "submit" at bounding box center [261, 188] width 522 height 31
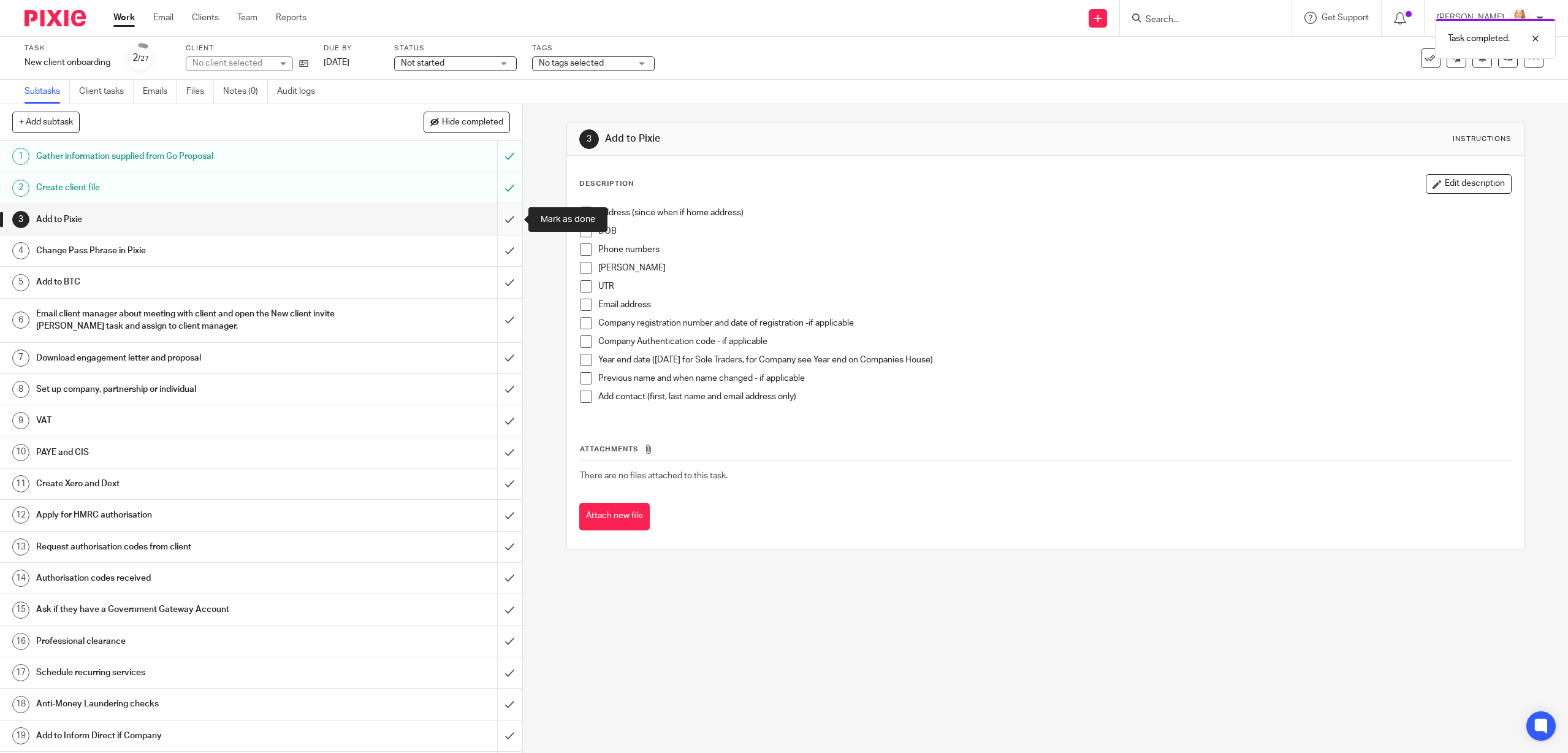
click at [509, 223] on input "submit" at bounding box center [261, 220] width 522 height 31
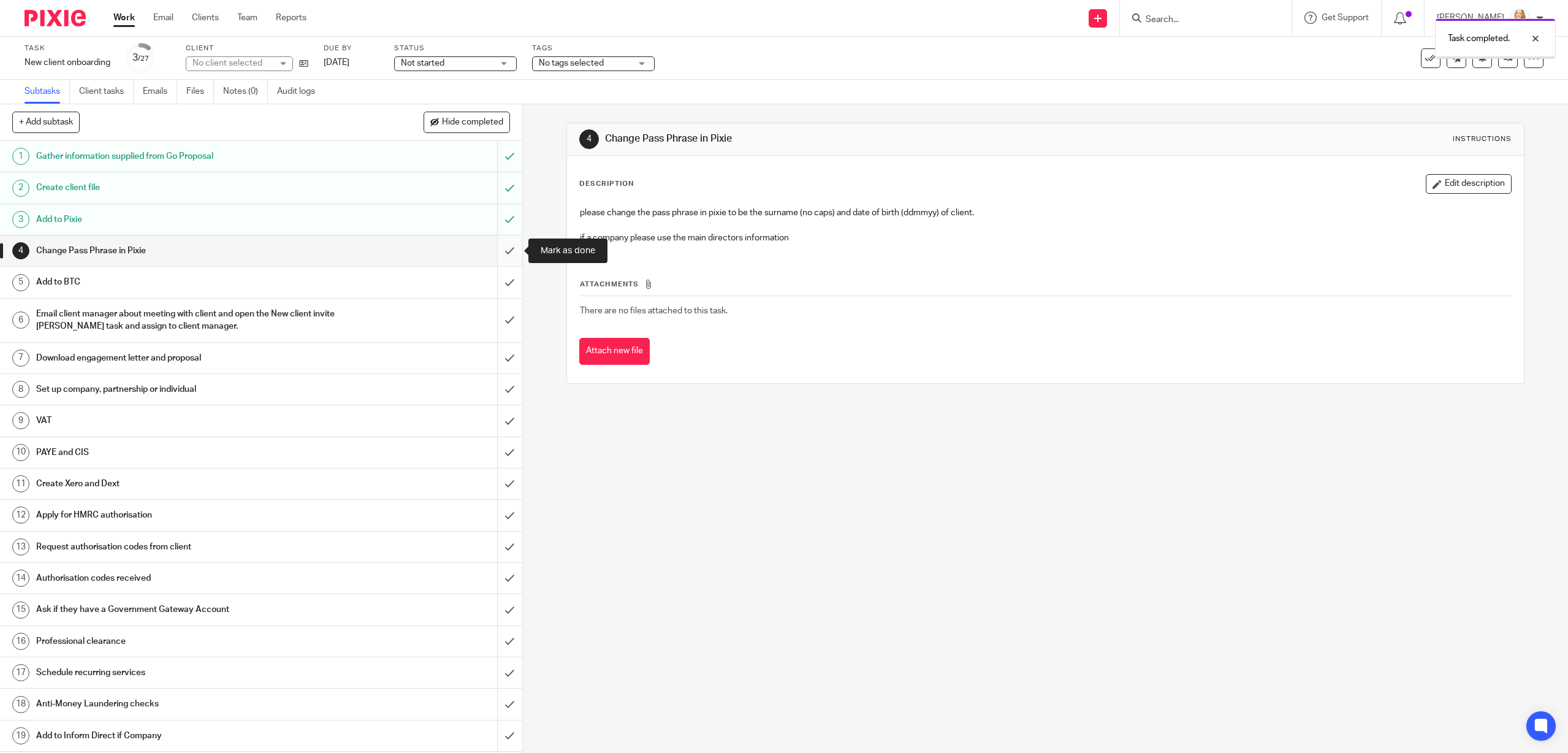
click at [510, 251] on input "submit" at bounding box center [261, 251] width 522 height 31
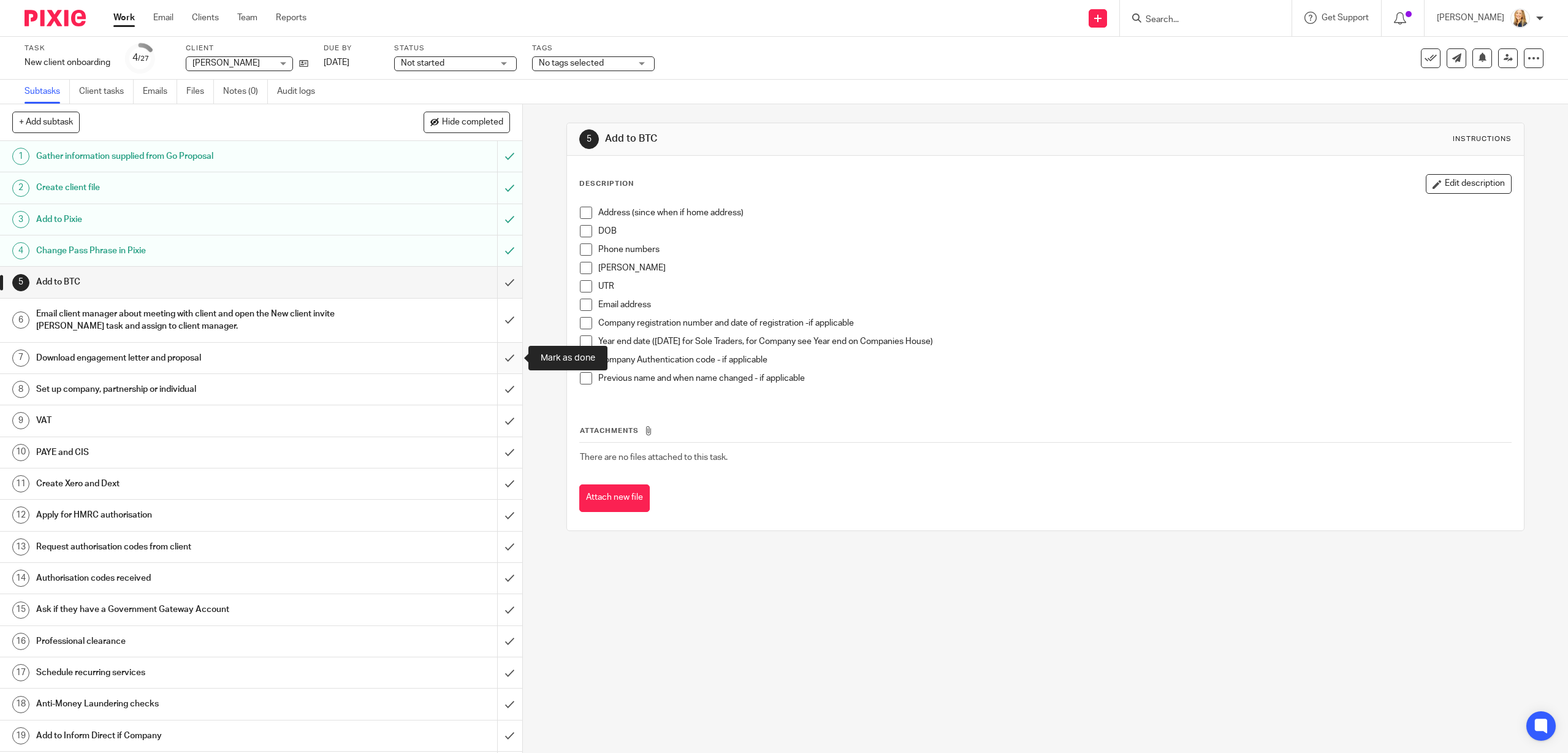
click at [508, 359] on input "submit" at bounding box center [261, 358] width 522 height 31
click at [509, 385] on input "submit" at bounding box center [261, 389] width 522 height 31
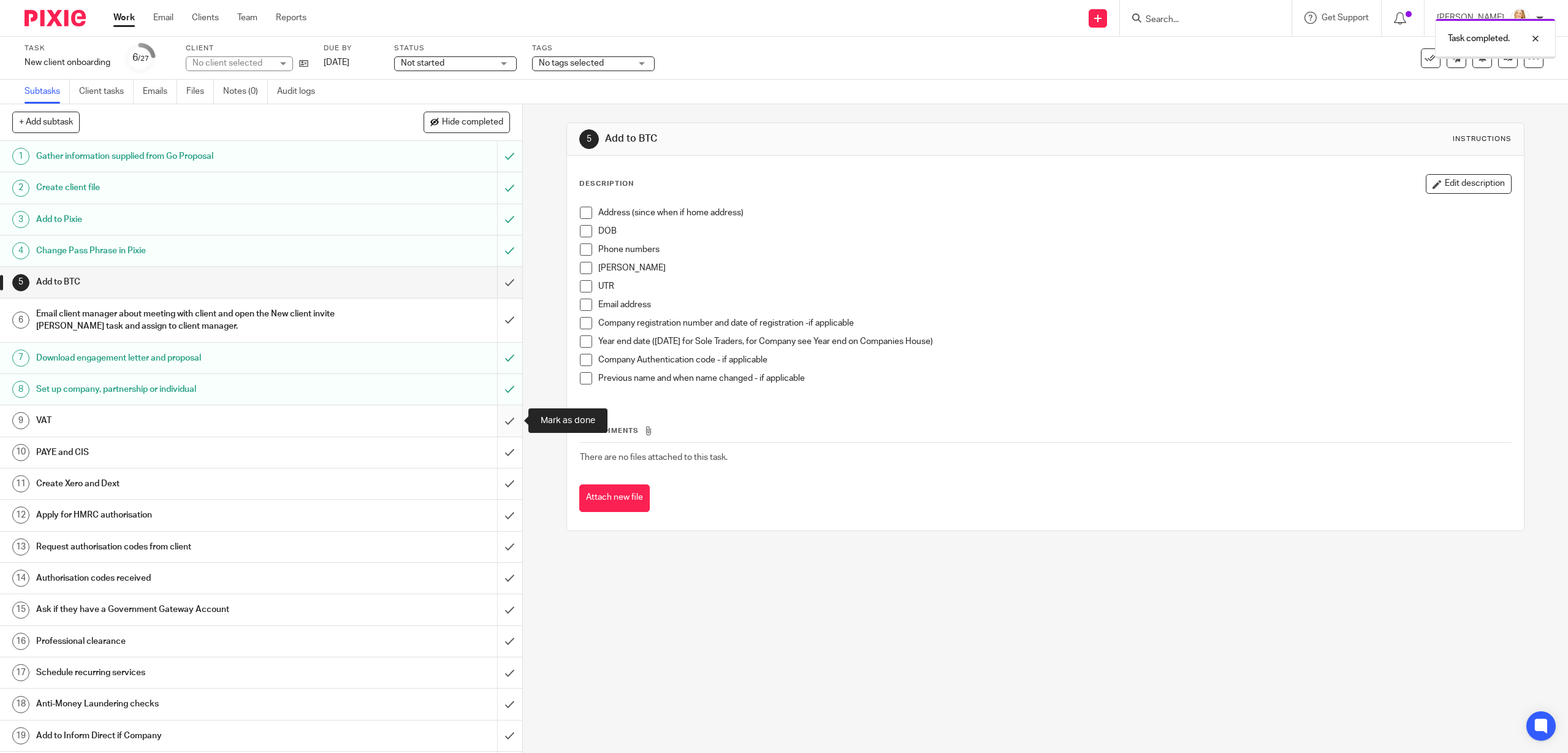
click at [513, 416] on input "submit" at bounding box center [261, 421] width 522 height 31
click at [508, 451] on input "submit" at bounding box center [261, 452] width 522 height 31
click at [512, 484] on input "submit" at bounding box center [261, 484] width 522 height 31
click at [434, 509] on div "Apply for HMRC authorisation" at bounding box center [260, 515] width 448 height 18
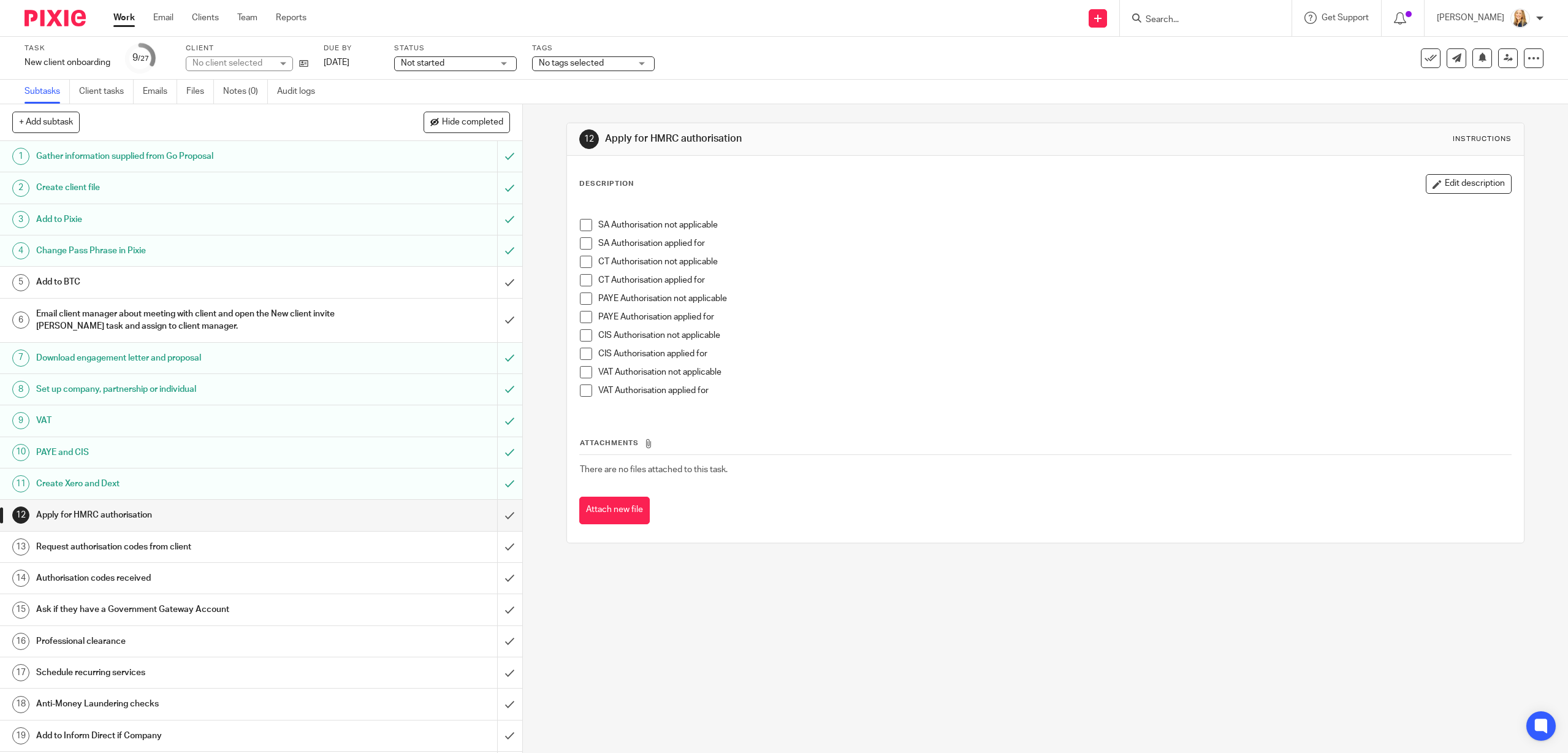
click at [589, 241] on span at bounding box center [586, 243] width 13 height 13
click at [509, 516] on input "submit" at bounding box center [261, 516] width 522 height 31
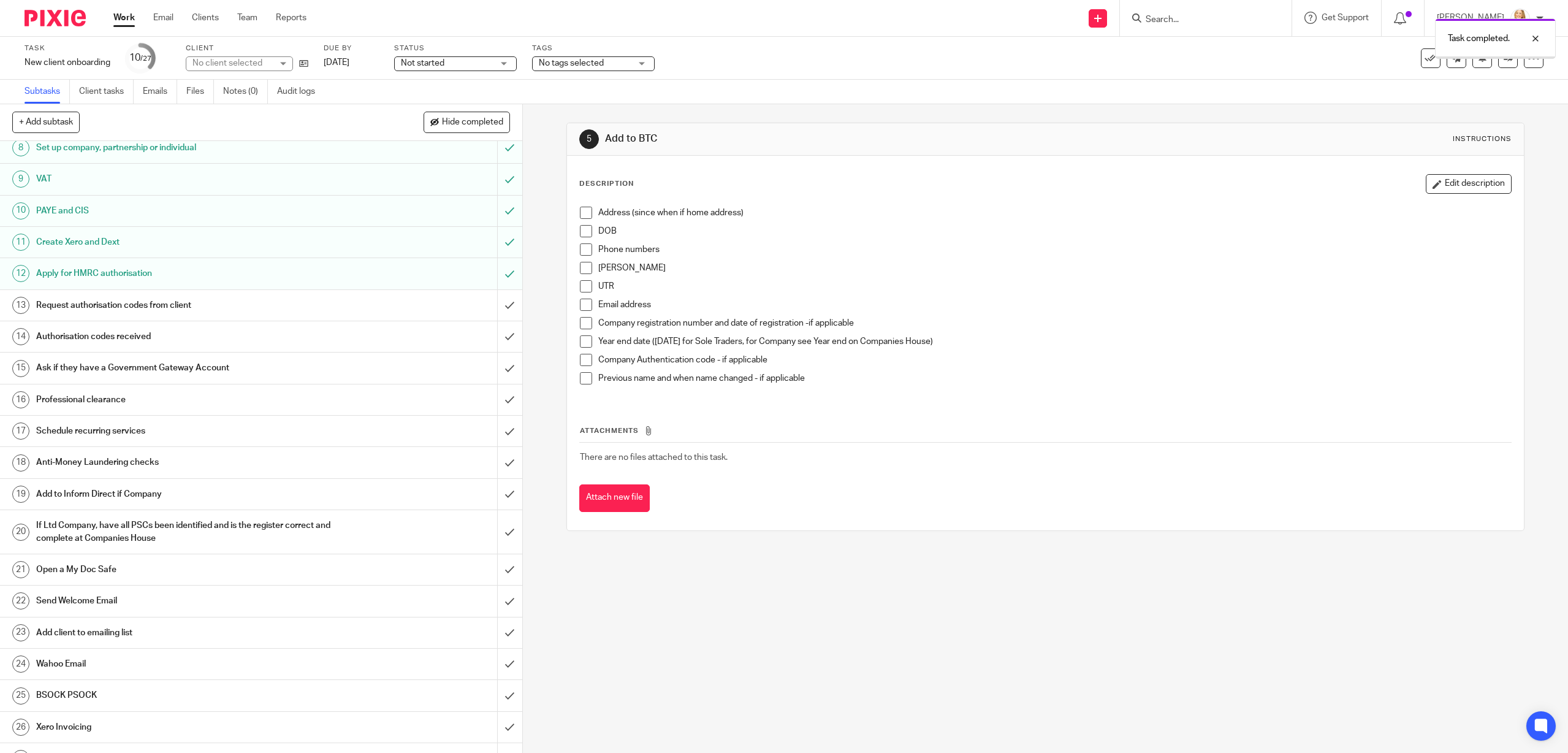
scroll to position [263, 0]
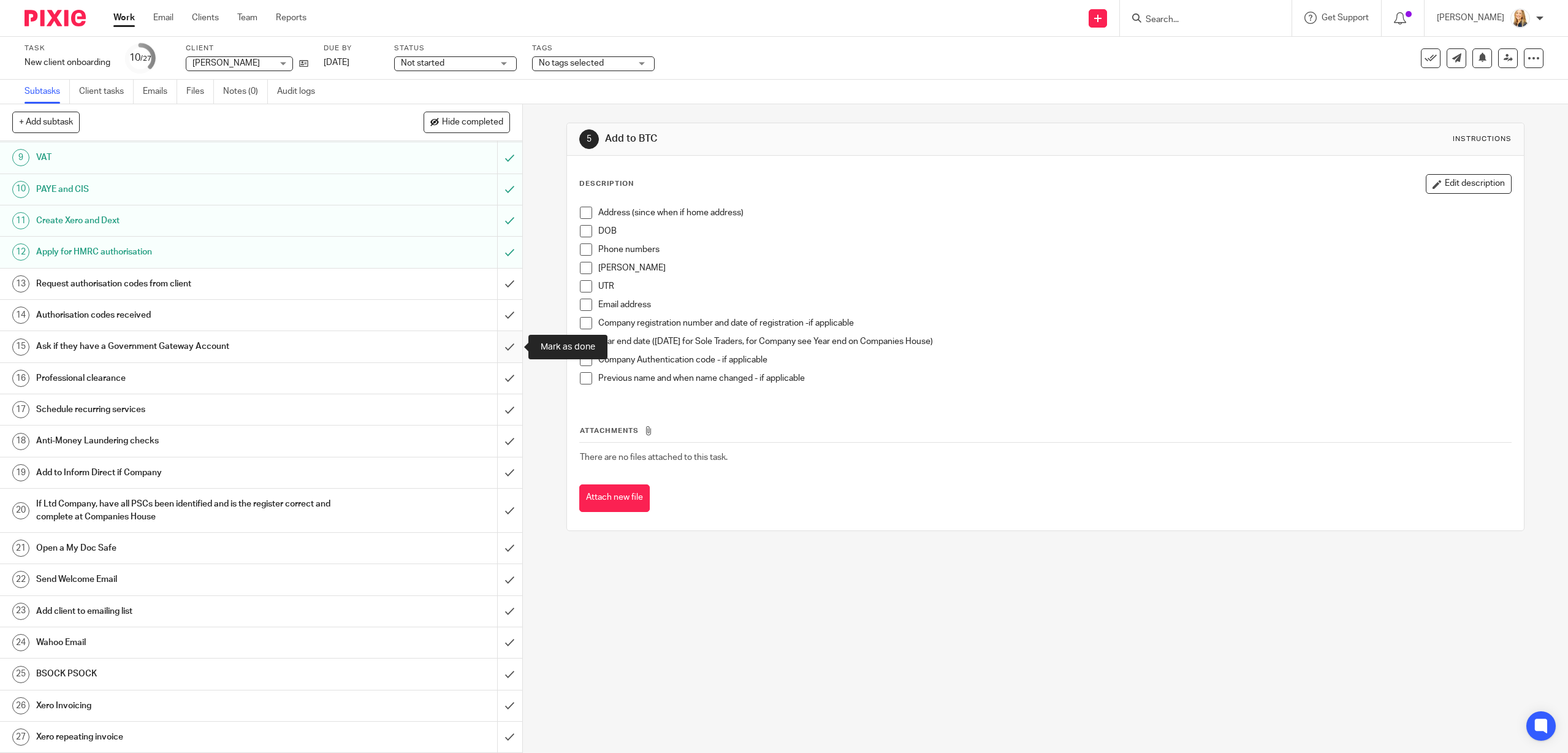
click at [515, 347] on input "submit" at bounding box center [261, 346] width 522 height 31
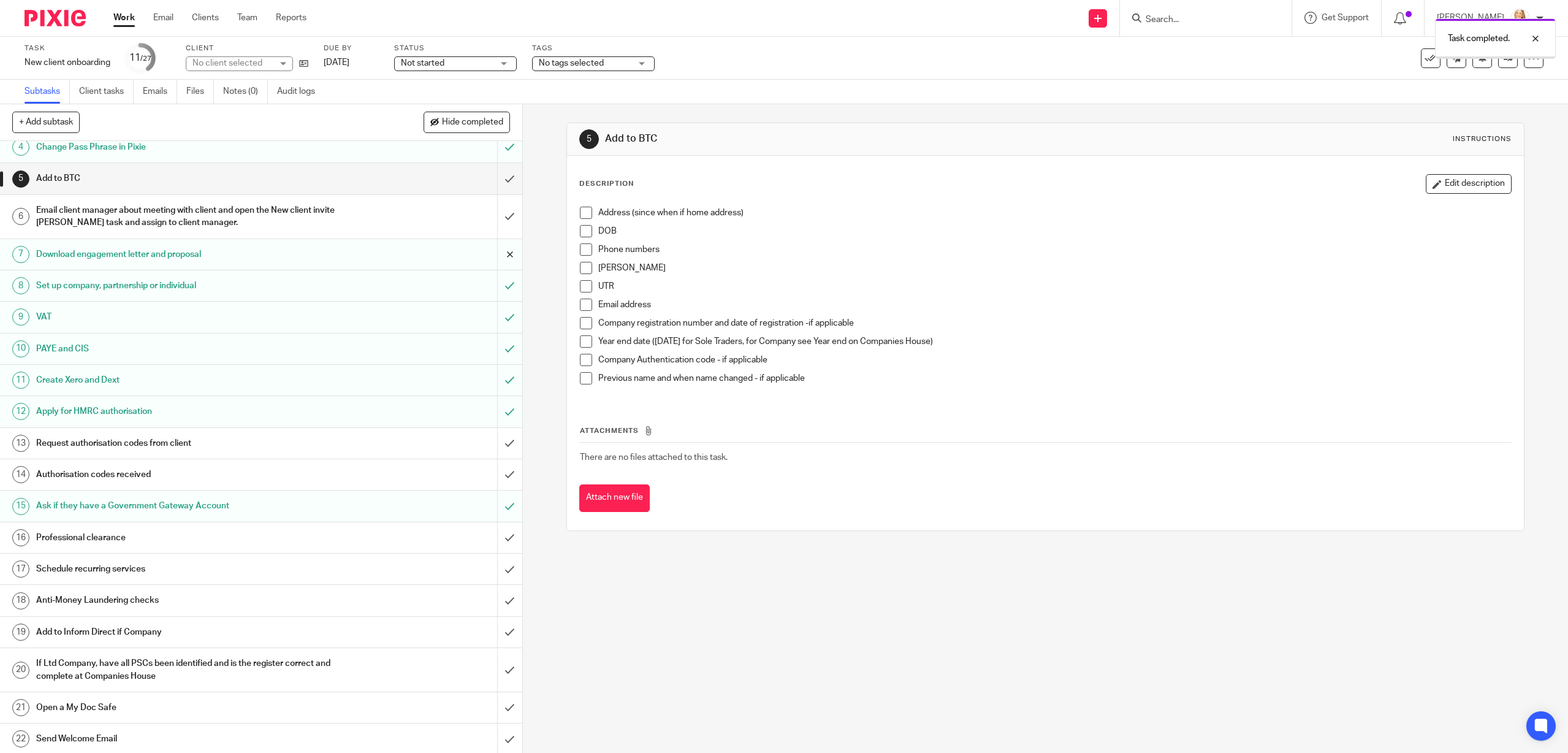
scroll to position [263, 0]
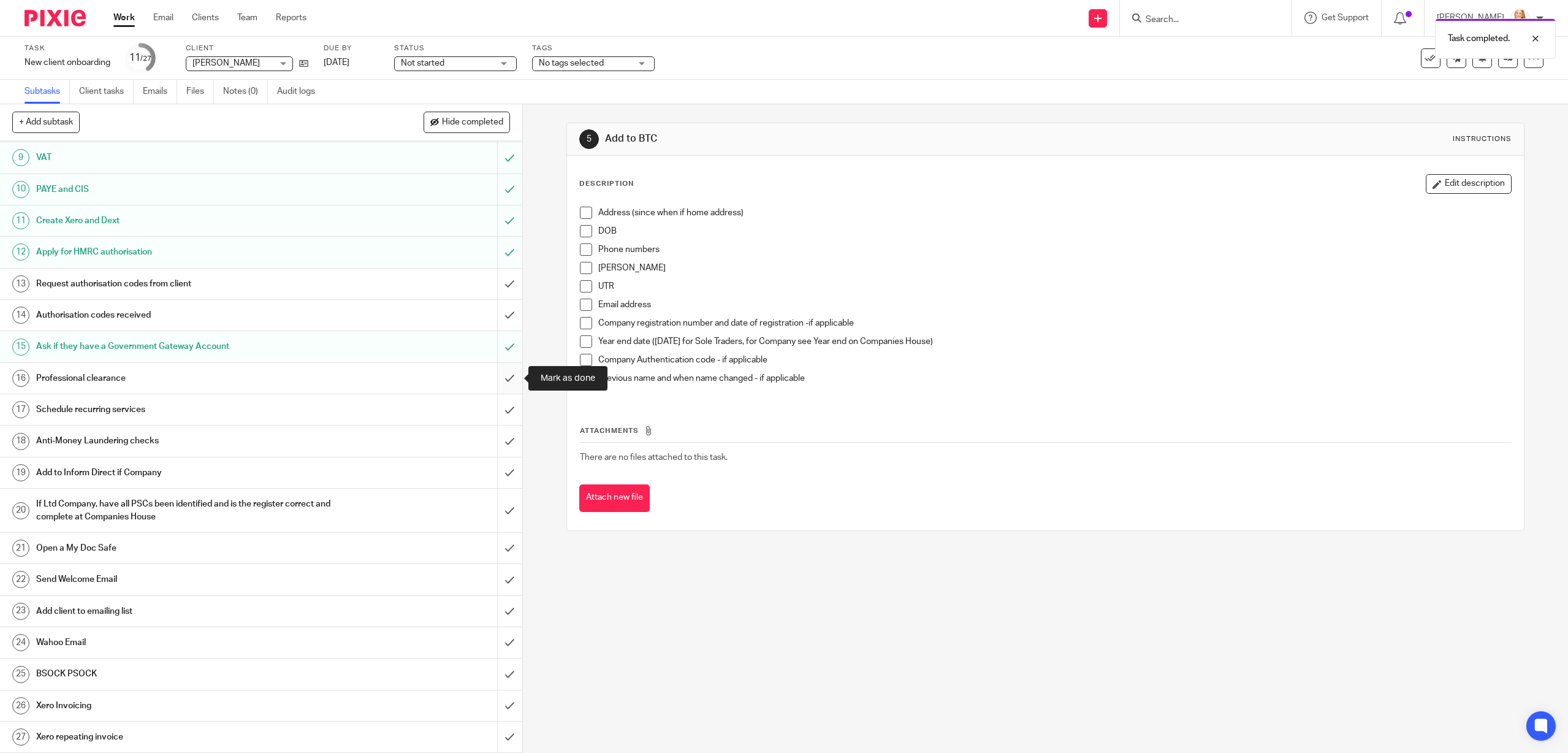
click at [506, 377] on input "submit" at bounding box center [261, 378] width 522 height 31
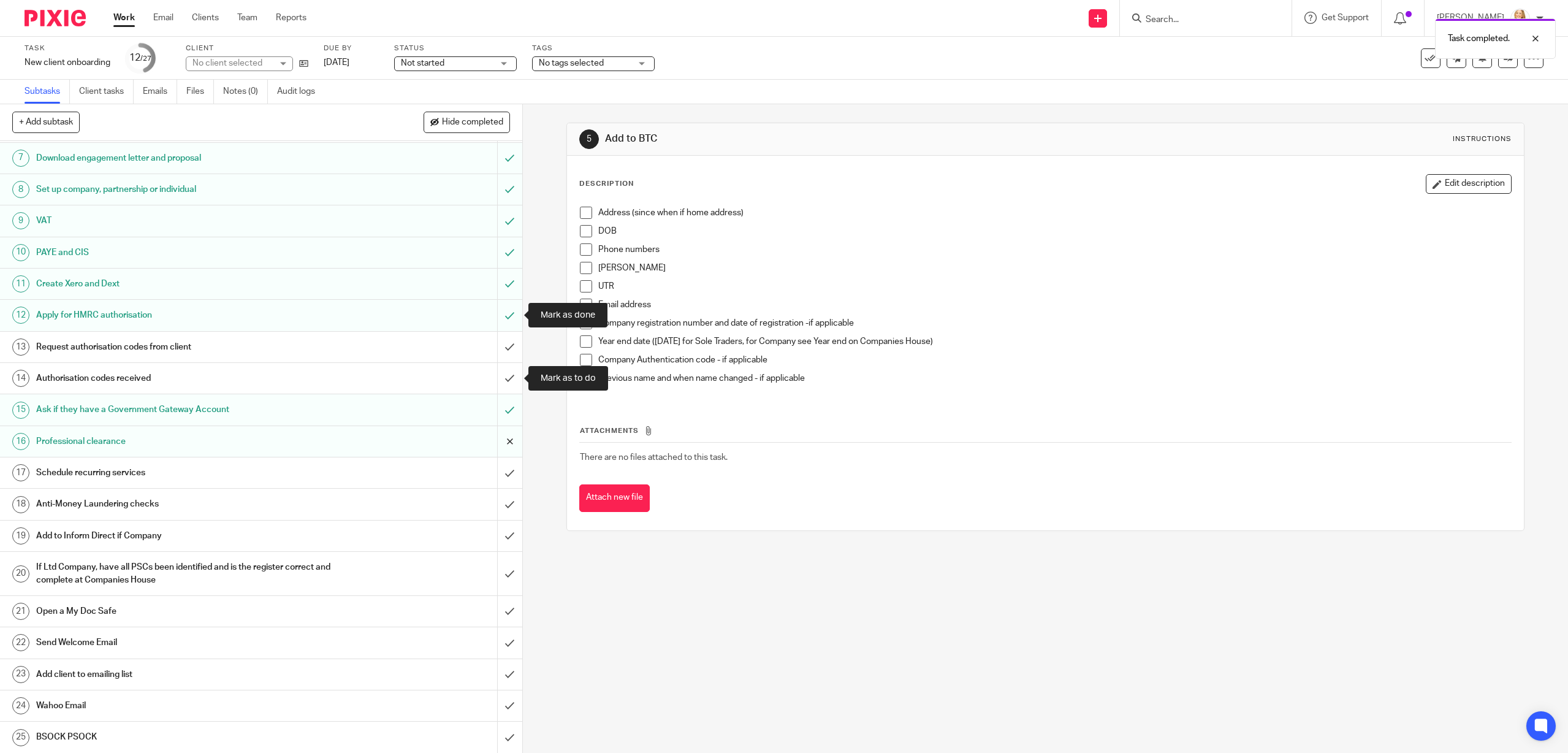
scroll to position [263, 0]
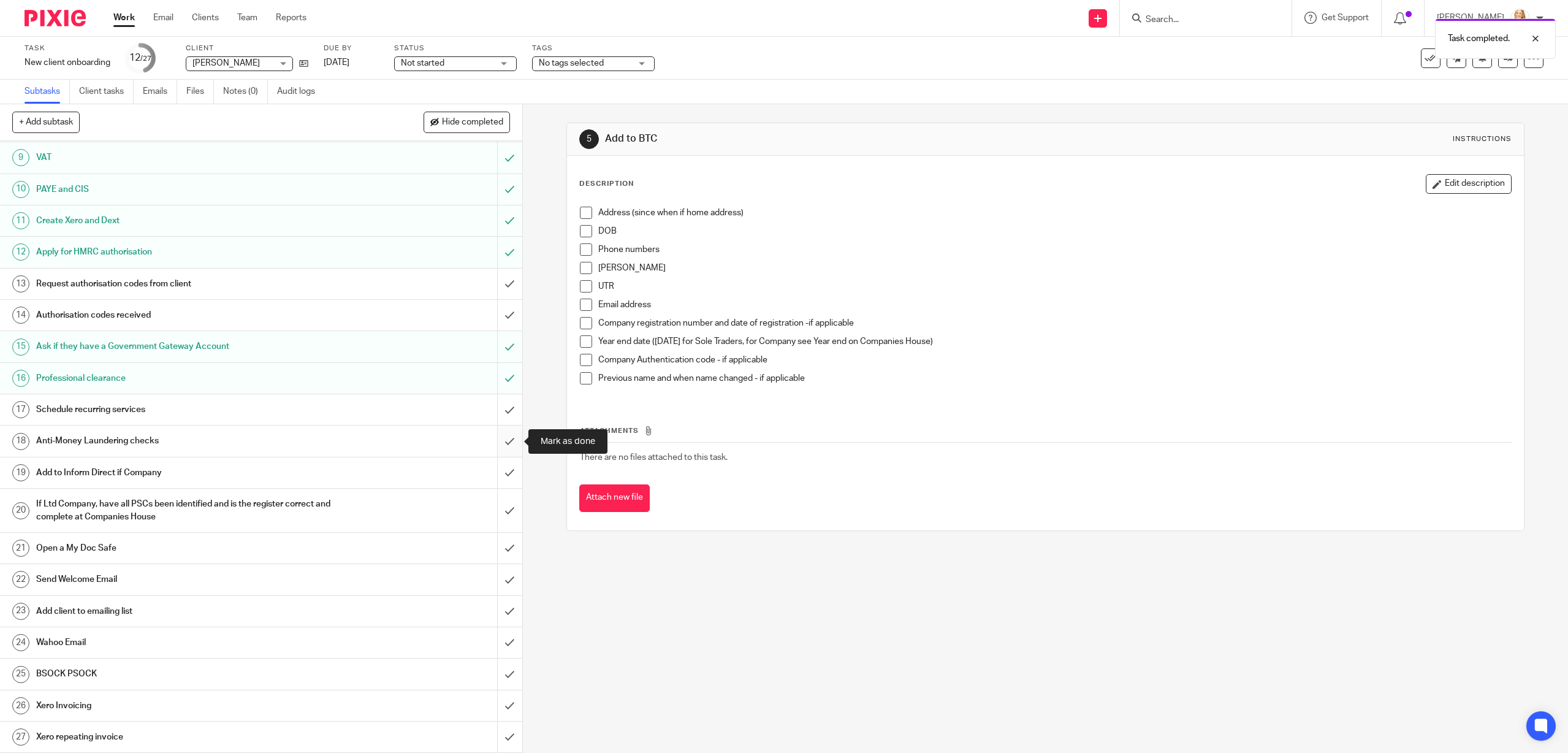
click at [509, 445] on input "submit" at bounding box center [261, 441] width 522 height 31
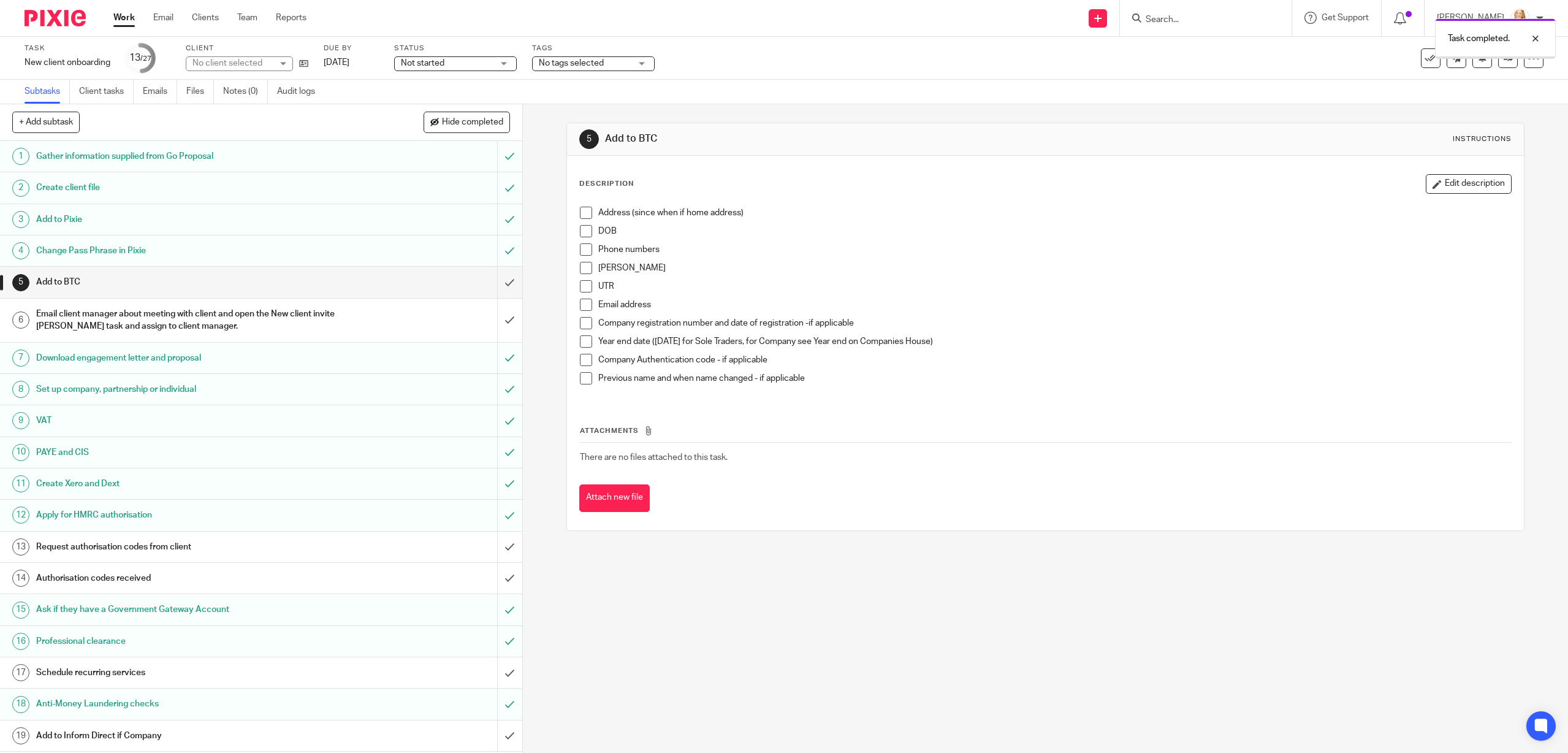
scroll to position [263, 0]
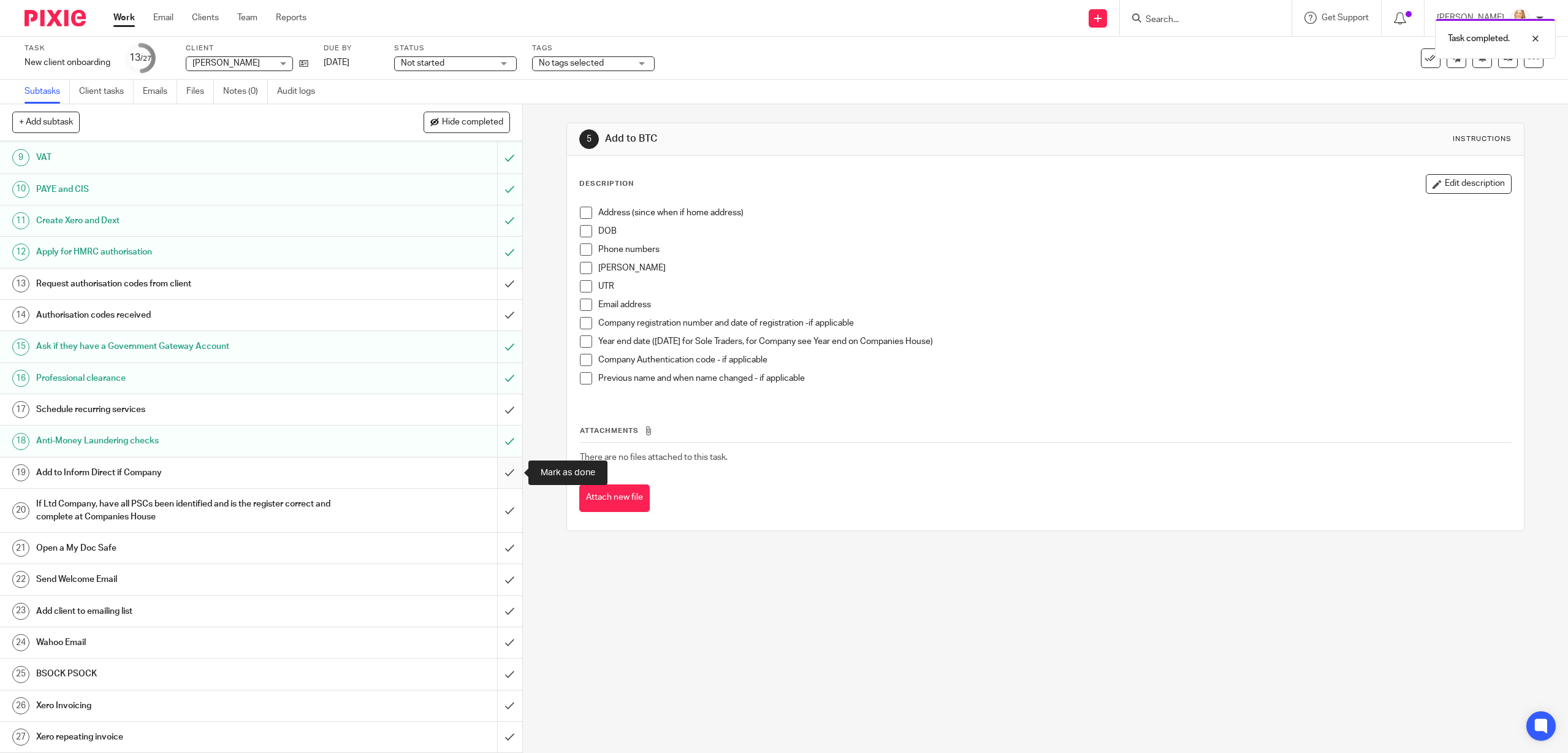
click at [506, 472] on input "submit" at bounding box center [261, 473] width 522 height 31
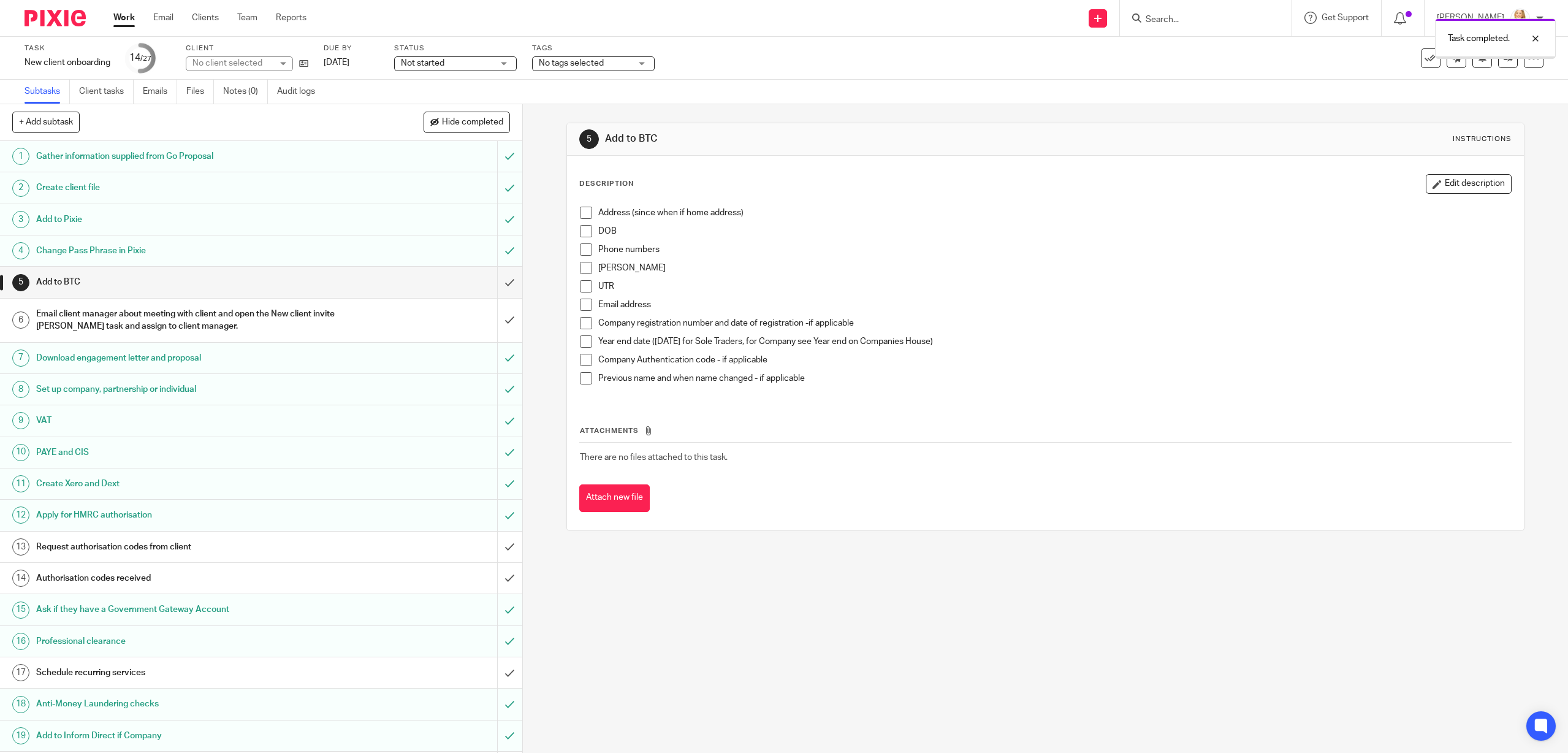
scroll to position [263, 0]
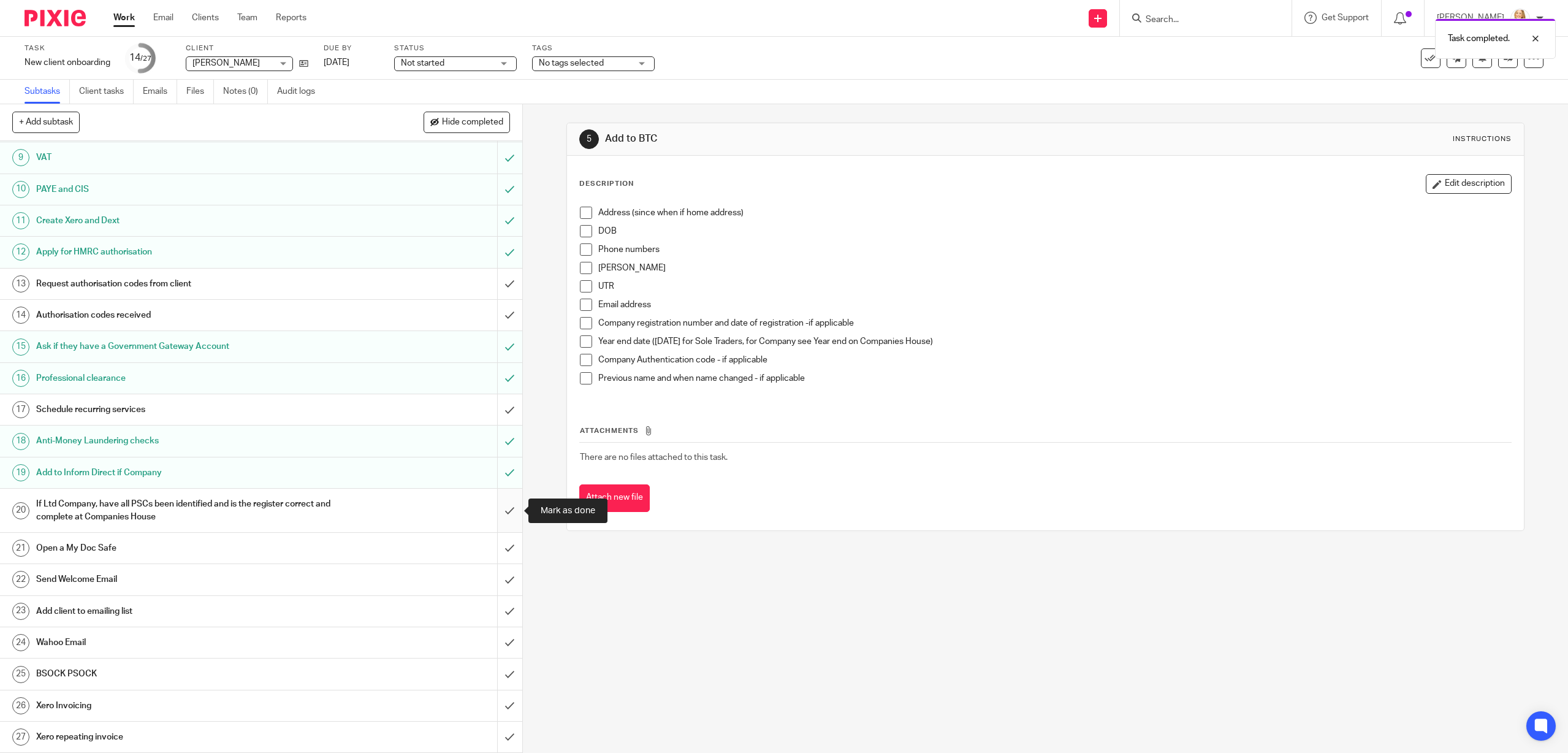
click at [510, 512] on input "submit" at bounding box center [261, 510] width 522 height 44
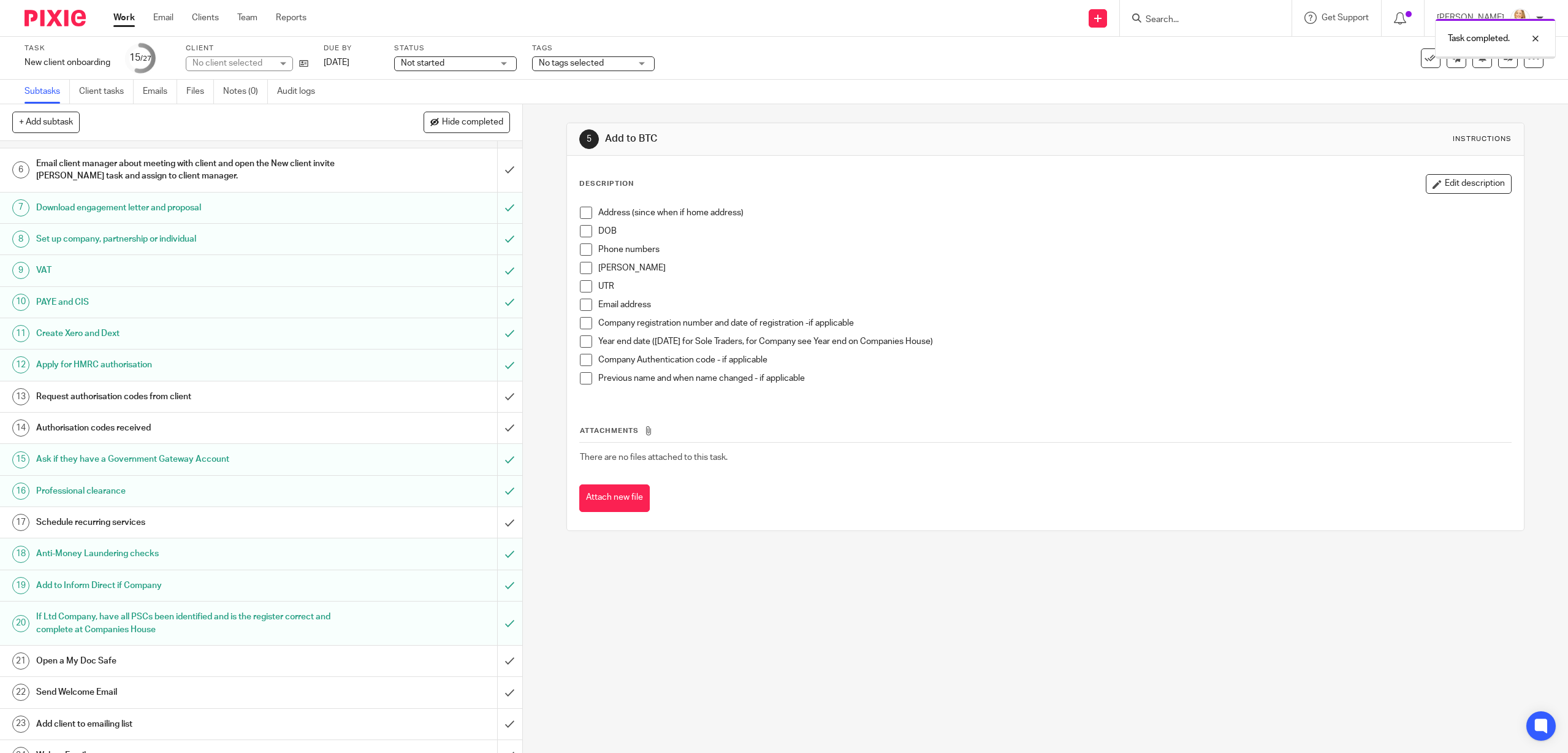
scroll to position [263, 0]
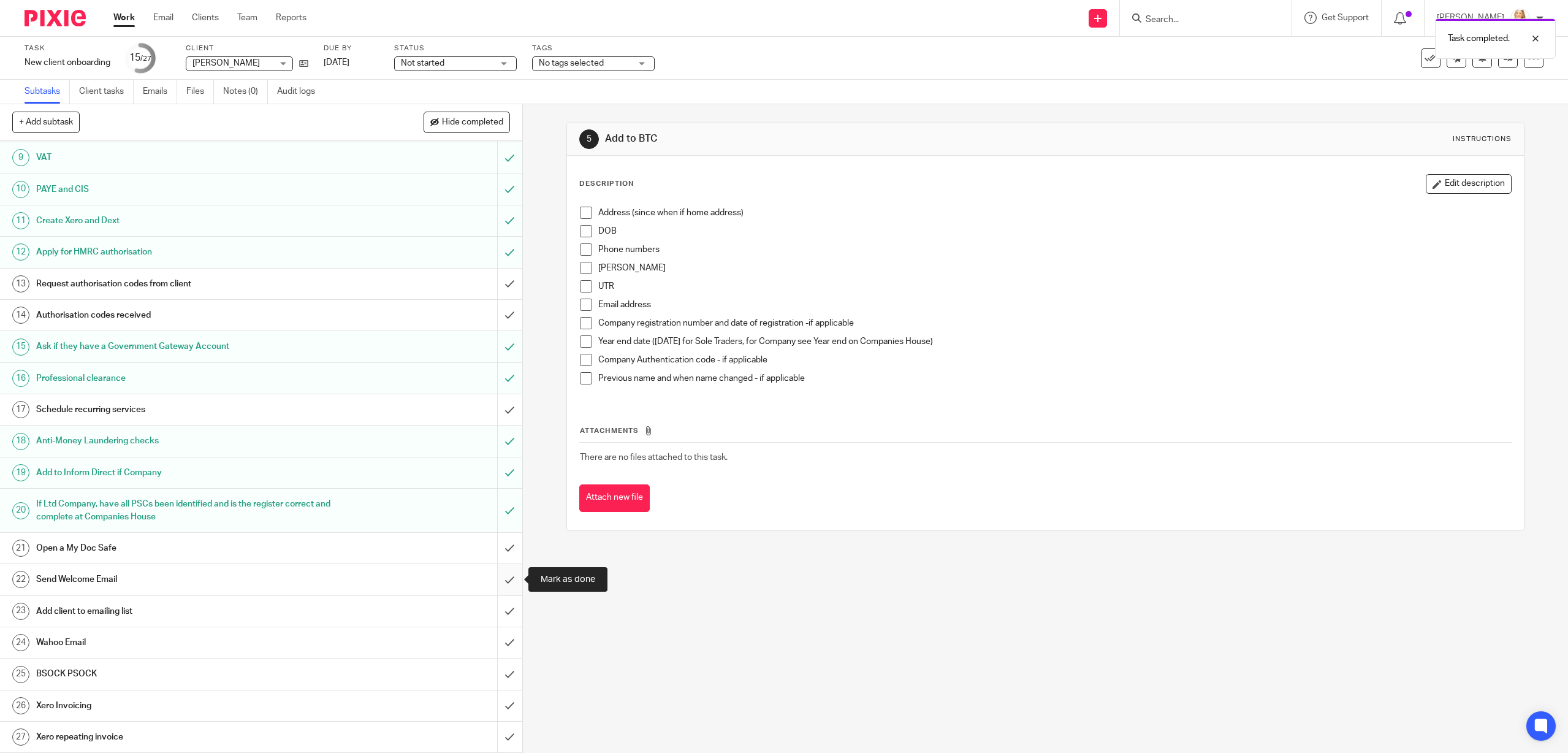
click at [512, 578] on input "submit" at bounding box center [261, 580] width 522 height 31
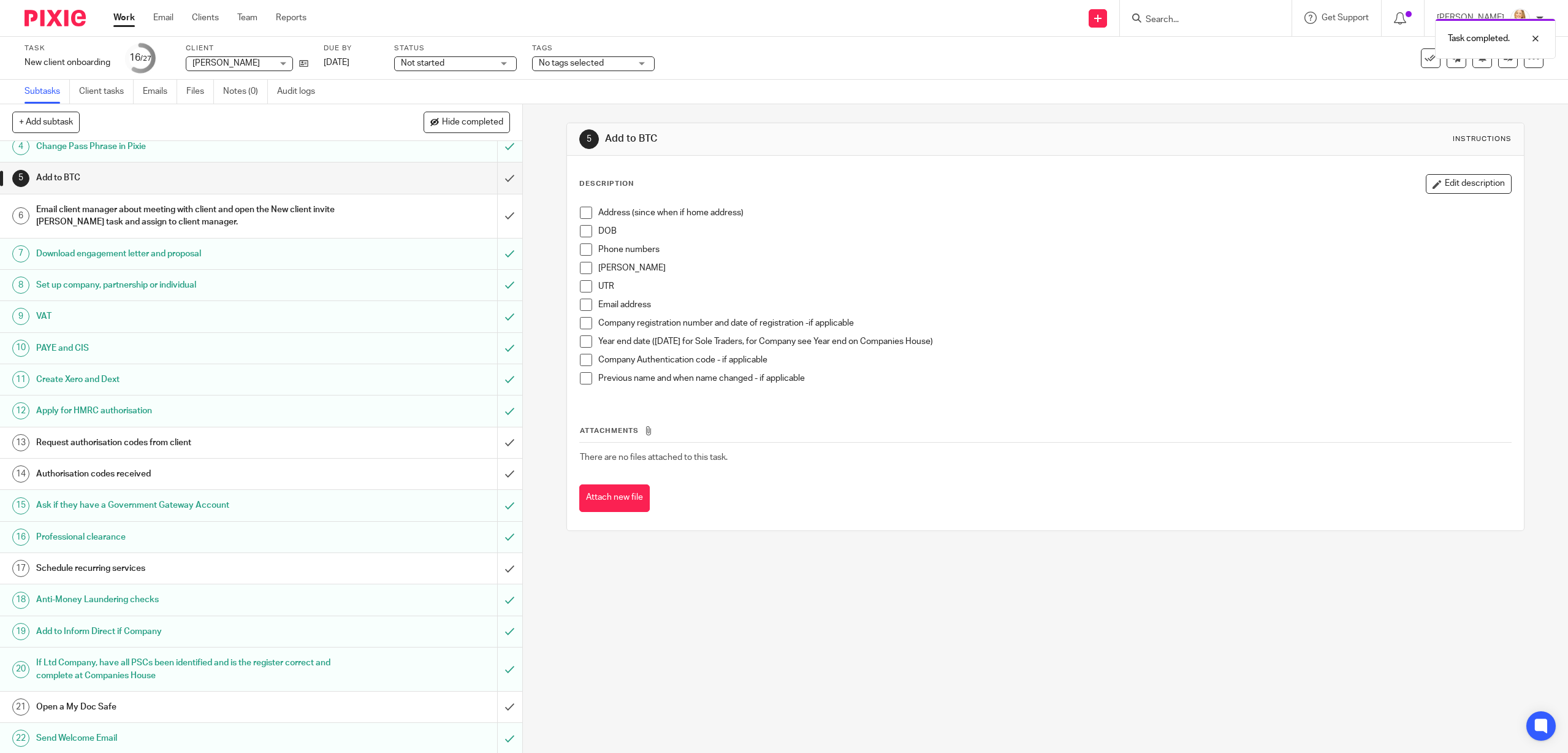
scroll to position [263, 0]
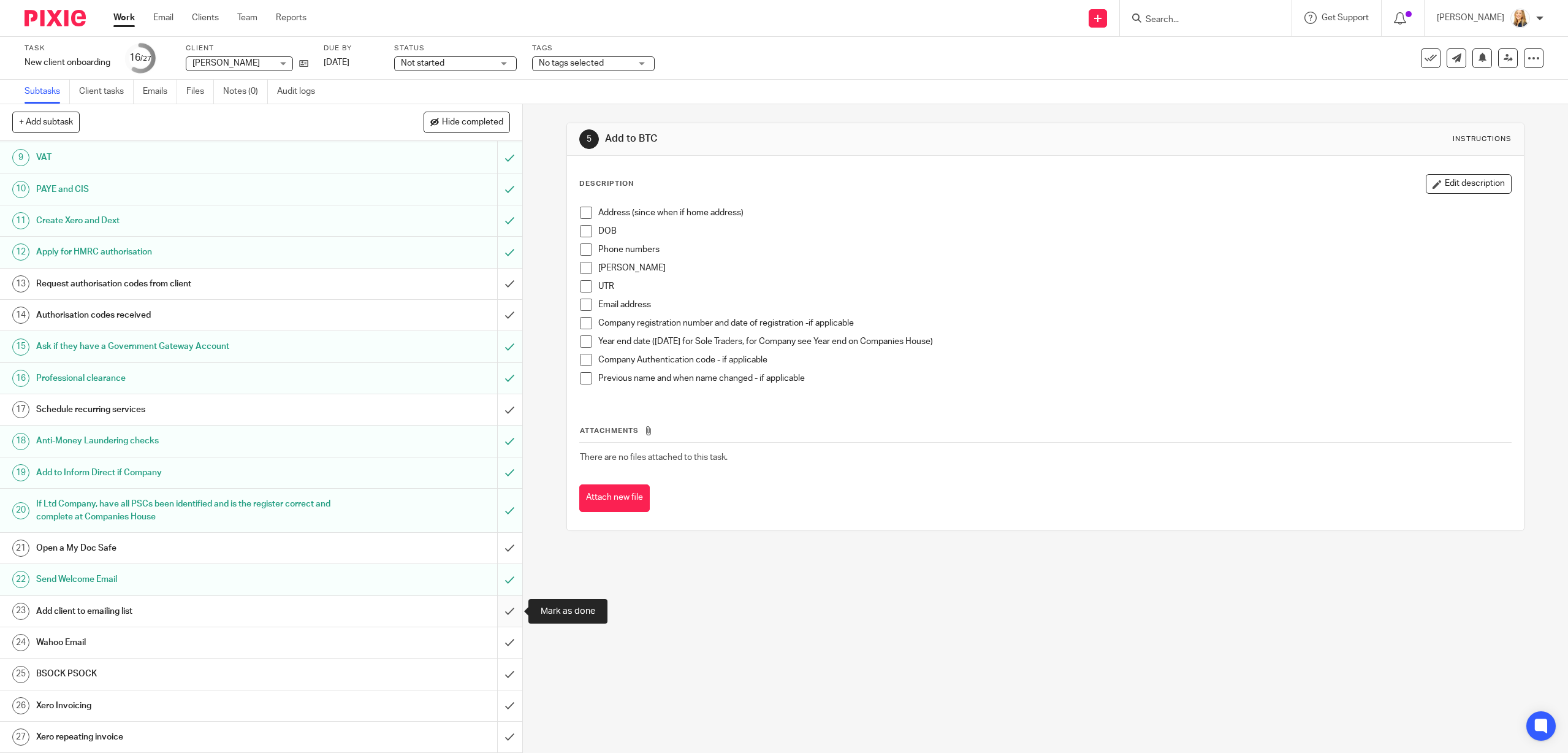
click at [510, 610] on input "submit" at bounding box center [261, 611] width 522 height 31
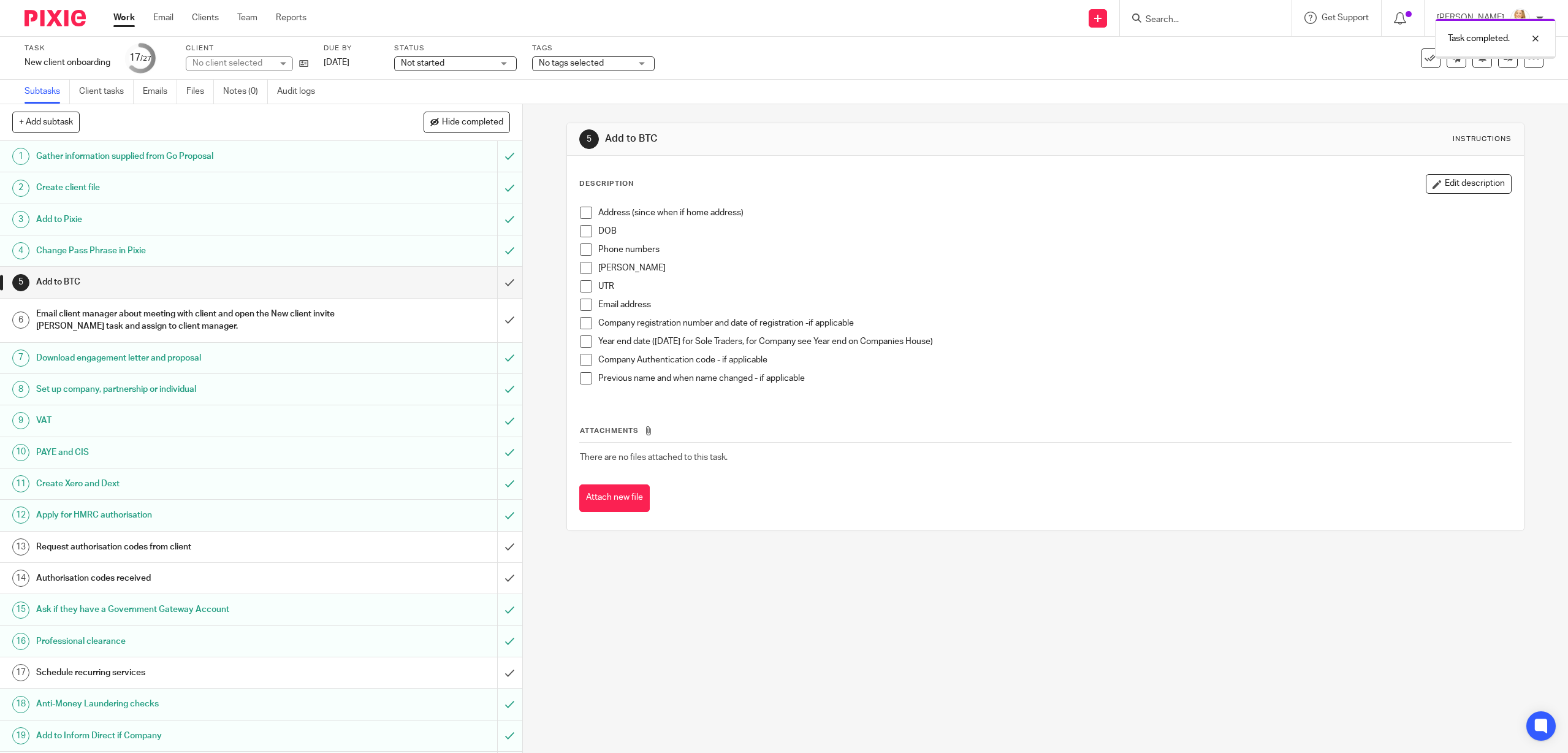
scroll to position [263, 0]
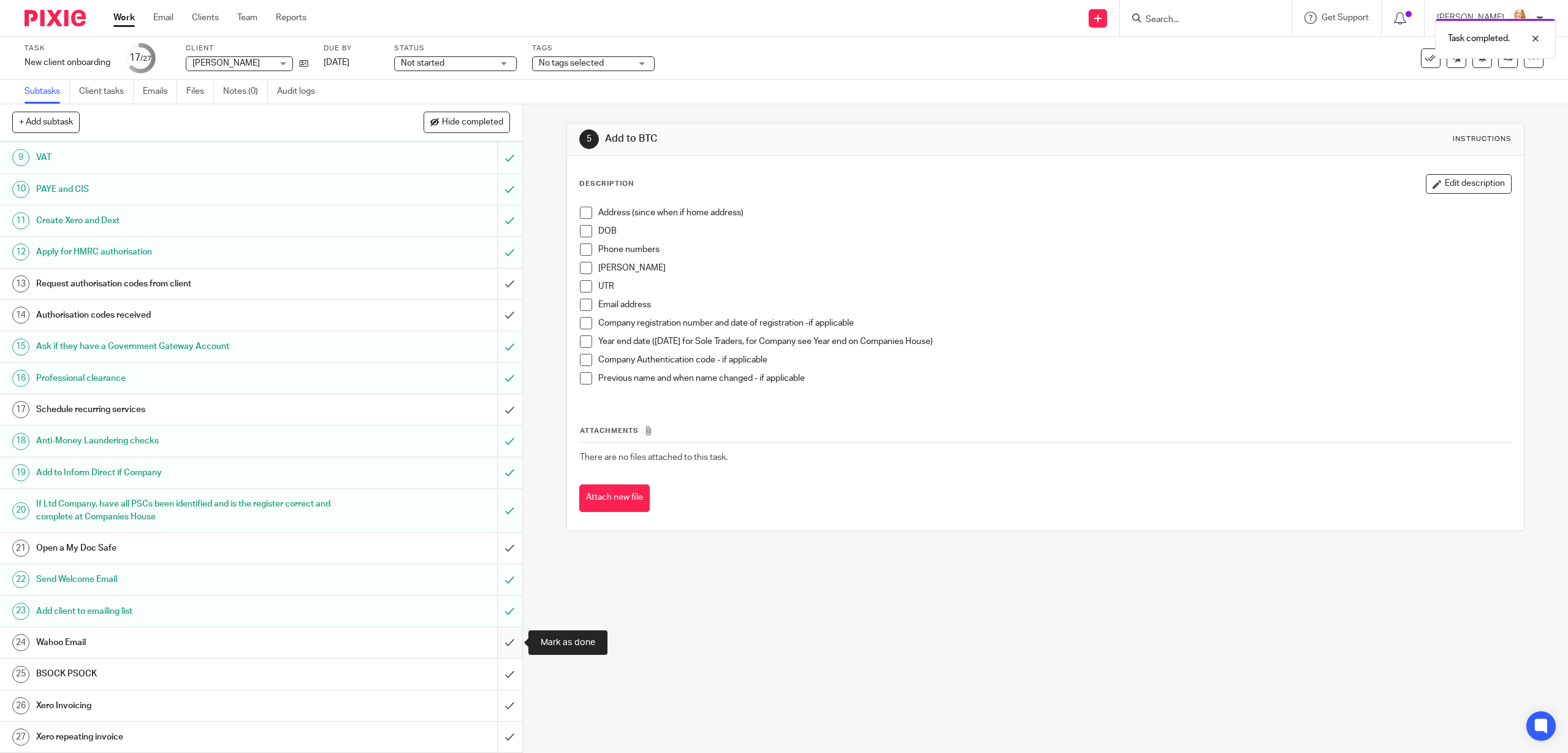
click at [505, 644] on input "submit" at bounding box center [261, 643] width 522 height 31
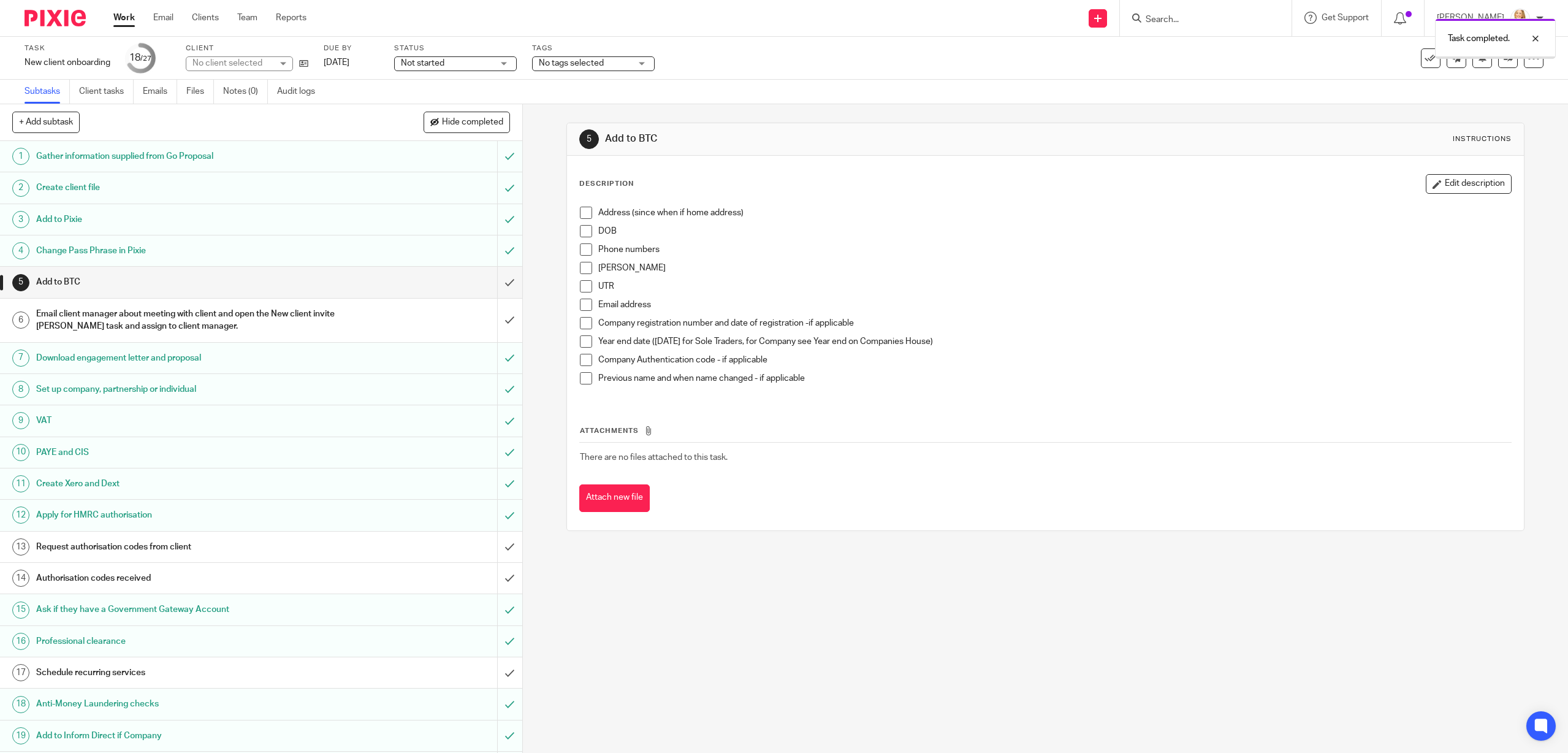
scroll to position [263, 0]
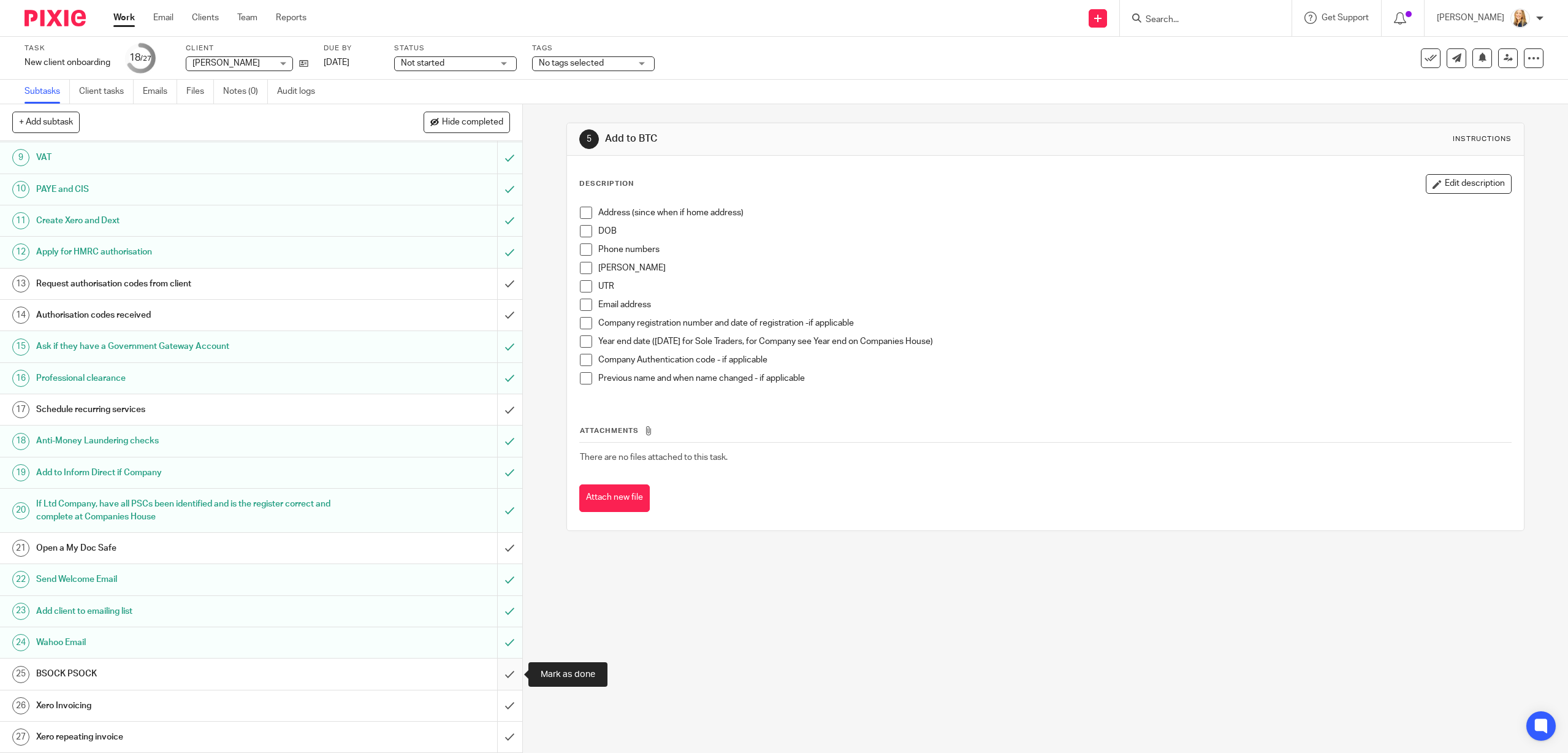
click at [515, 672] on input "submit" at bounding box center [261, 674] width 522 height 31
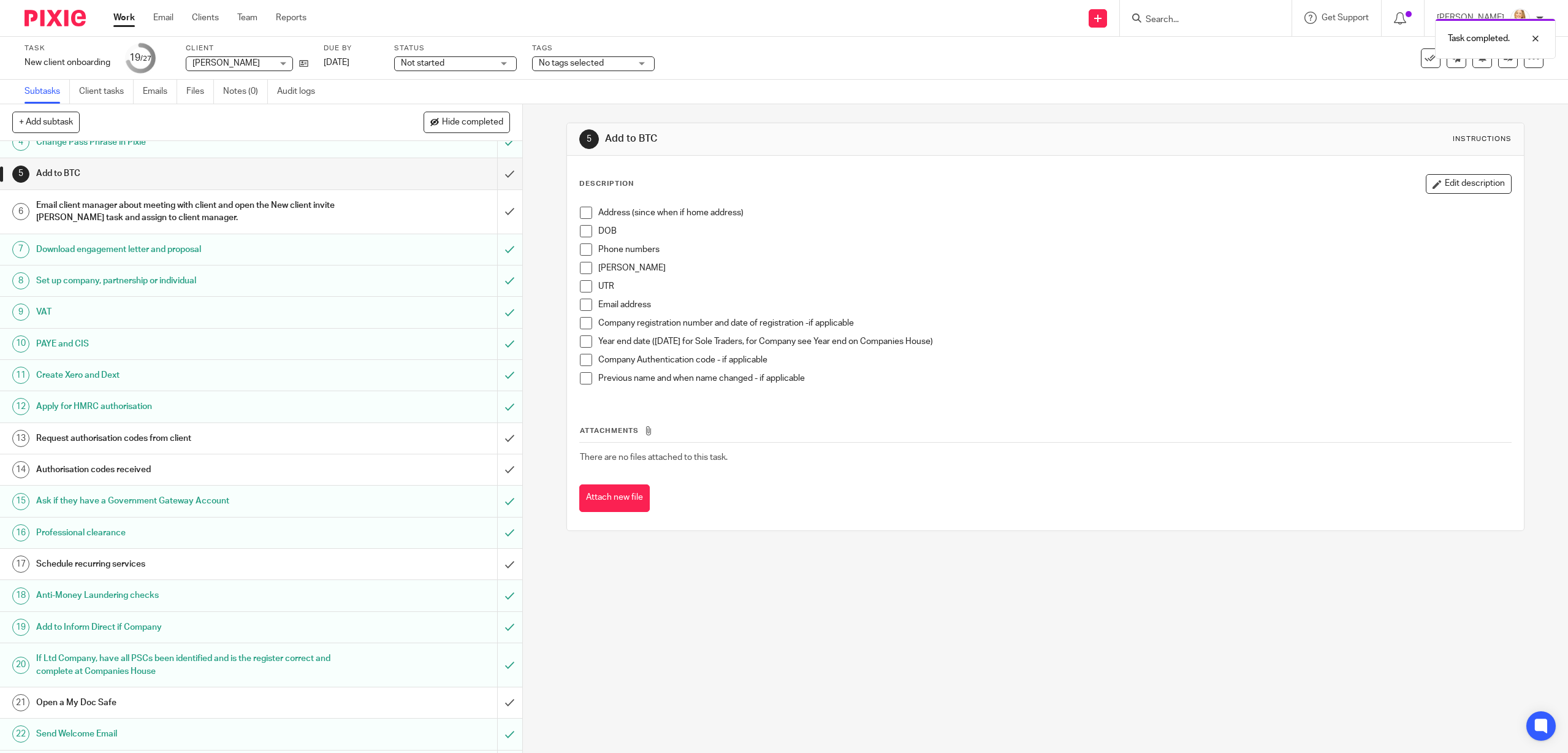
scroll to position [263, 0]
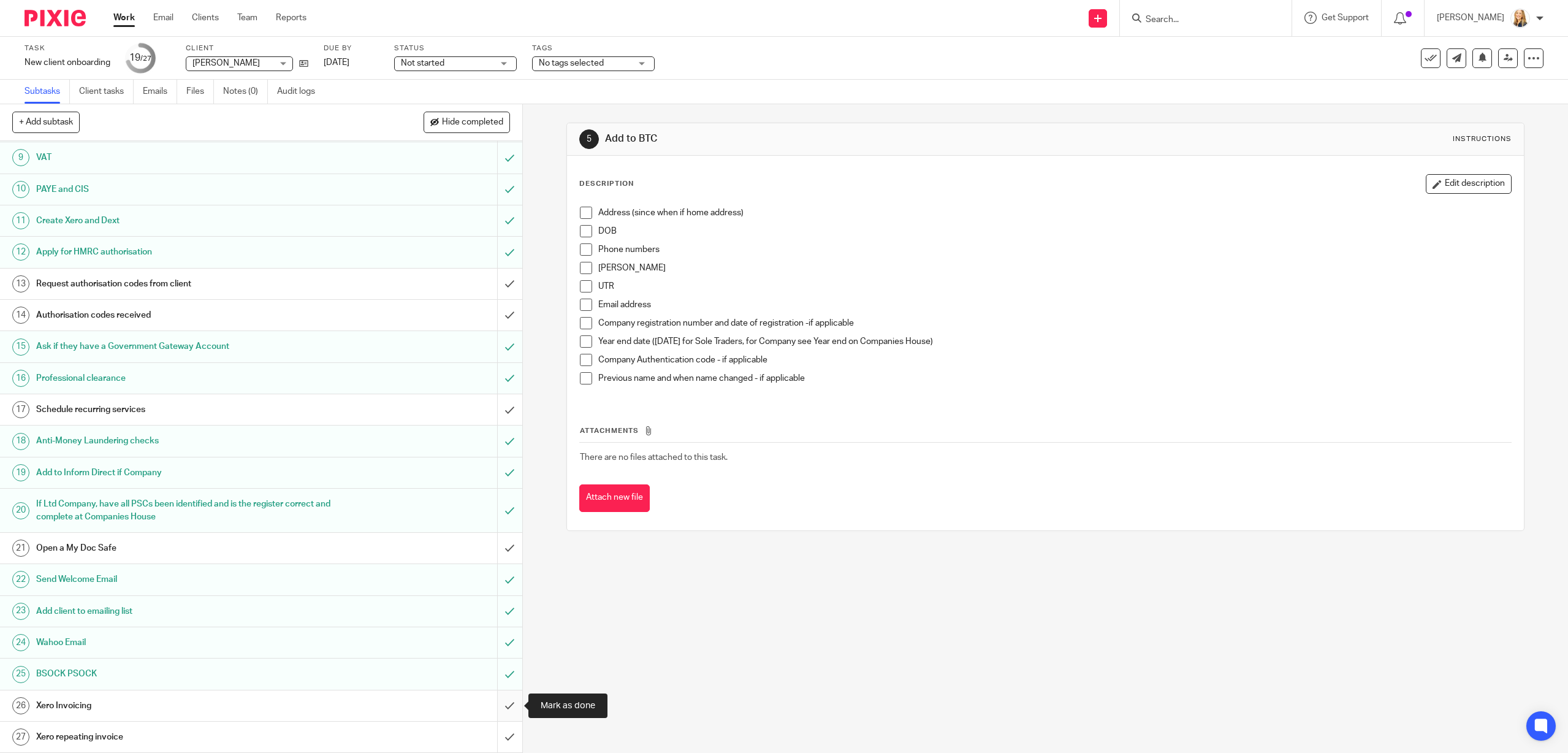
click at [509, 702] on input "submit" at bounding box center [261, 706] width 522 height 31
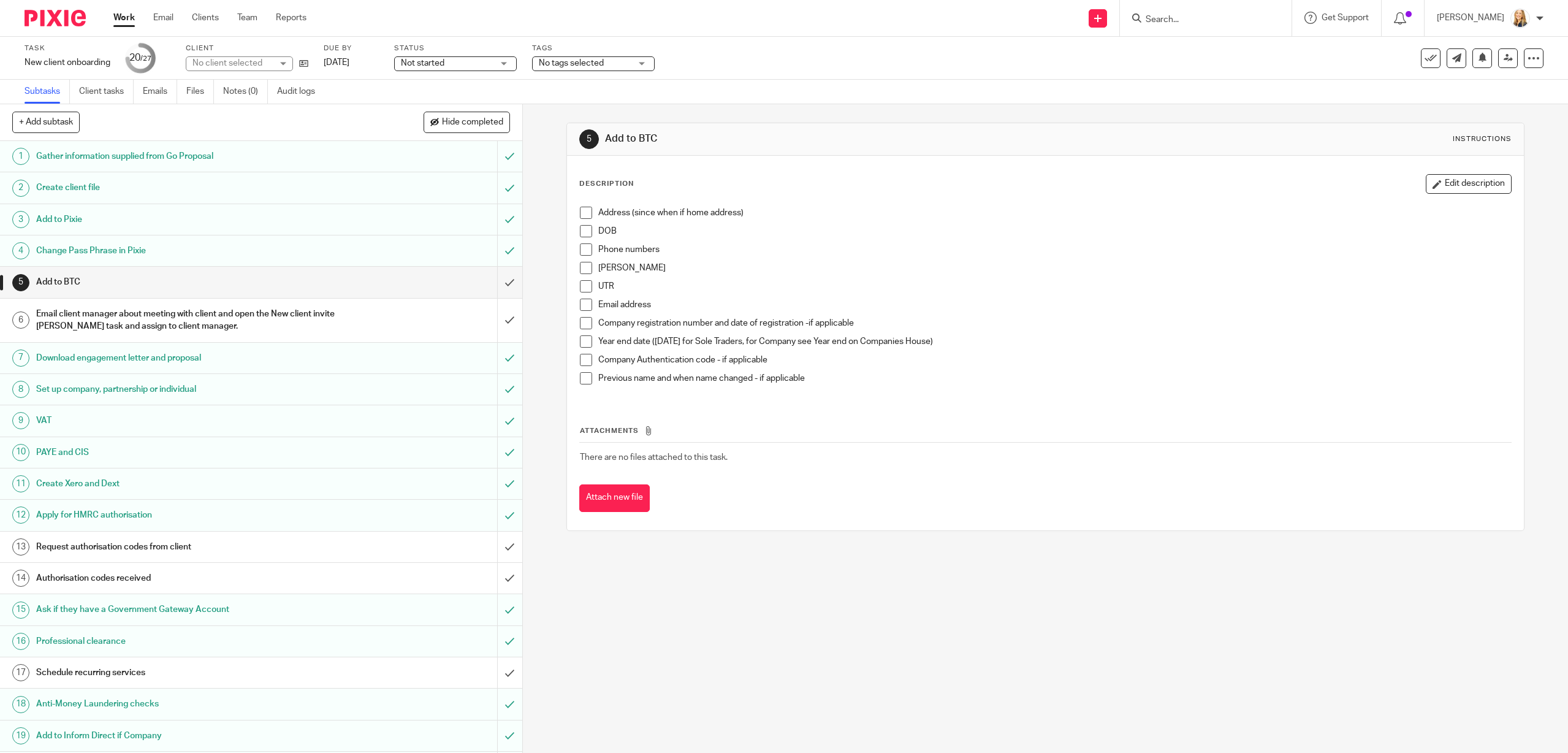
scroll to position [263, 0]
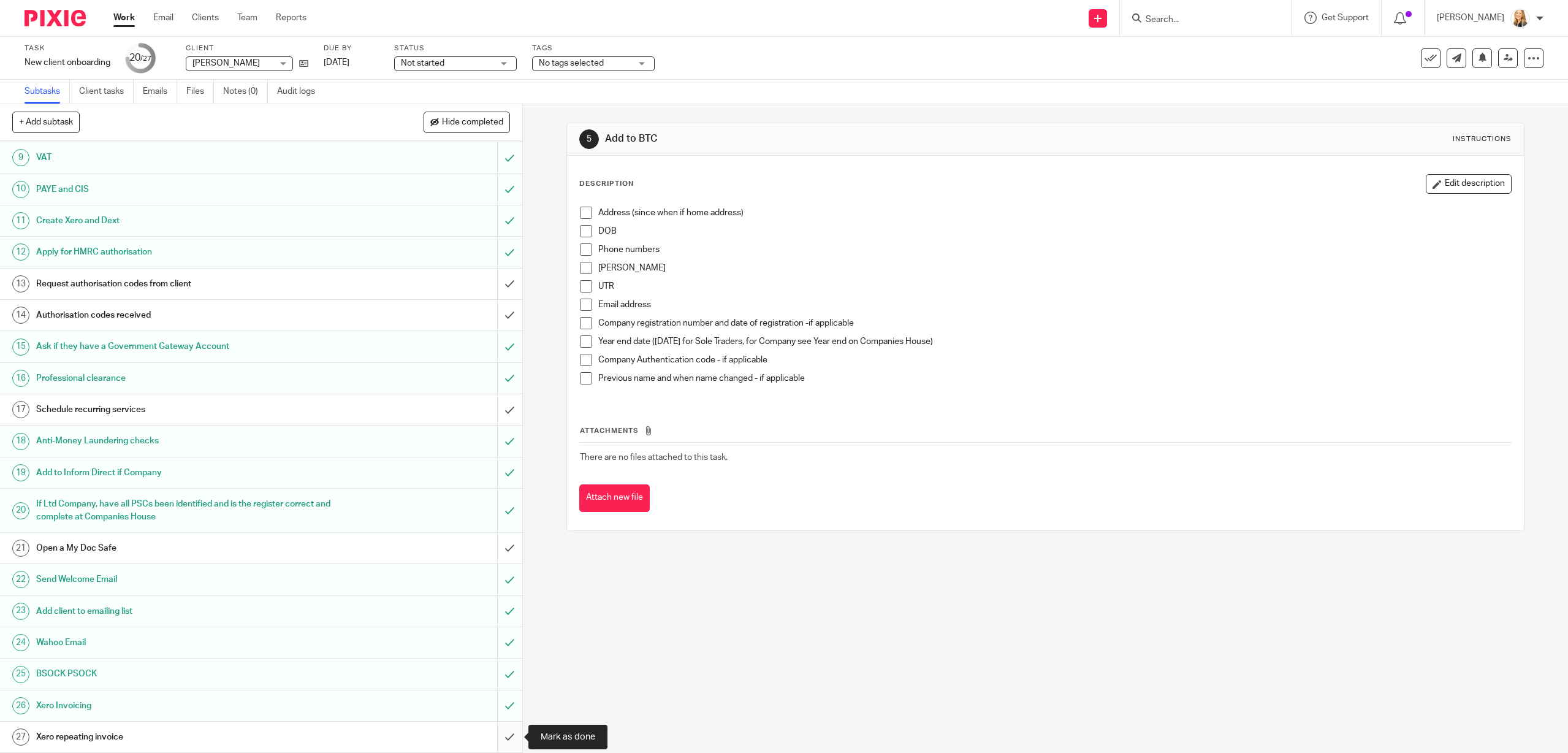
click at [511, 735] on input "submit" at bounding box center [261, 737] width 522 height 31
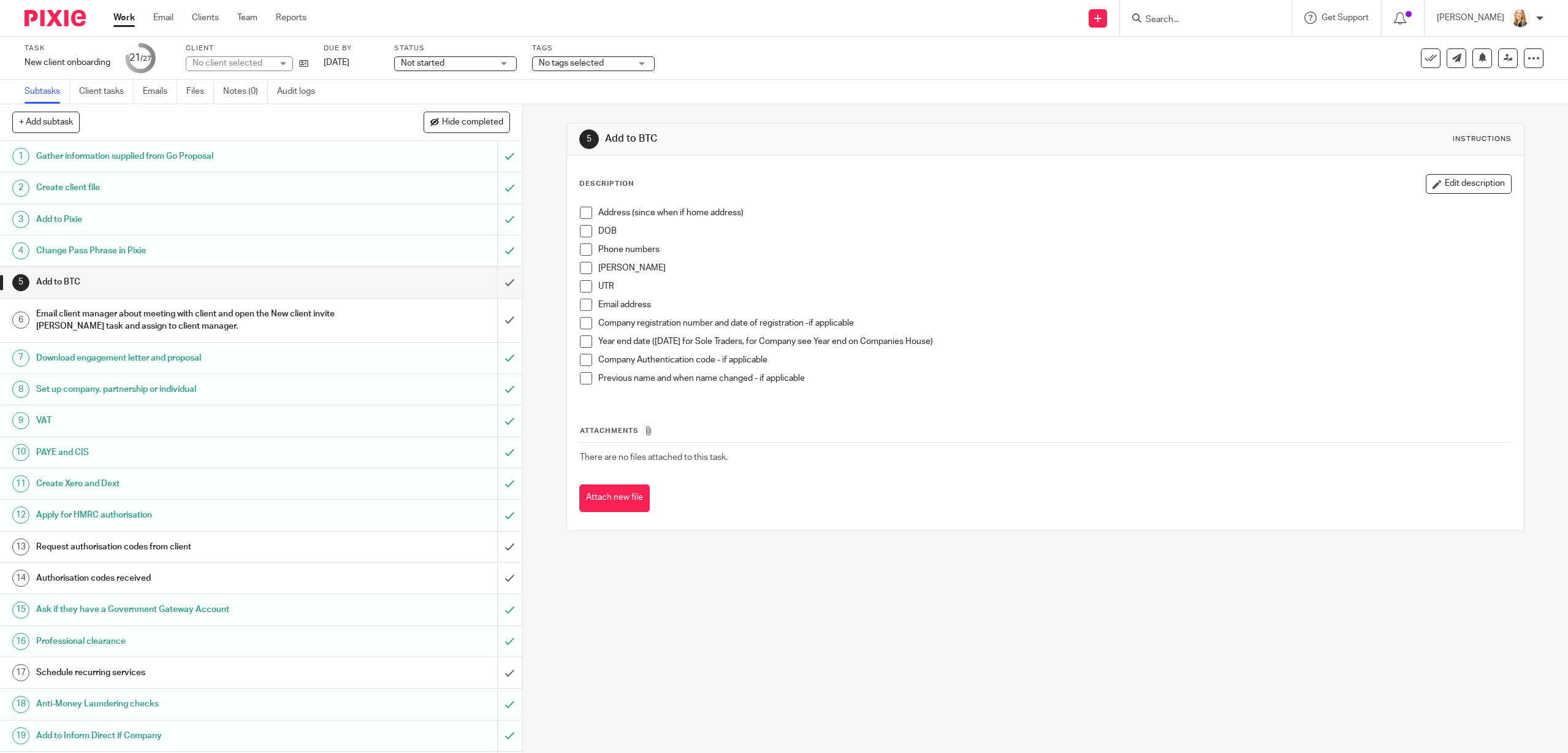
scroll to position [263, 0]
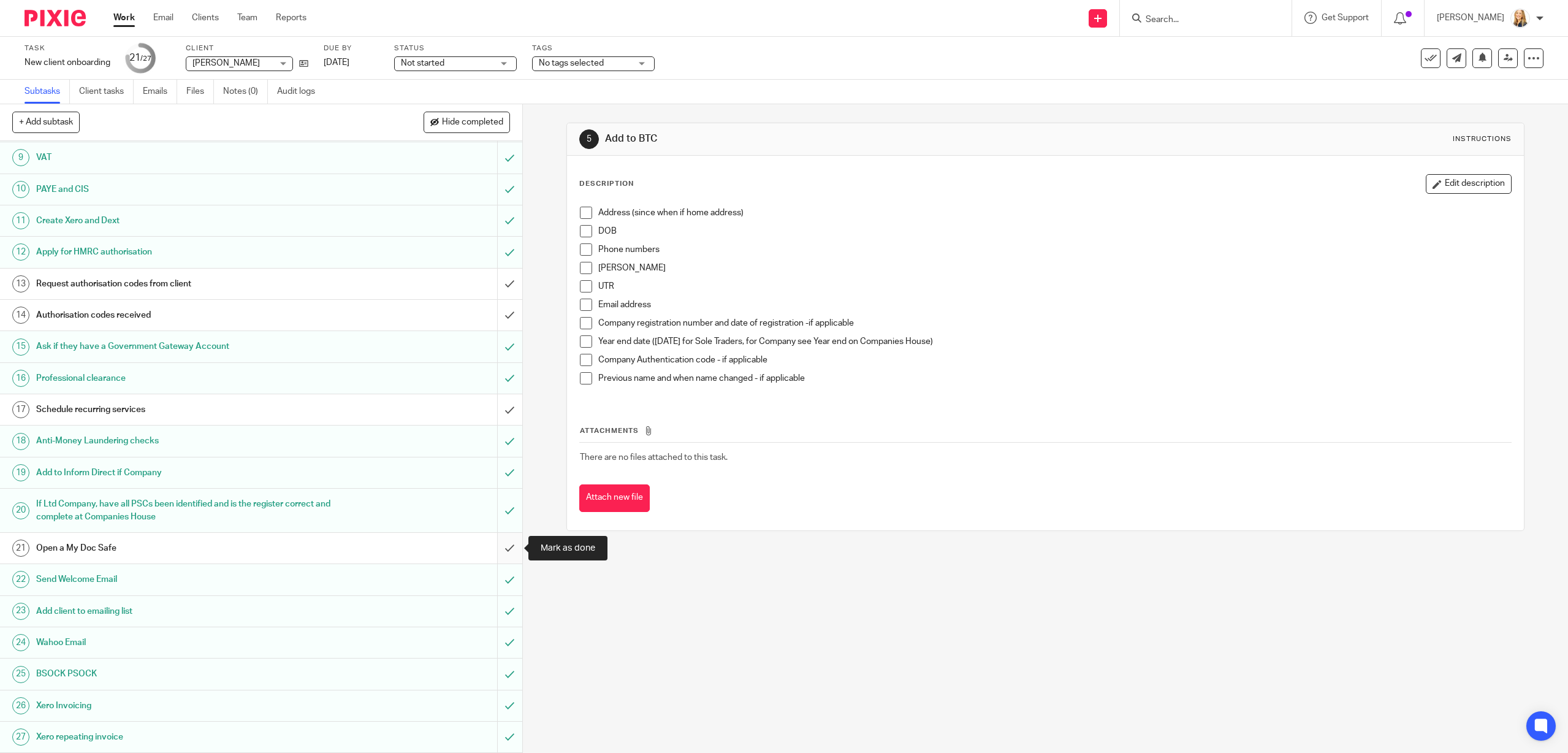
click at [505, 546] on input "submit" at bounding box center [261, 549] width 522 height 31
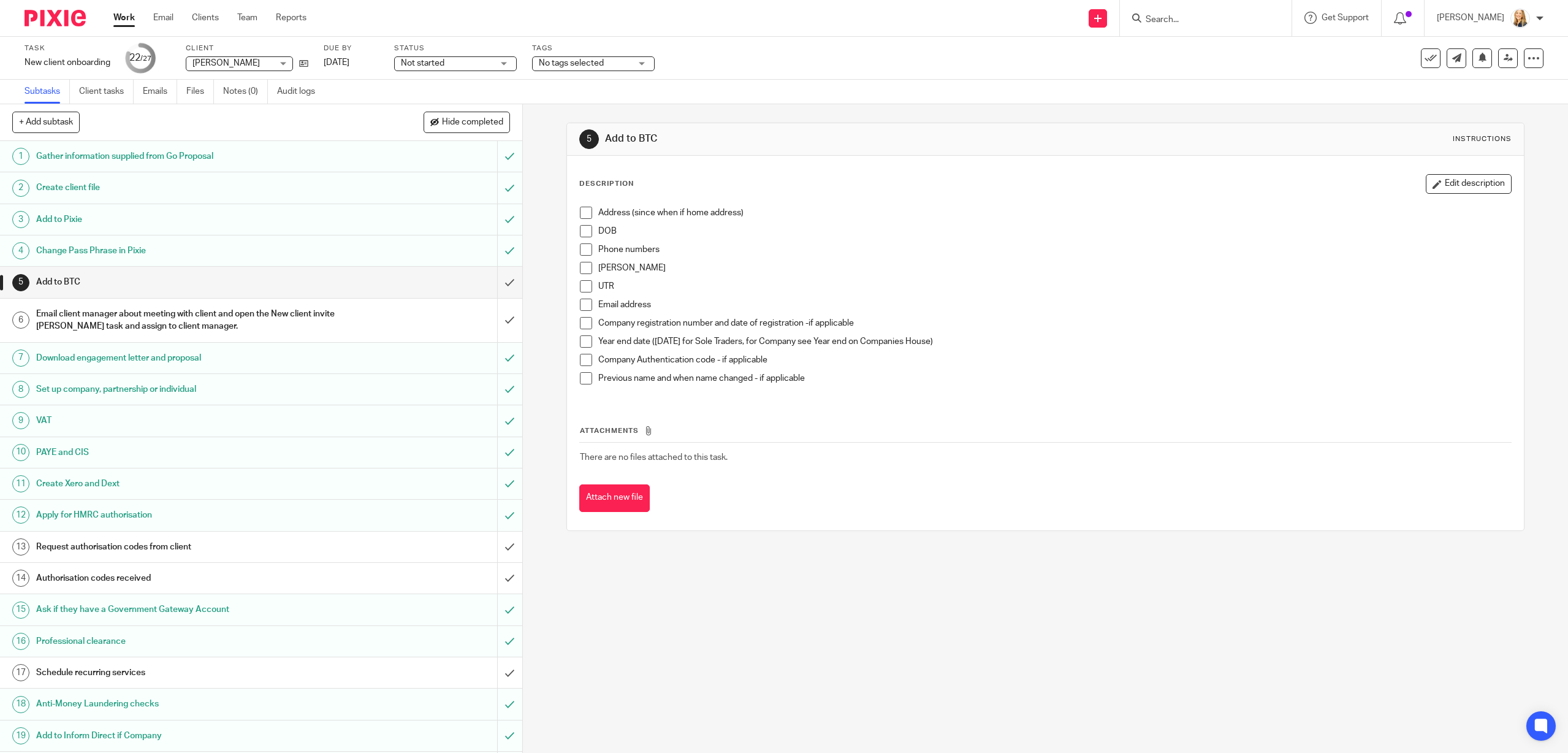
click at [1163, 16] on input "Search" at bounding box center [1198, 19] width 110 height 11
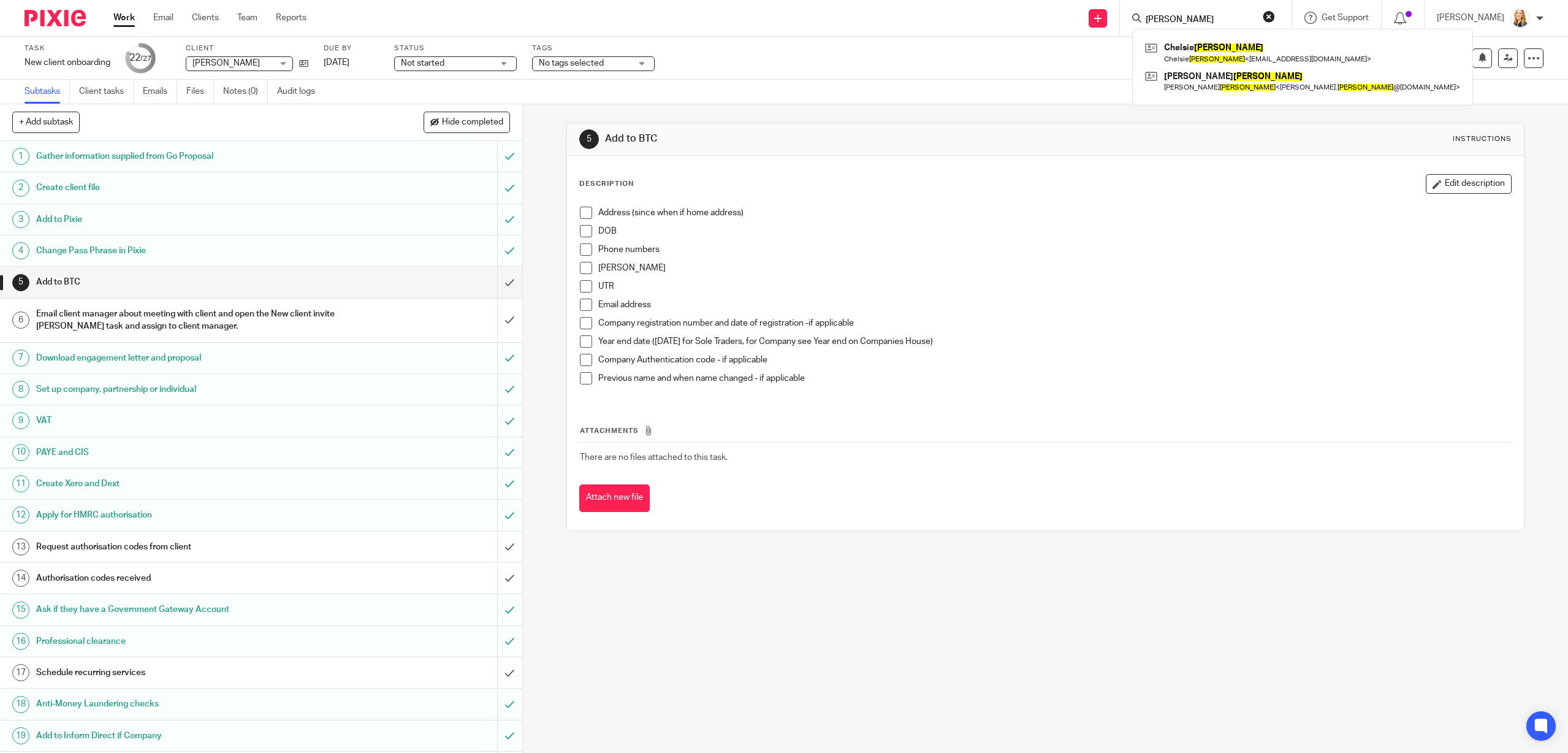
type input "[PERSON_NAME]"
click button "submit" at bounding box center [0, 0] width 0 height 0
click at [1241, 56] on link at bounding box center [1302, 53] width 321 height 28
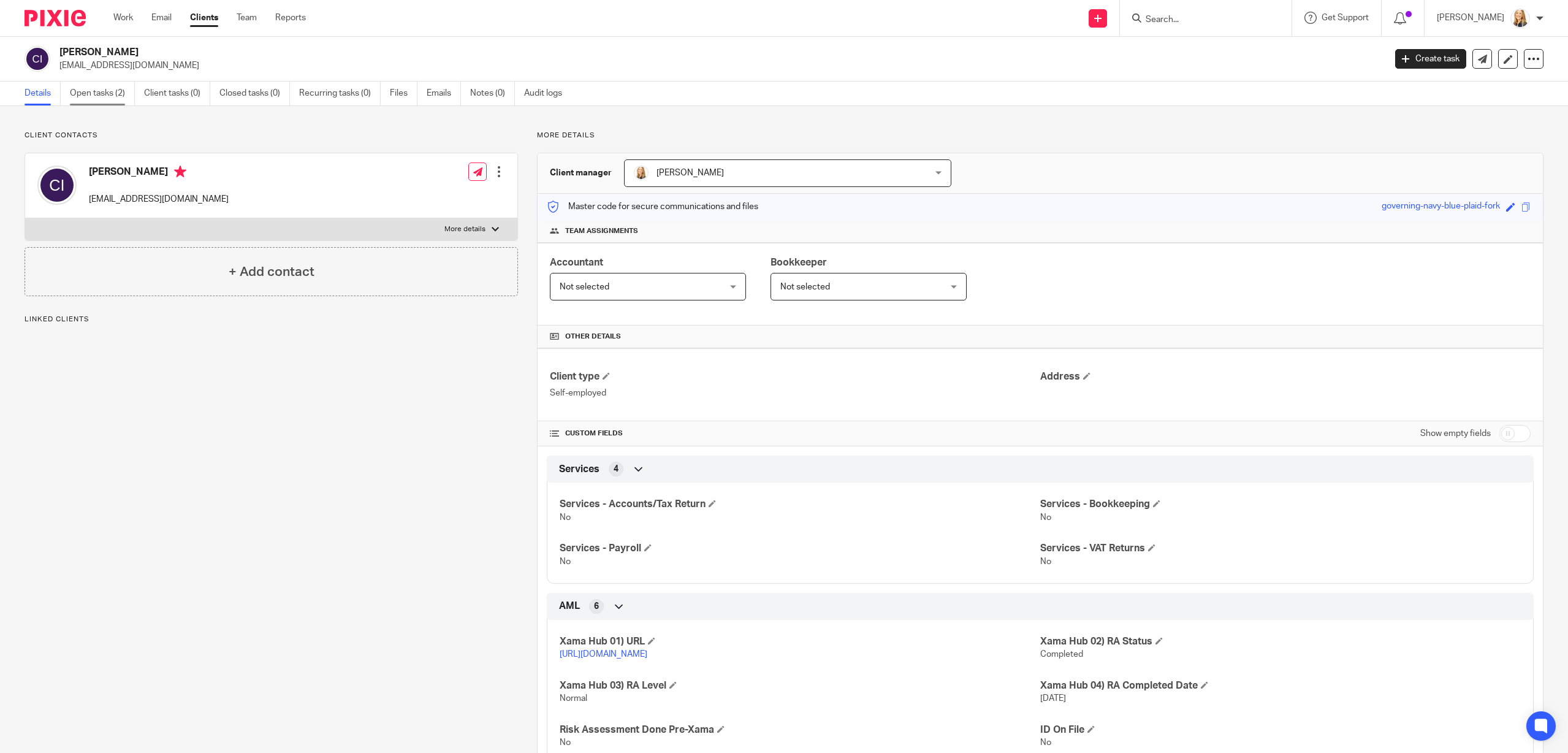
click at [75, 91] on link "Open tasks (2)" at bounding box center [102, 93] width 65 height 24
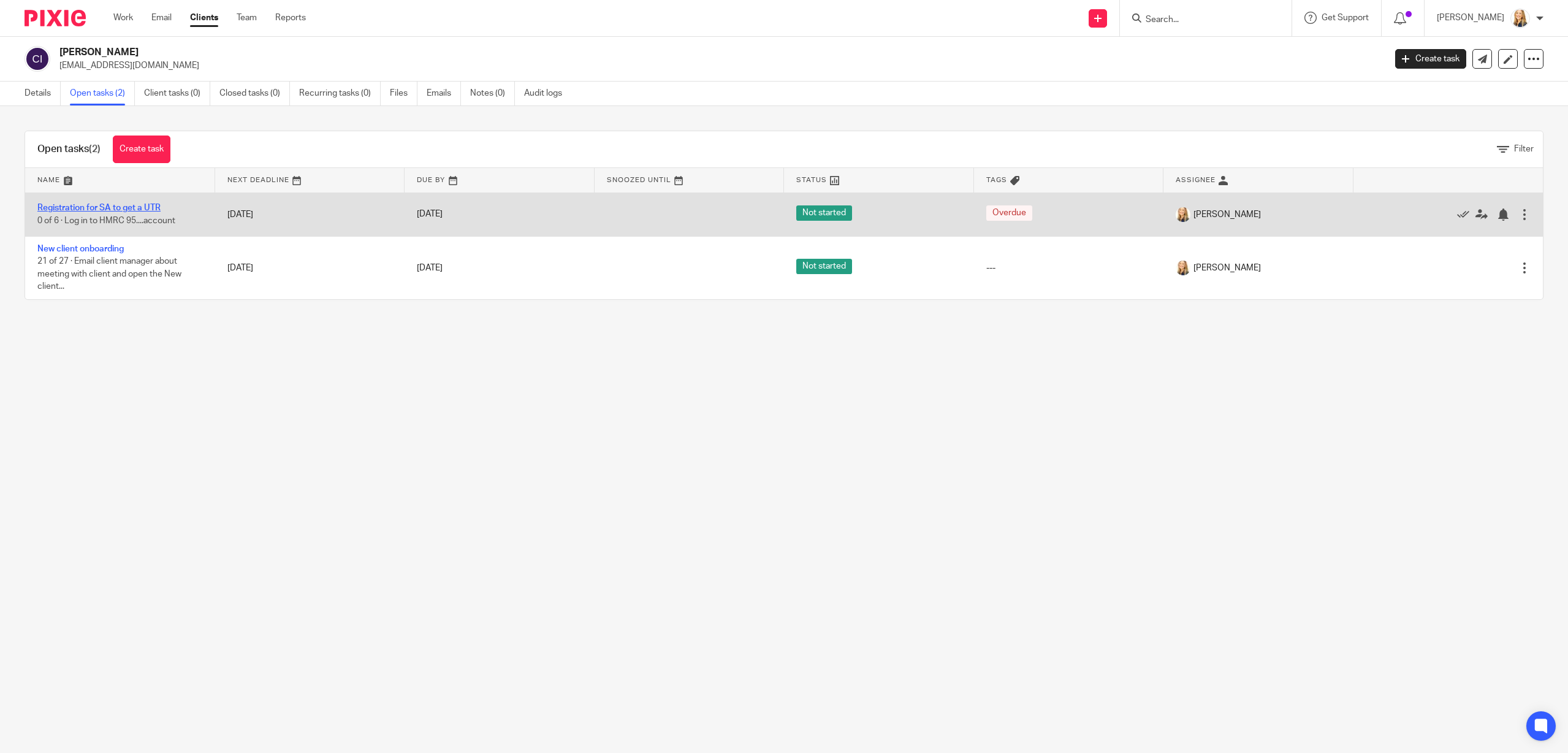
click at [63, 211] on link "Registration for SA to get a UTR" at bounding box center [98, 207] width 124 height 9
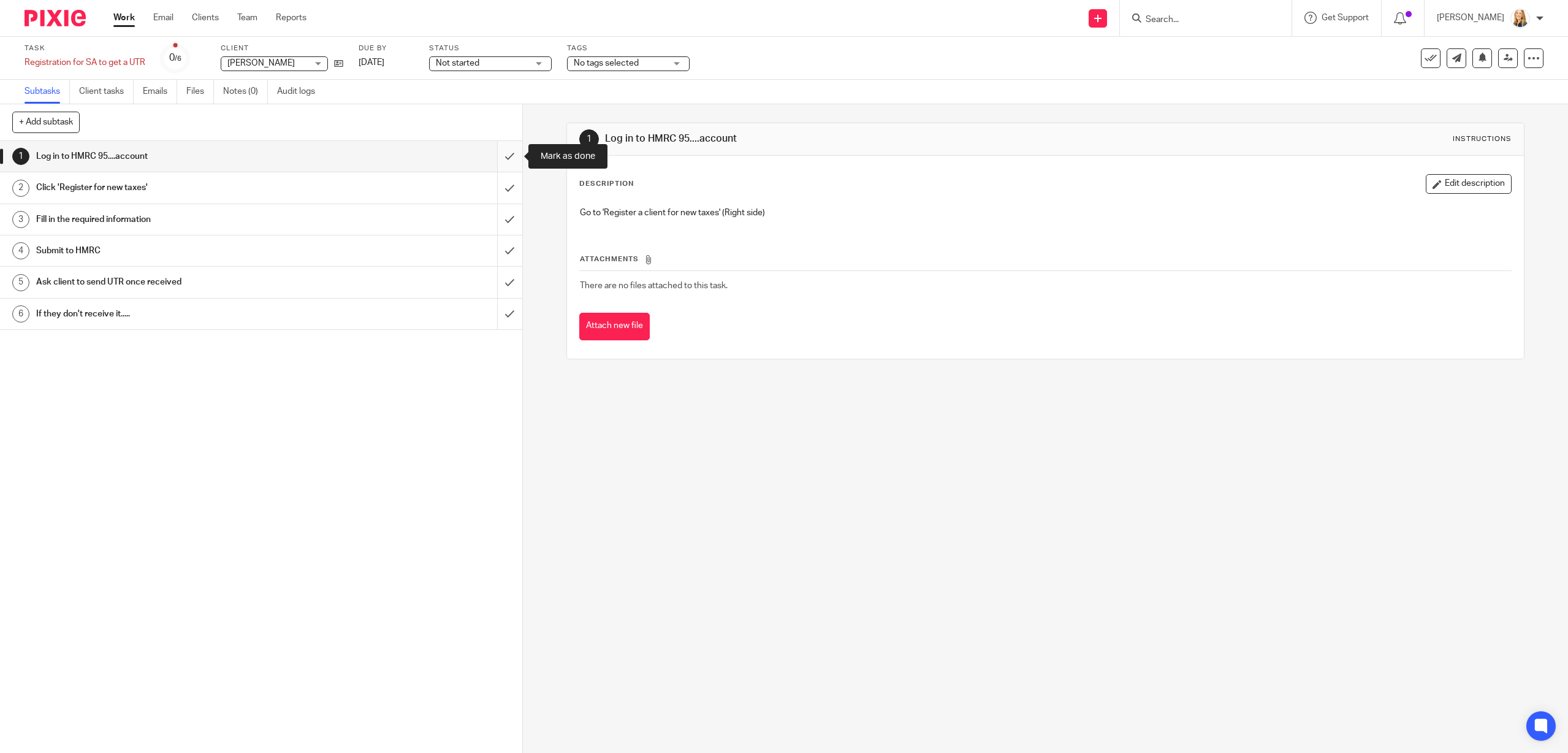
click at [510, 154] on input "submit" at bounding box center [261, 157] width 522 height 31
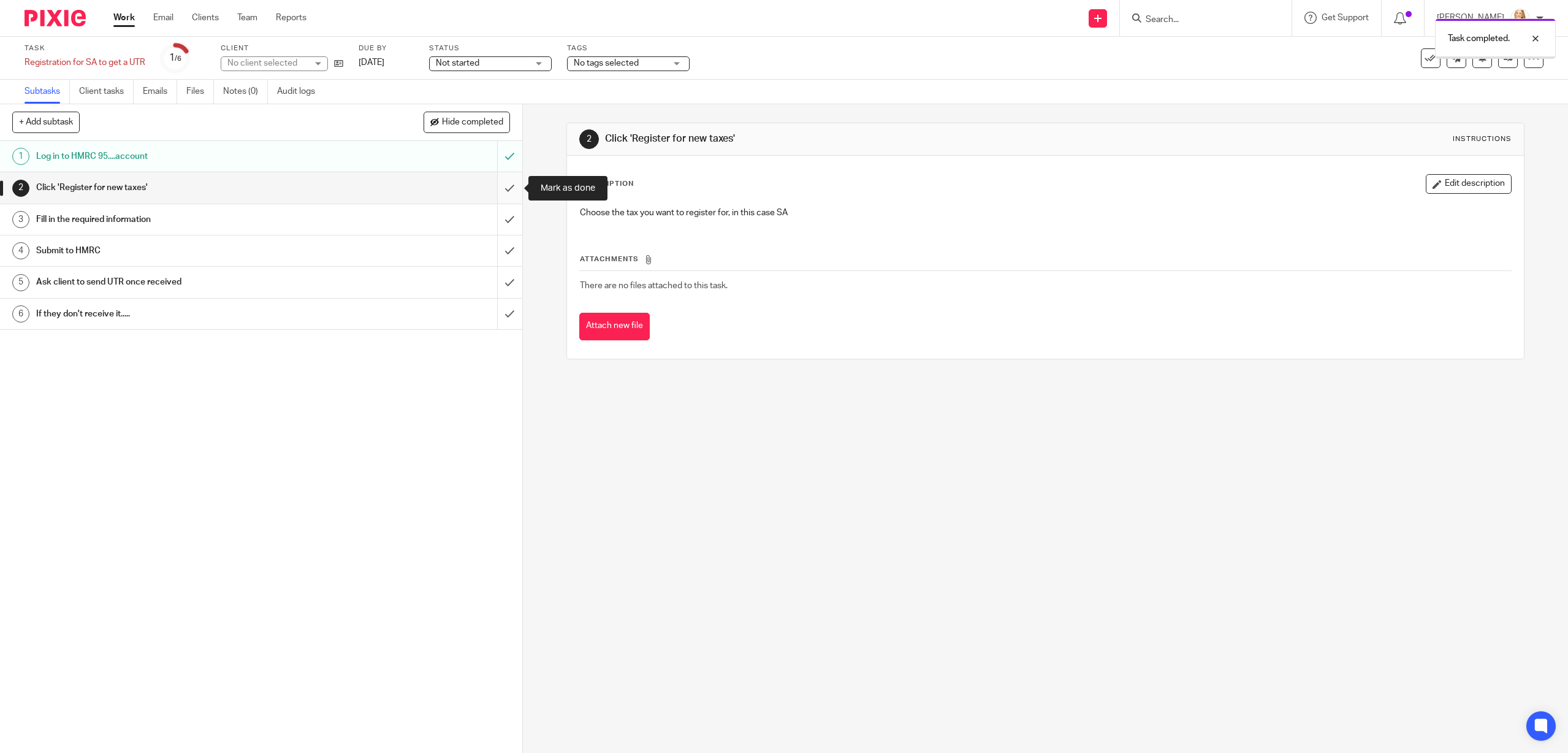
click at [512, 192] on input "submit" at bounding box center [261, 188] width 522 height 31
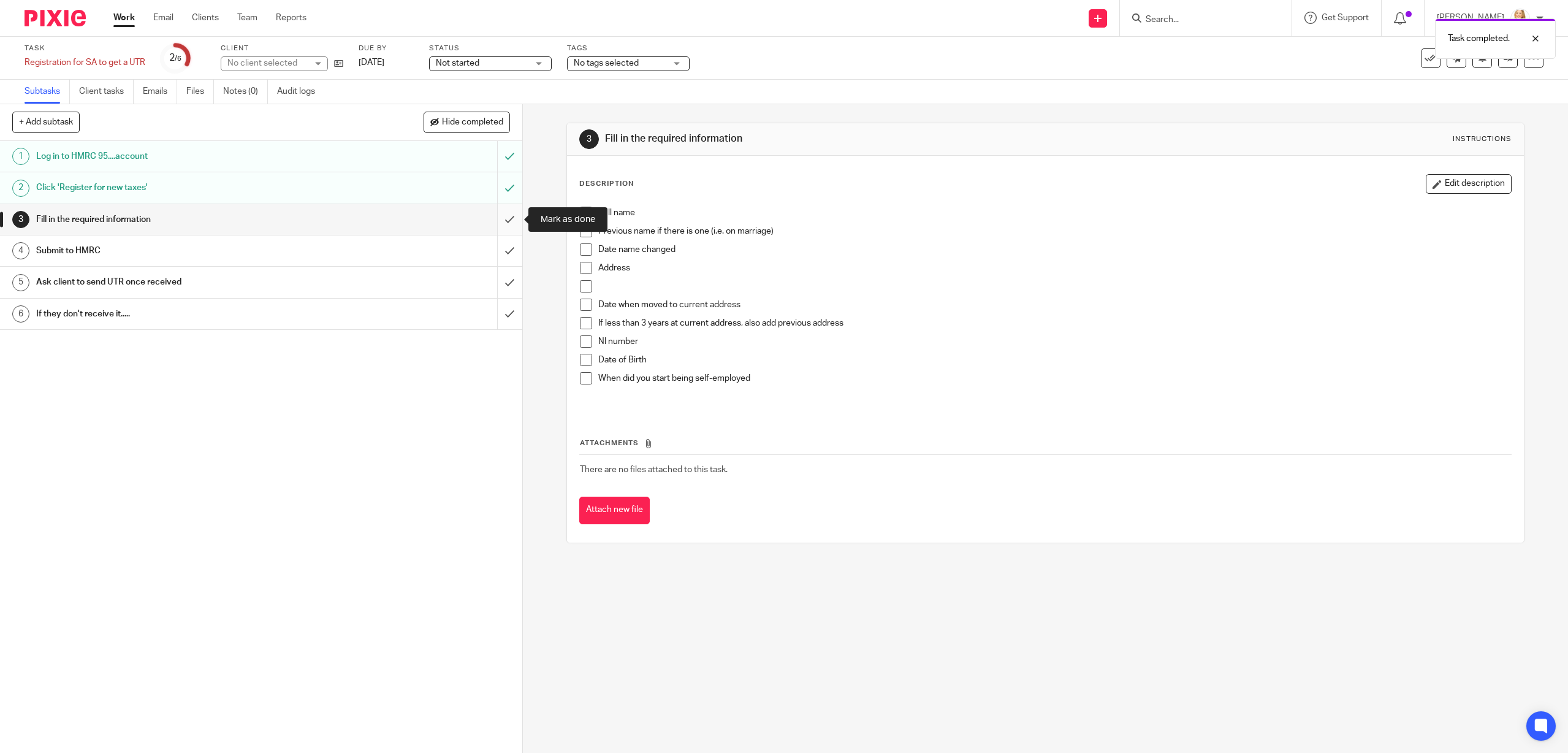
click at [509, 220] on input "submit" at bounding box center [261, 220] width 522 height 31
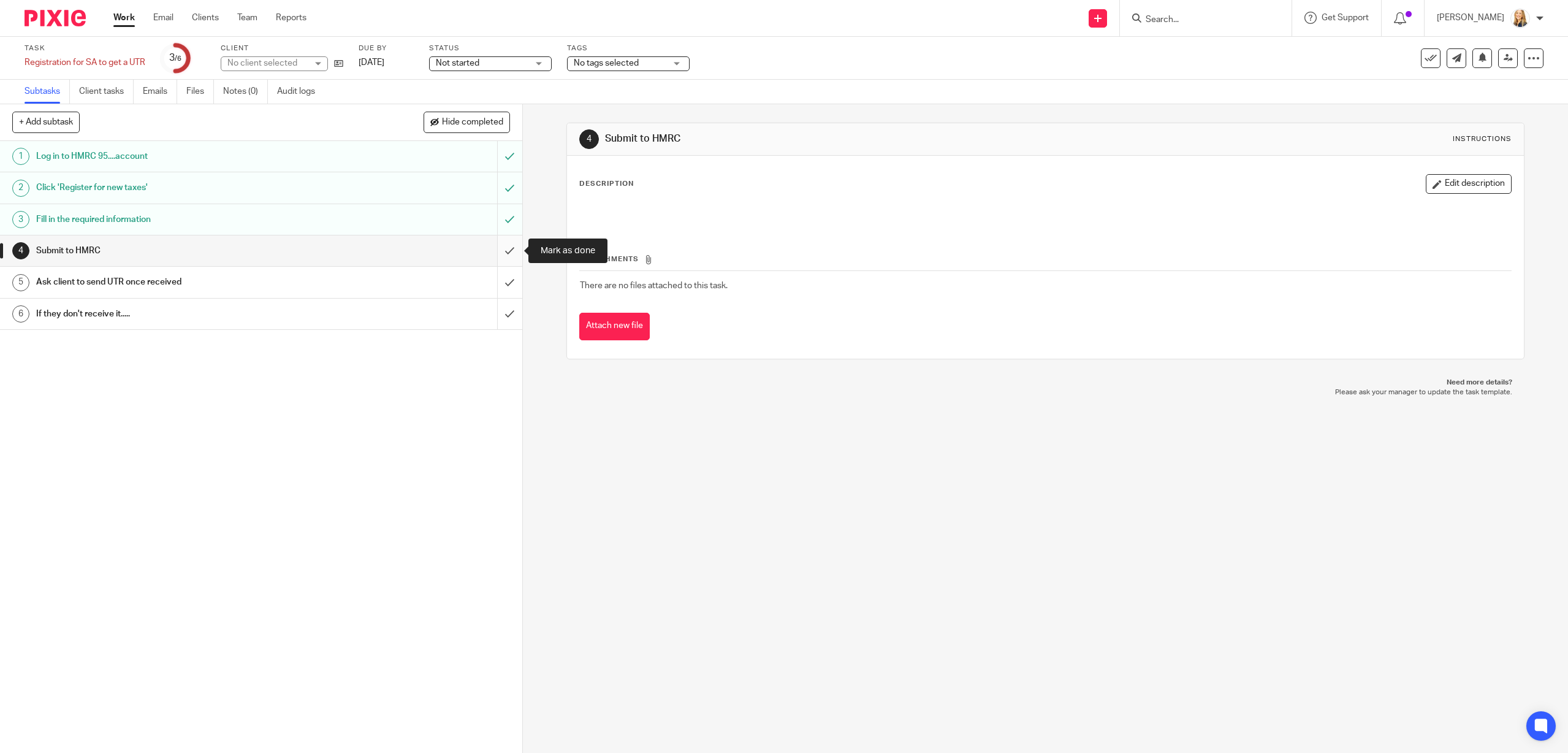
click at [509, 249] on input "submit" at bounding box center [261, 251] width 522 height 31
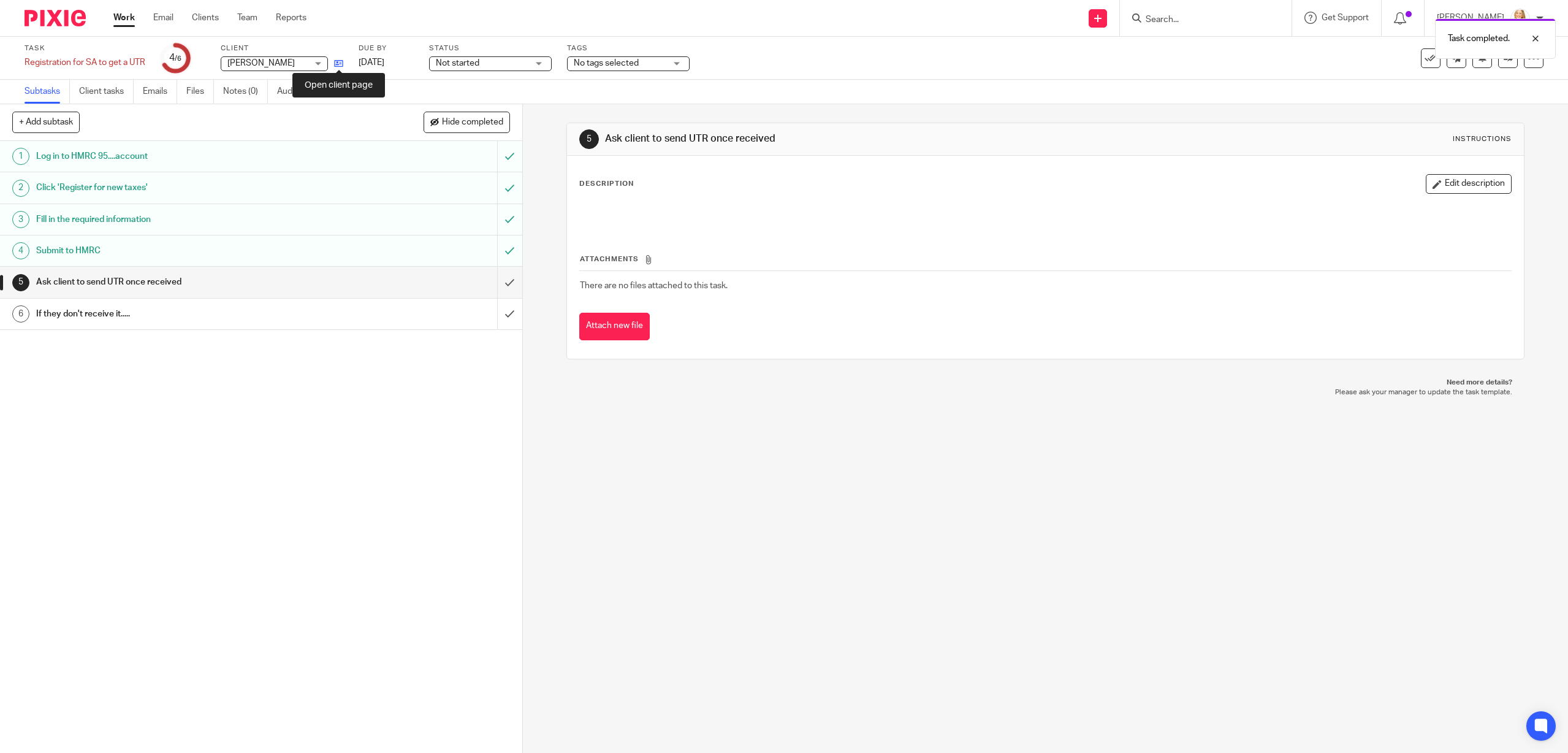
click at [340, 62] on icon at bounding box center [338, 62] width 9 height 9
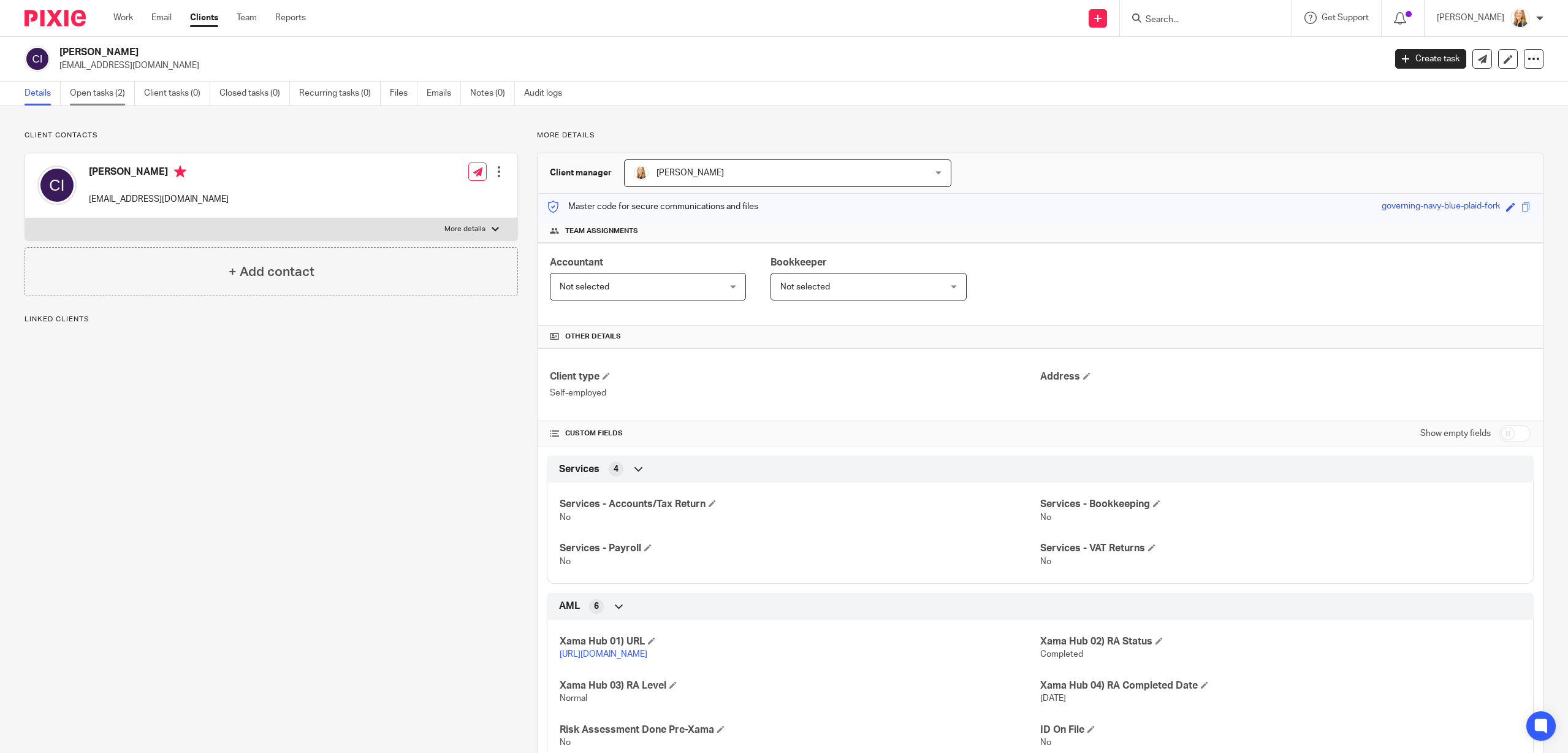
click at [103, 97] on link "Open tasks (2)" at bounding box center [102, 93] width 65 height 24
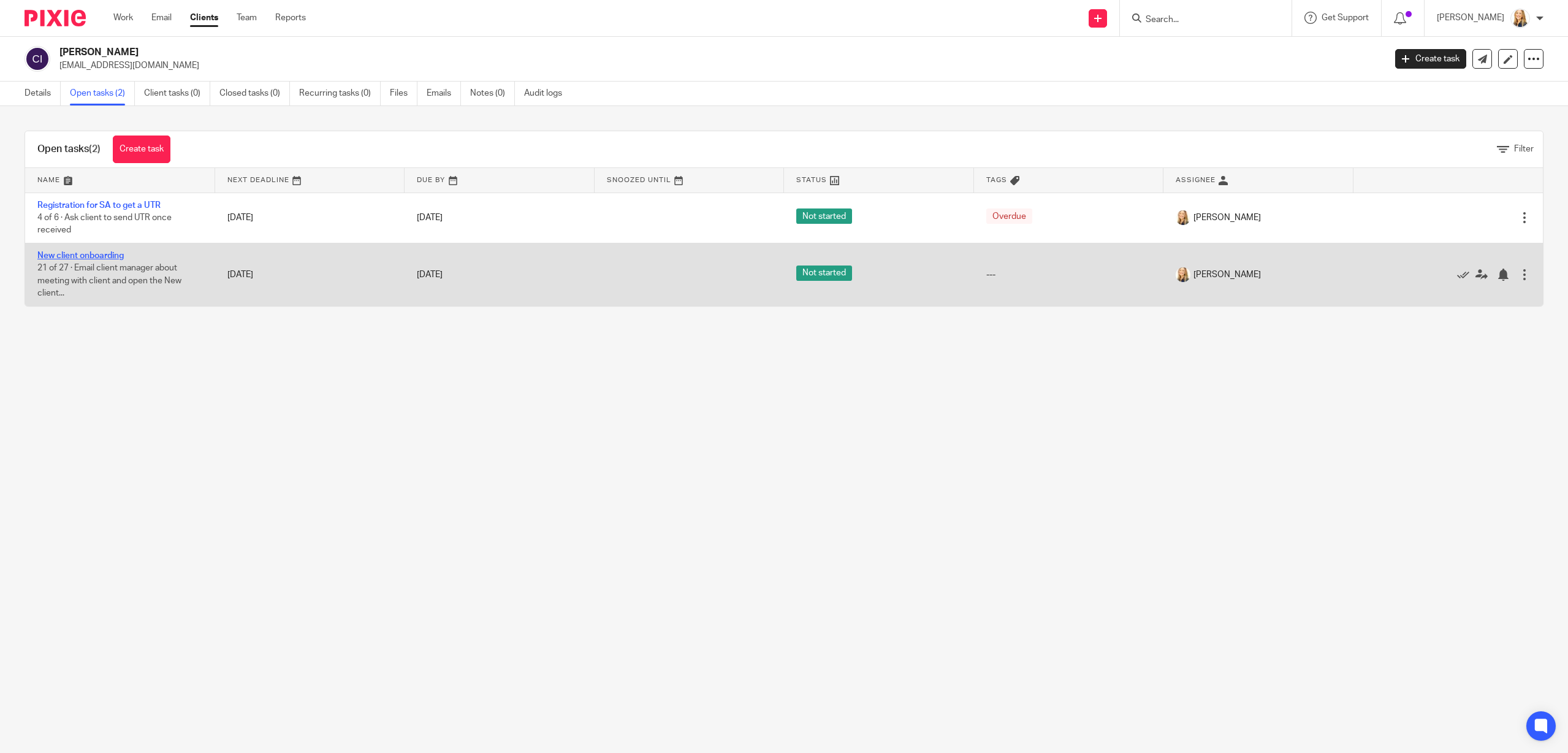
click at [72, 255] on link "New client onboarding" at bounding box center [80, 255] width 87 height 9
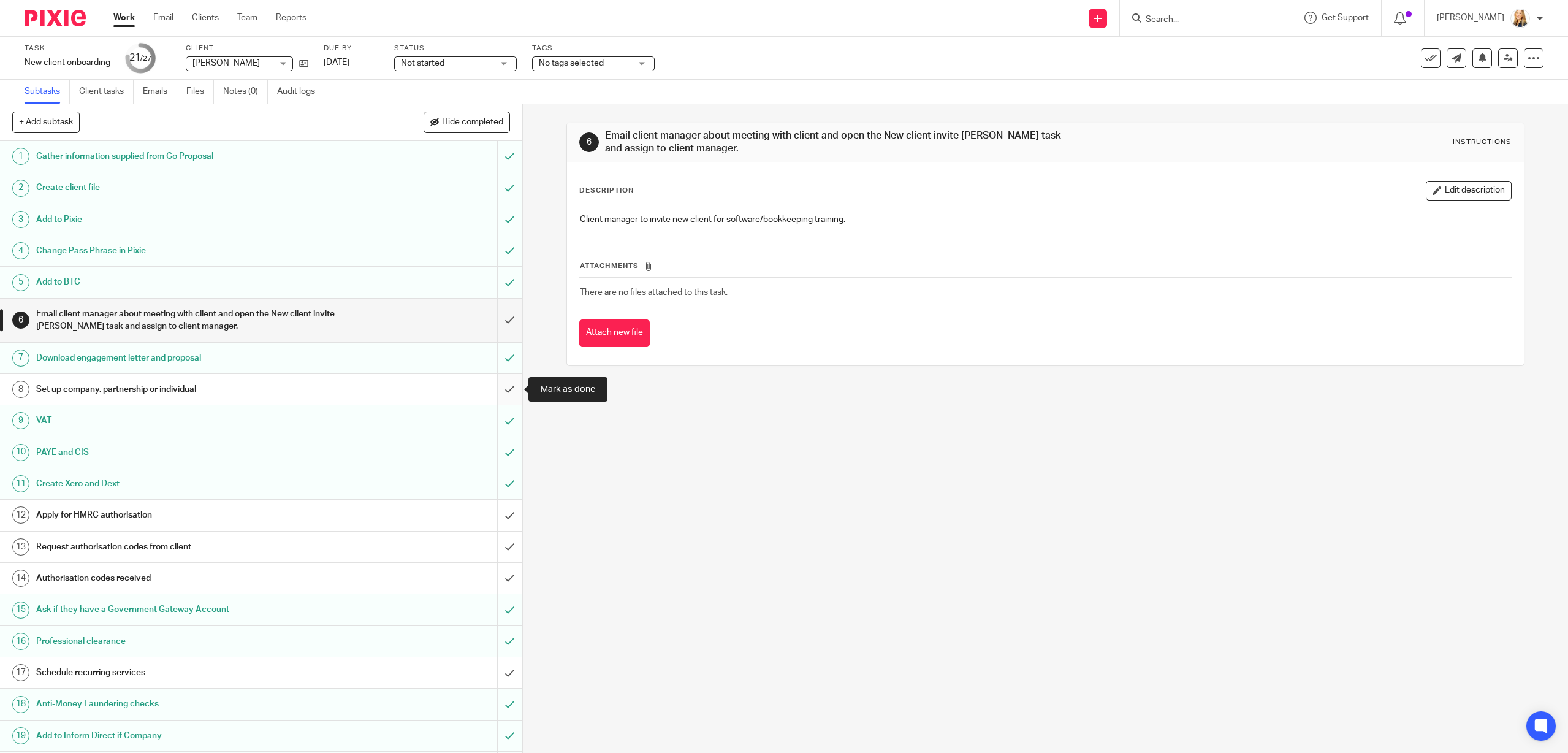
click at [509, 390] on input "submit" at bounding box center [261, 389] width 522 height 31
